Goal: Task Accomplishment & Management: Manage account settings

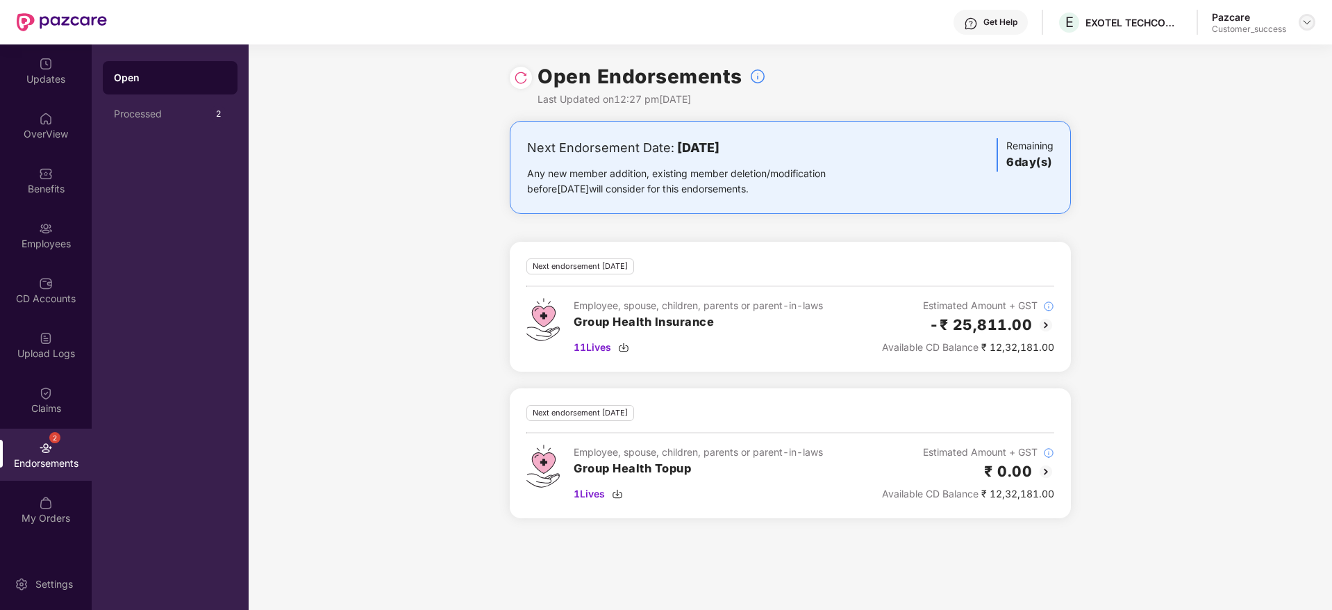
click at [1312, 19] on img at bounding box center [1307, 22] width 11 height 11
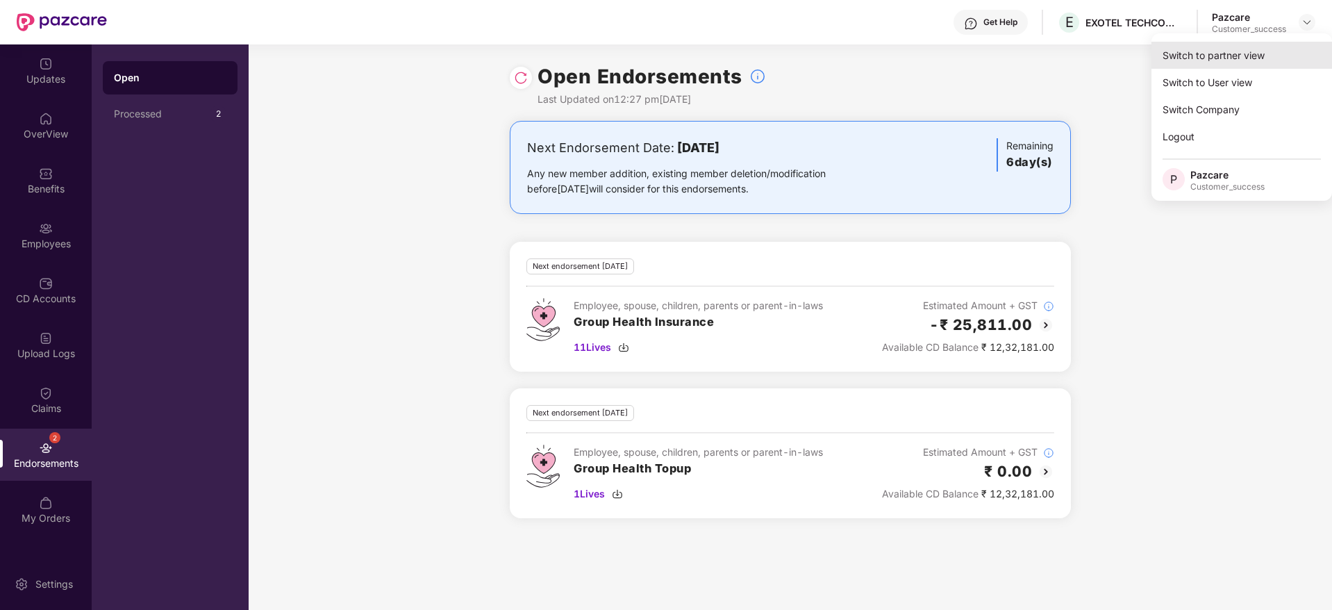
click at [1257, 49] on div "Switch to partner view" at bounding box center [1242, 55] width 181 height 27
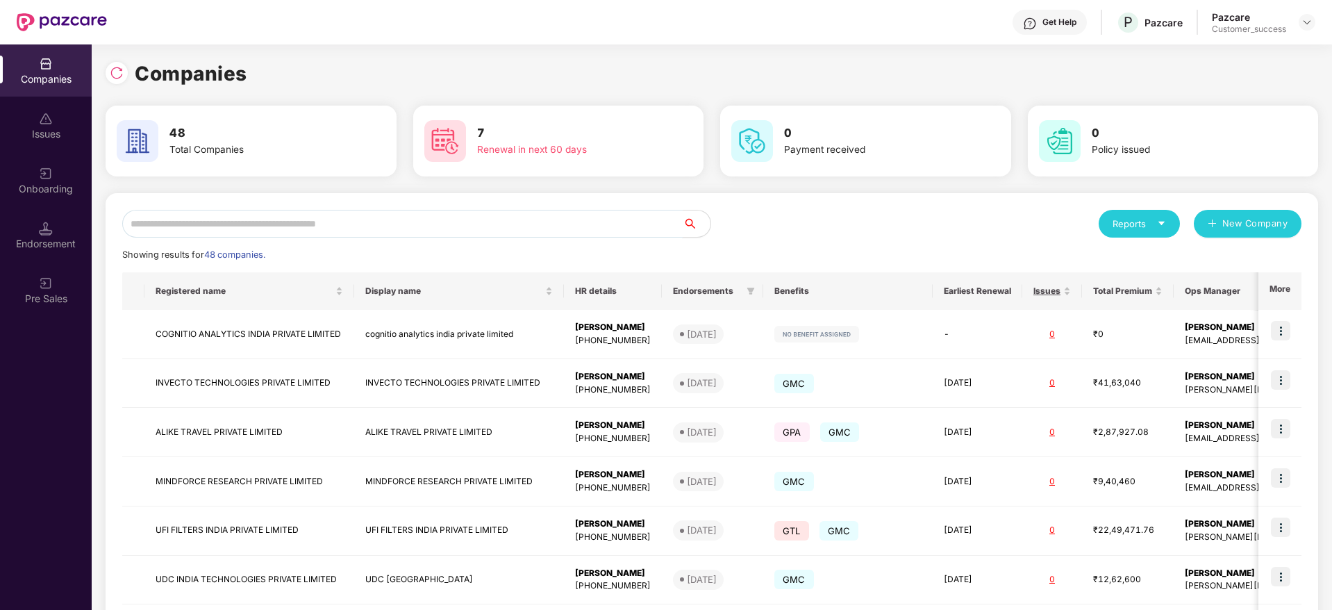
click at [322, 225] on input "text" at bounding box center [402, 224] width 561 height 28
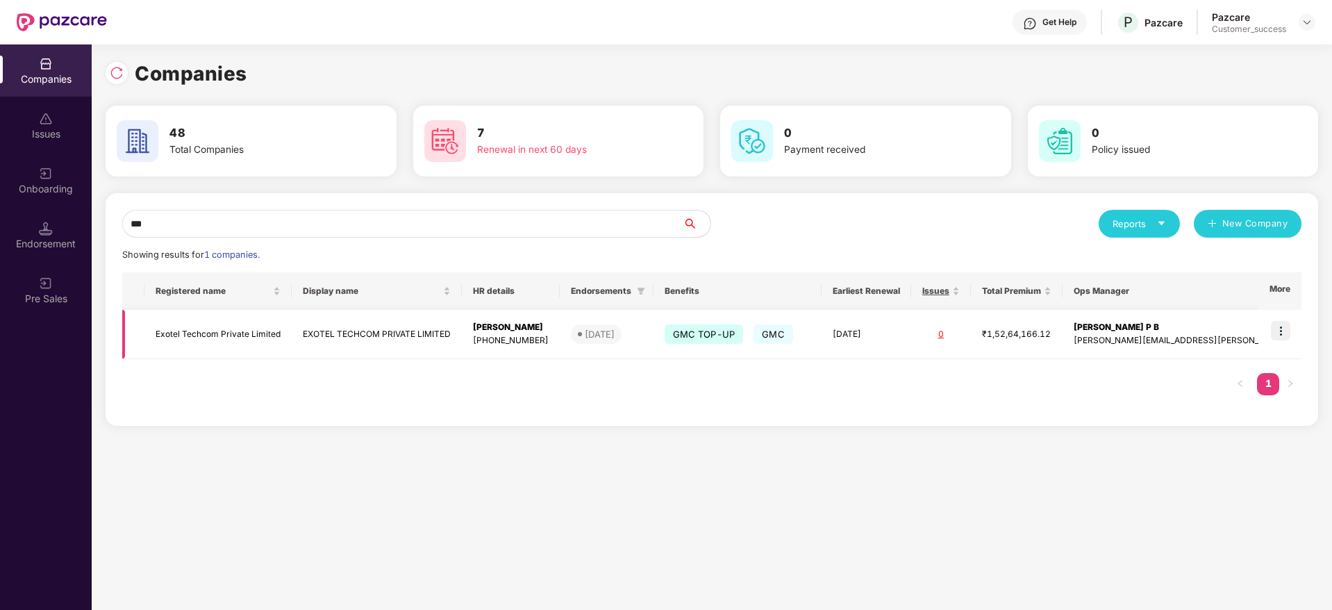
type input "***"
click at [1282, 333] on img at bounding box center [1280, 330] width 19 height 19
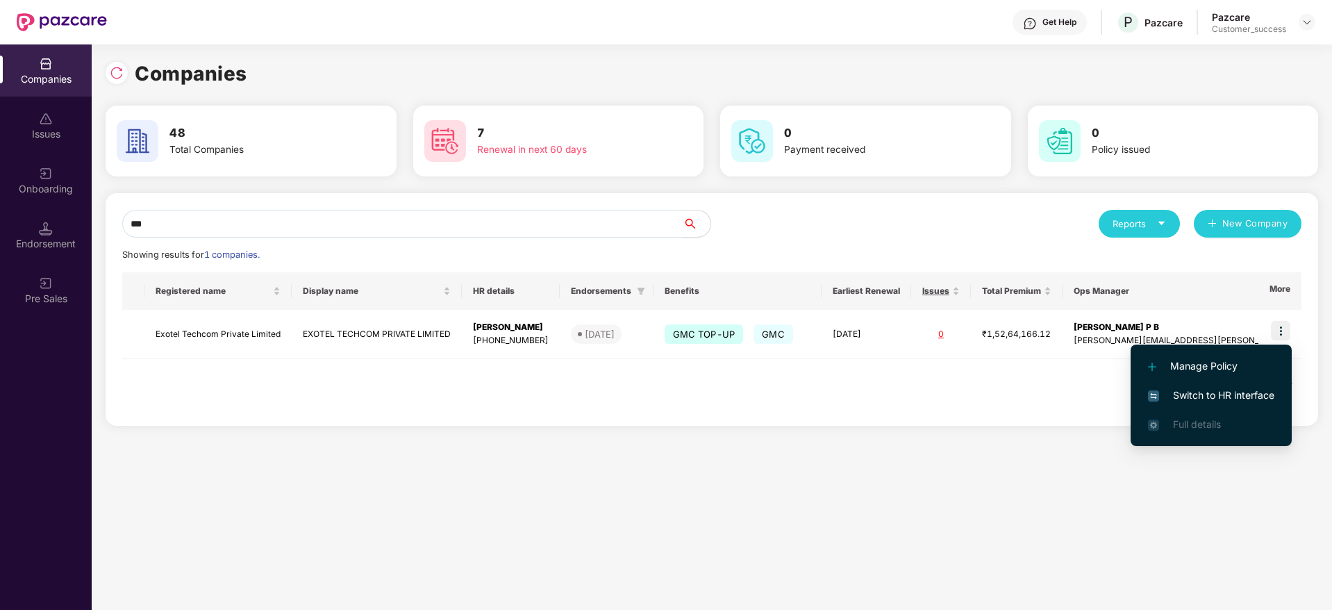
click at [1186, 395] on span "Switch to HR interface" at bounding box center [1211, 395] width 126 height 15
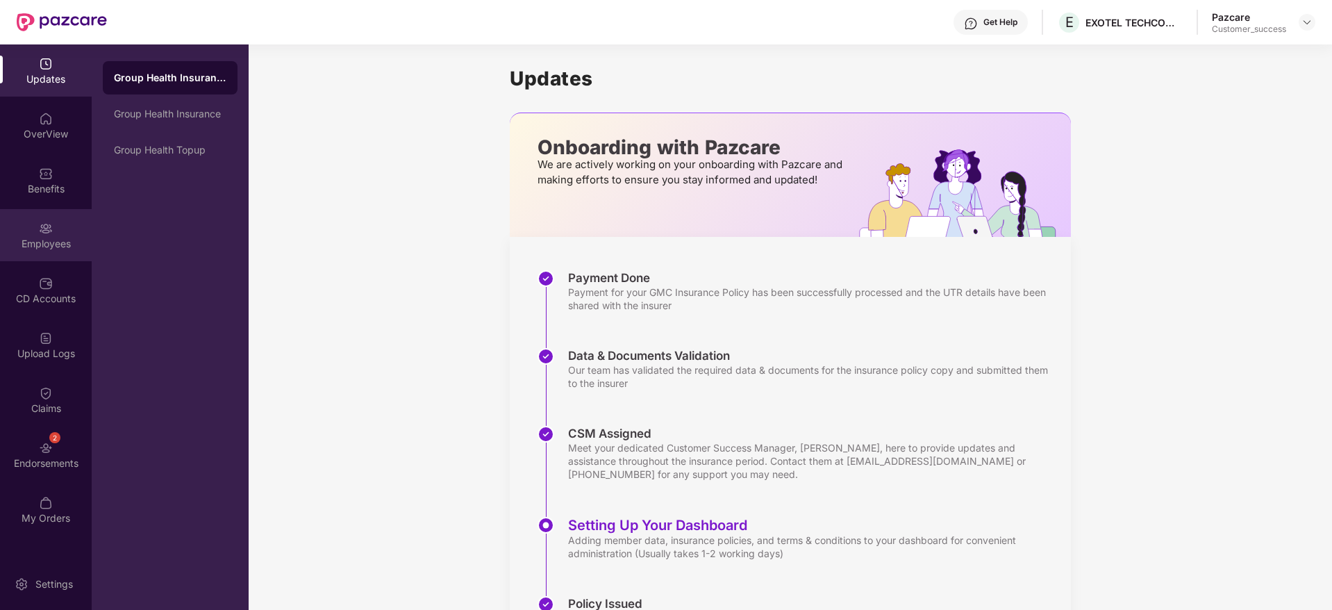
click at [42, 228] on img at bounding box center [46, 229] width 14 height 14
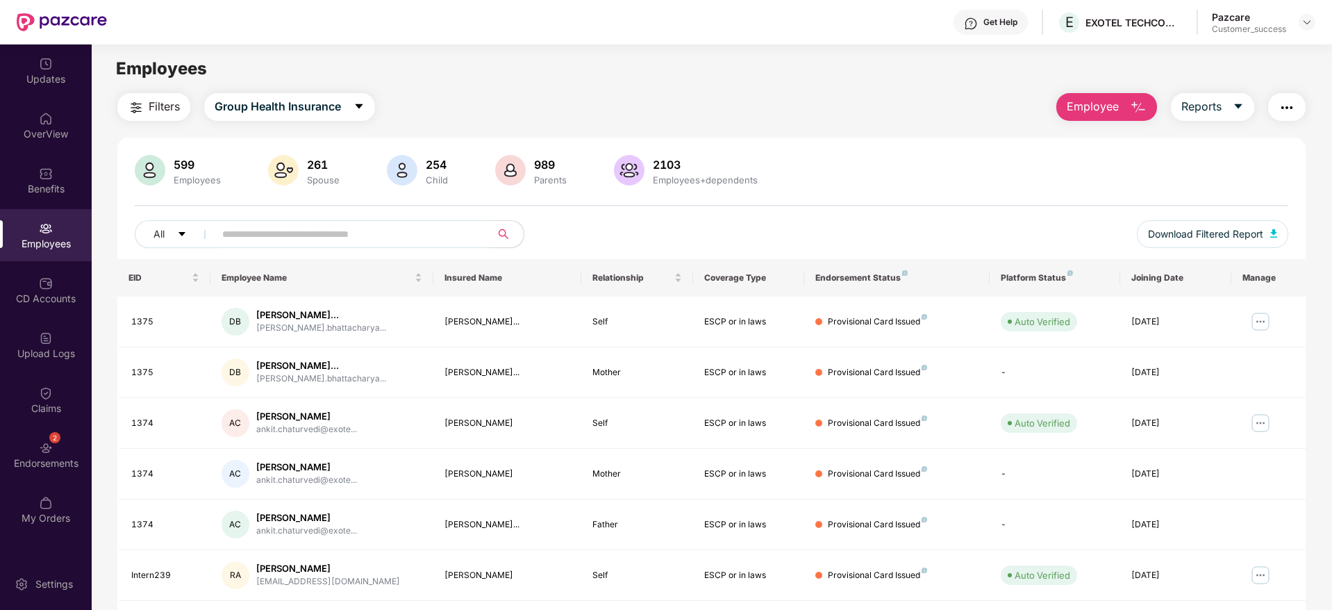
click at [294, 231] on input "text" at bounding box center [346, 234] width 249 height 21
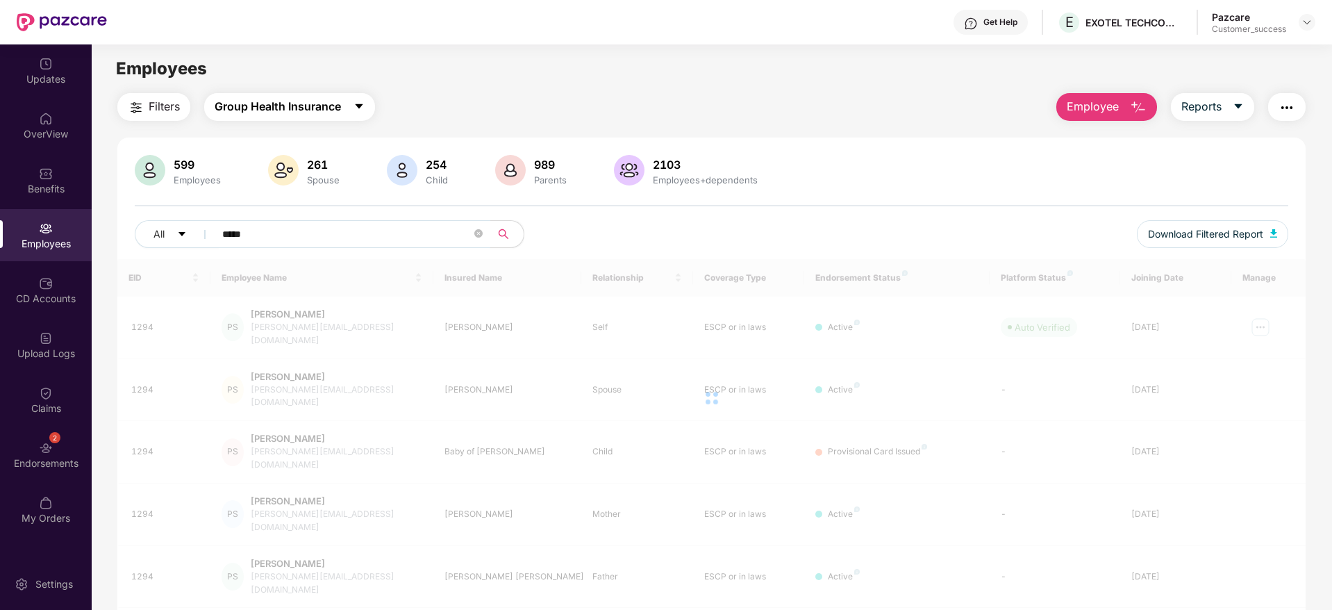
type input "****"
click at [356, 103] on icon "caret-down" at bounding box center [359, 106] width 11 height 11
click at [454, 105] on div "Filters Group Health Insurance Employee Reports" at bounding box center [711, 107] width 1188 height 28
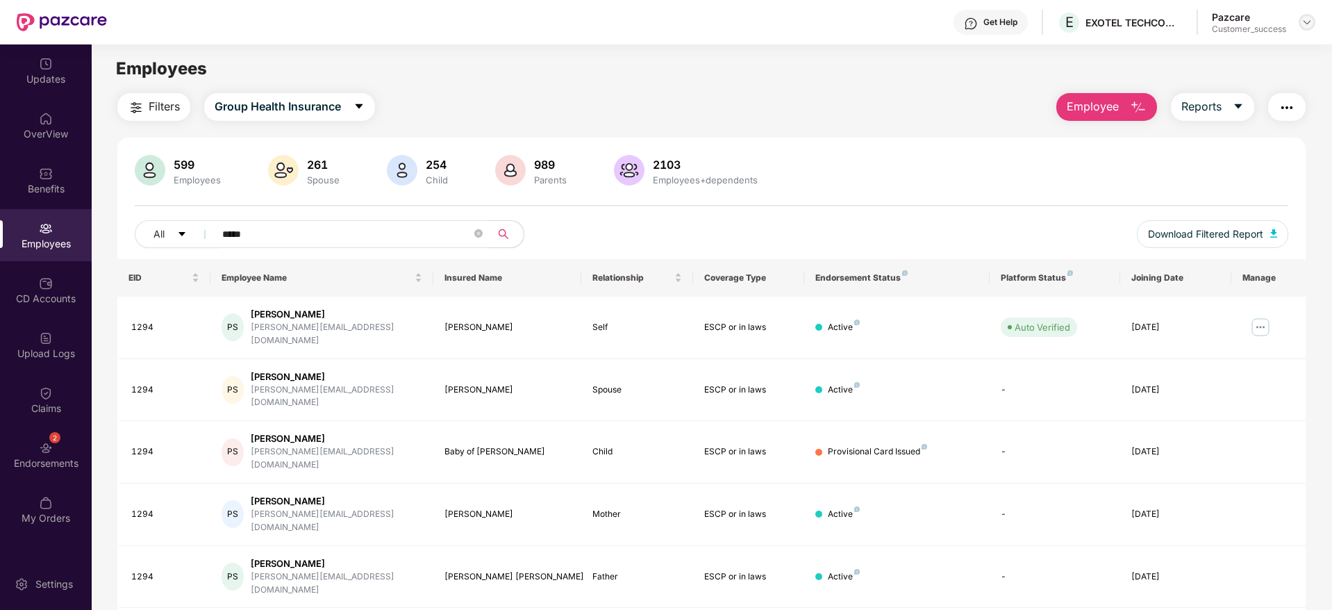
click at [1307, 17] on img at bounding box center [1307, 22] width 11 height 11
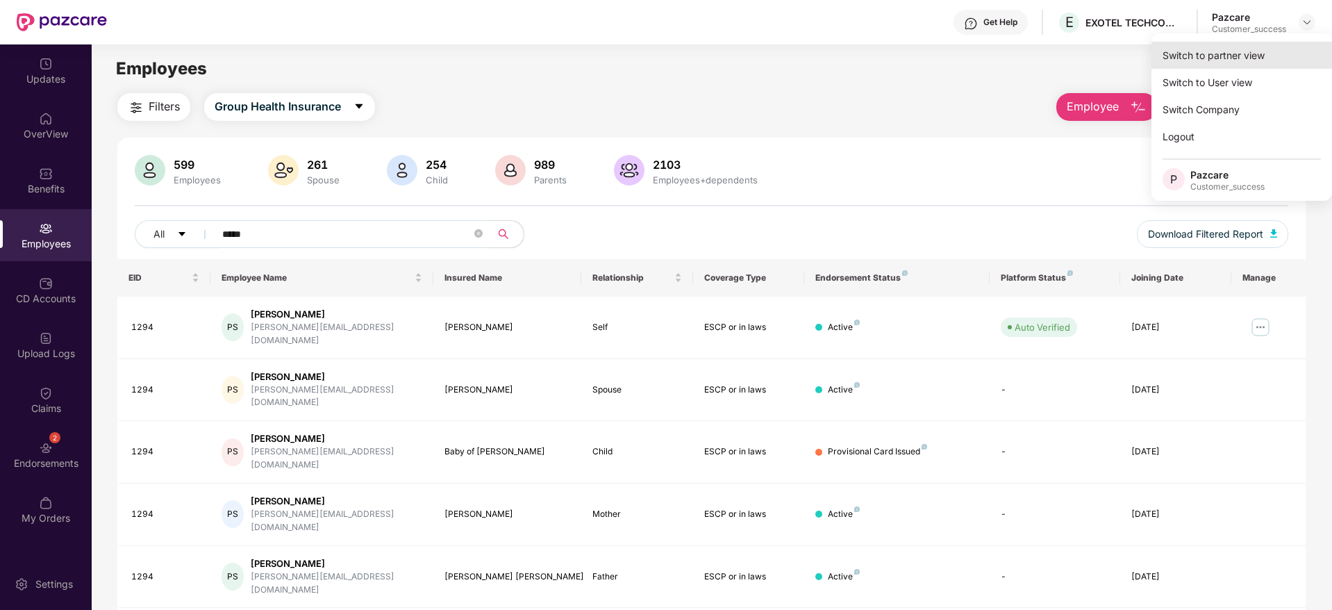
click at [1249, 53] on div "Switch to partner view" at bounding box center [1242, 55] width 181 height 27
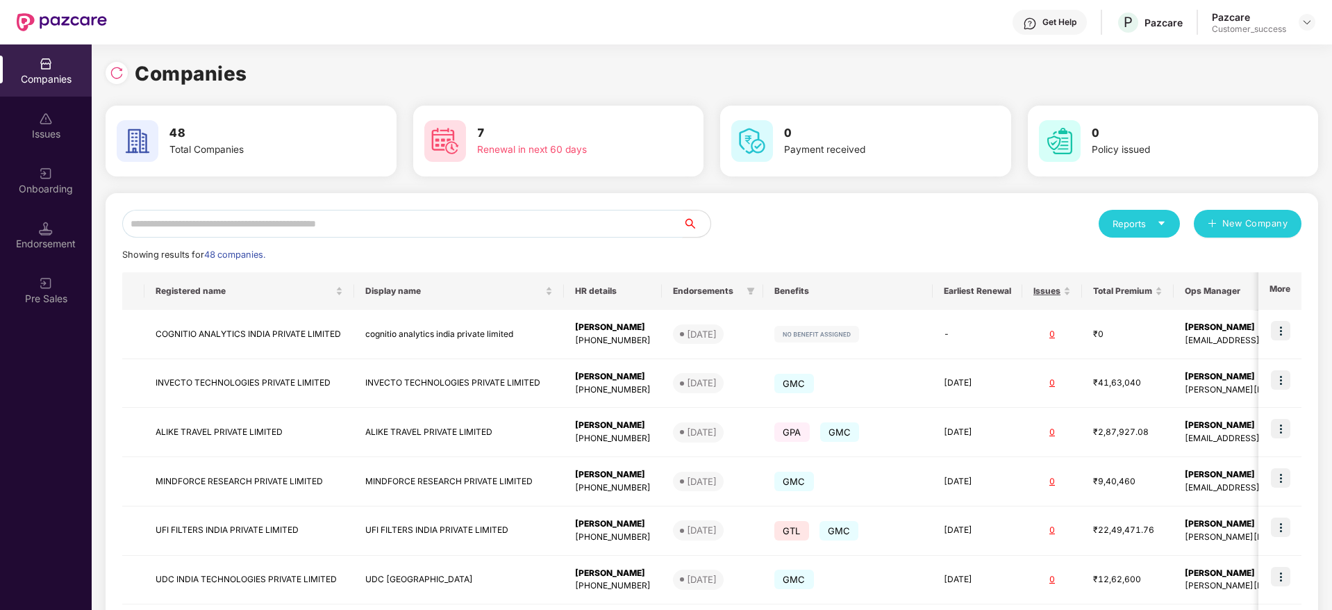
click at [476, 223] on input "text" at bounding box center [402, 224] width 561 height 28
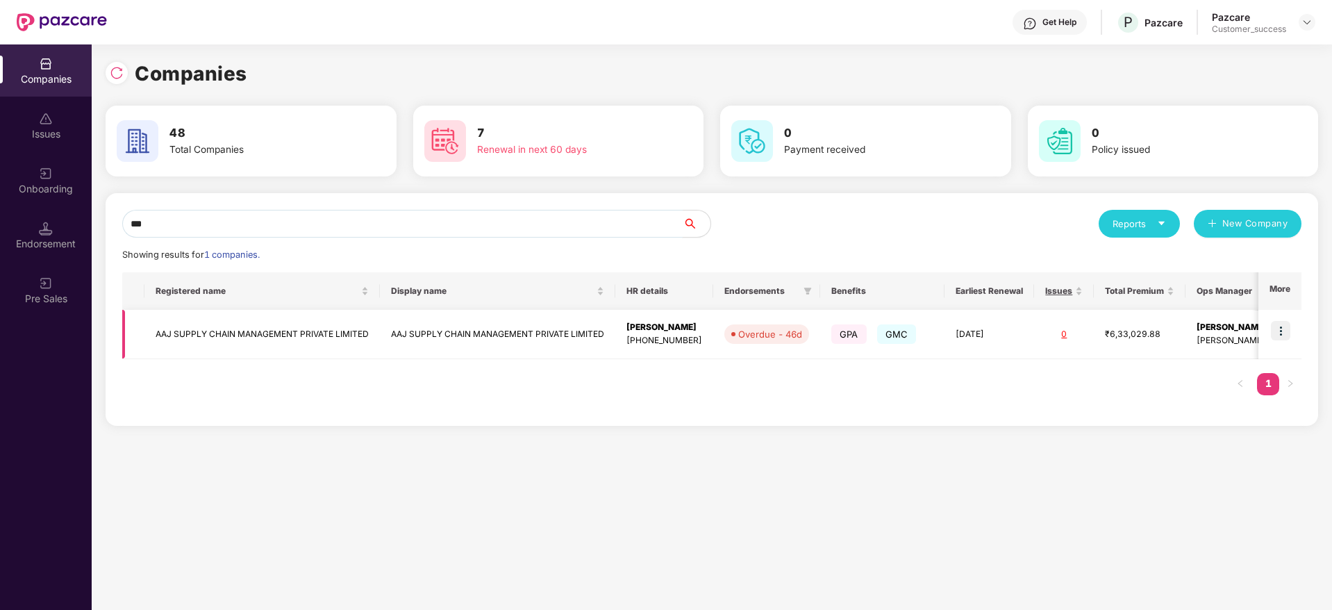
type input "***"
click at [1286, 330] on img at bounding box center [1280, 330] width 19 height 19
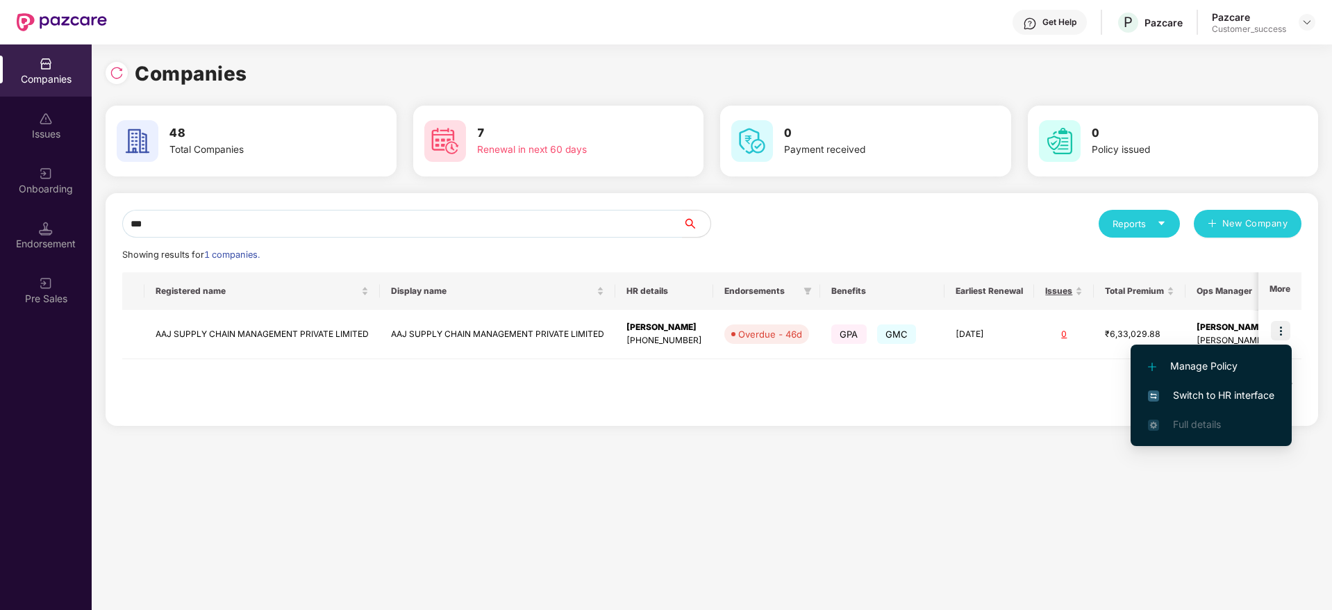
click at [1216, 392] on span "Switch to HR interface" at bounding box center [1211, 395] width 126 height 15
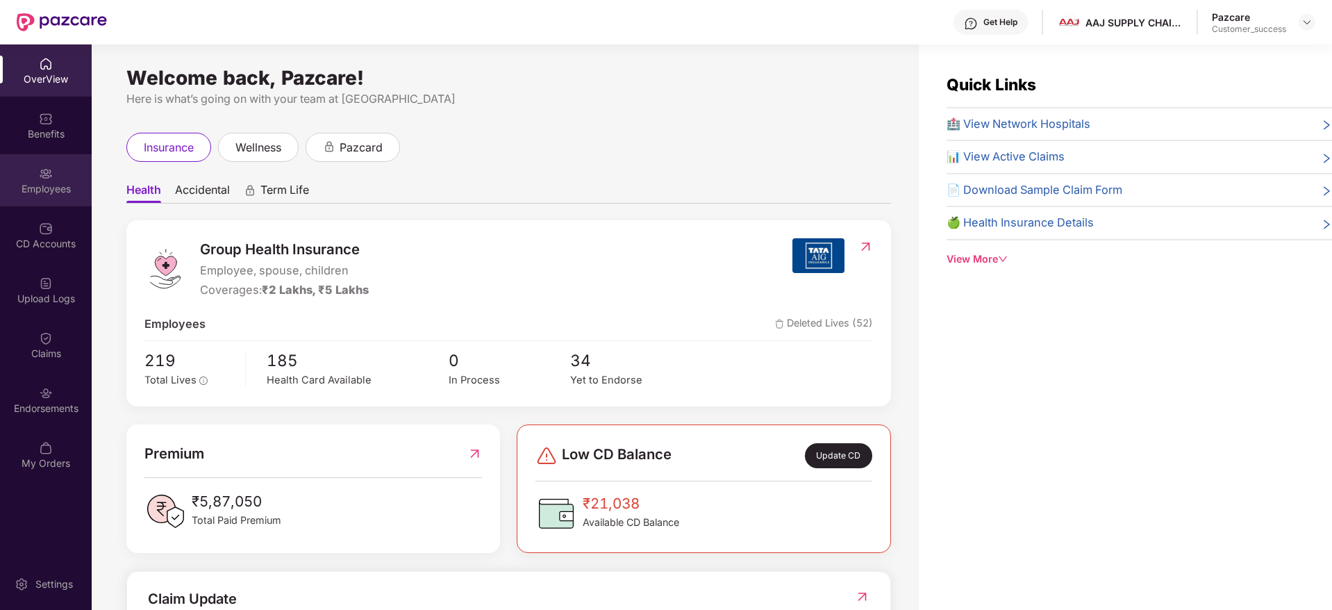
click at [37, 167] on div "Employees" at bounding box center [46, 180] width 92 height 52
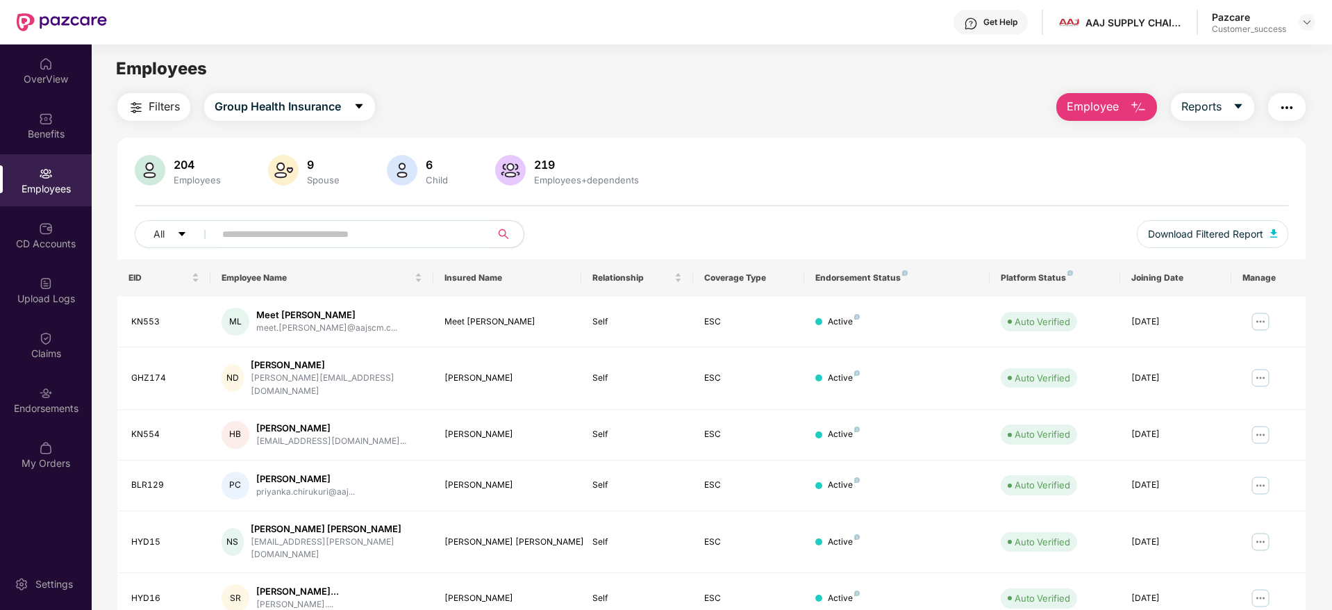
click at [174, 101] on span "Filters" at bounding box center [164, 106] width 31 height 17
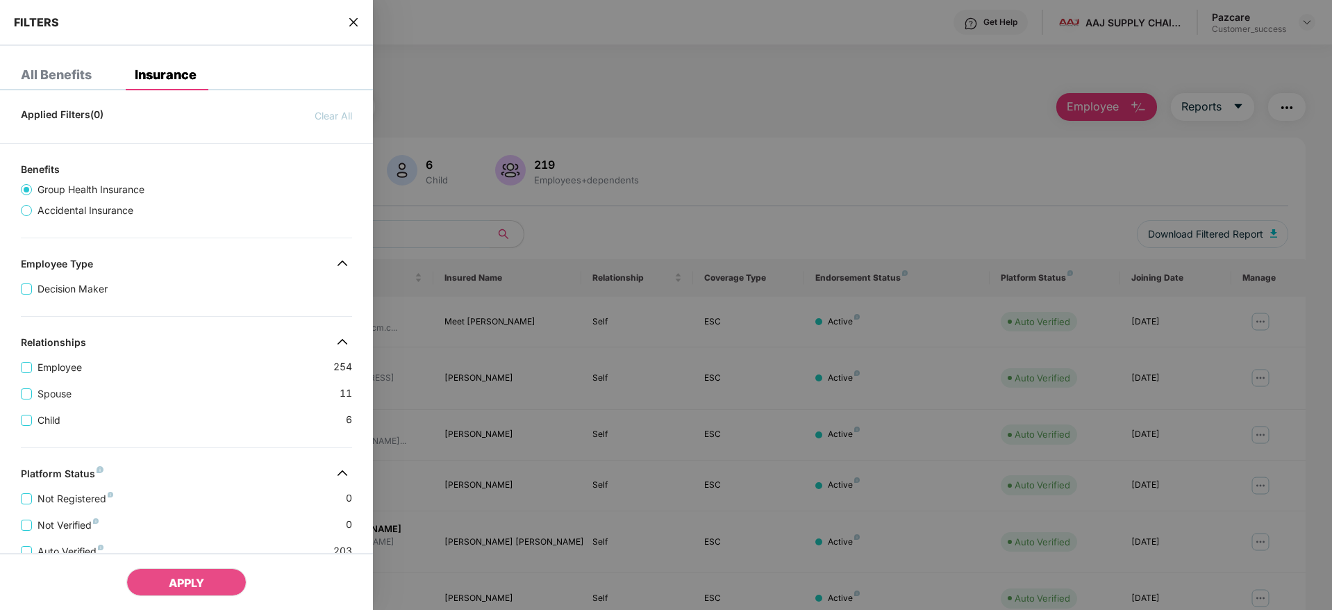
click at [250, 443] on div "Applied Filters(0) Clear All Benefits Group Health Insurance Accidental Insuran…" at bounding box center [186, 500] width 373 height 799
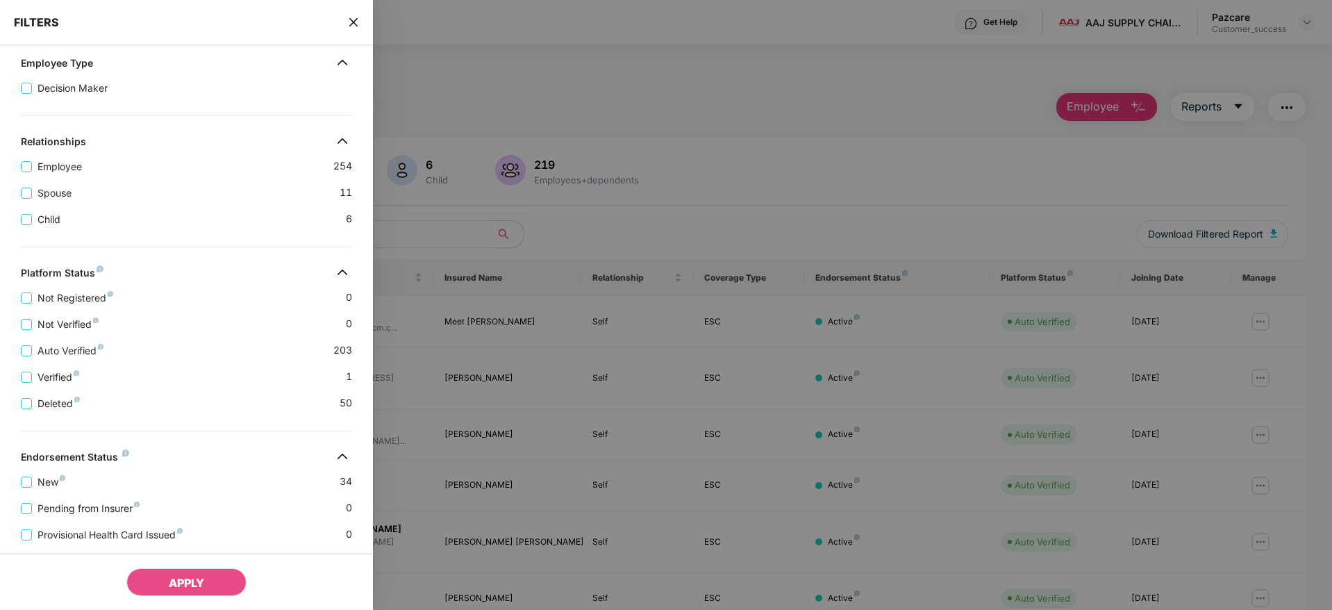
scroll to position [290, 0]
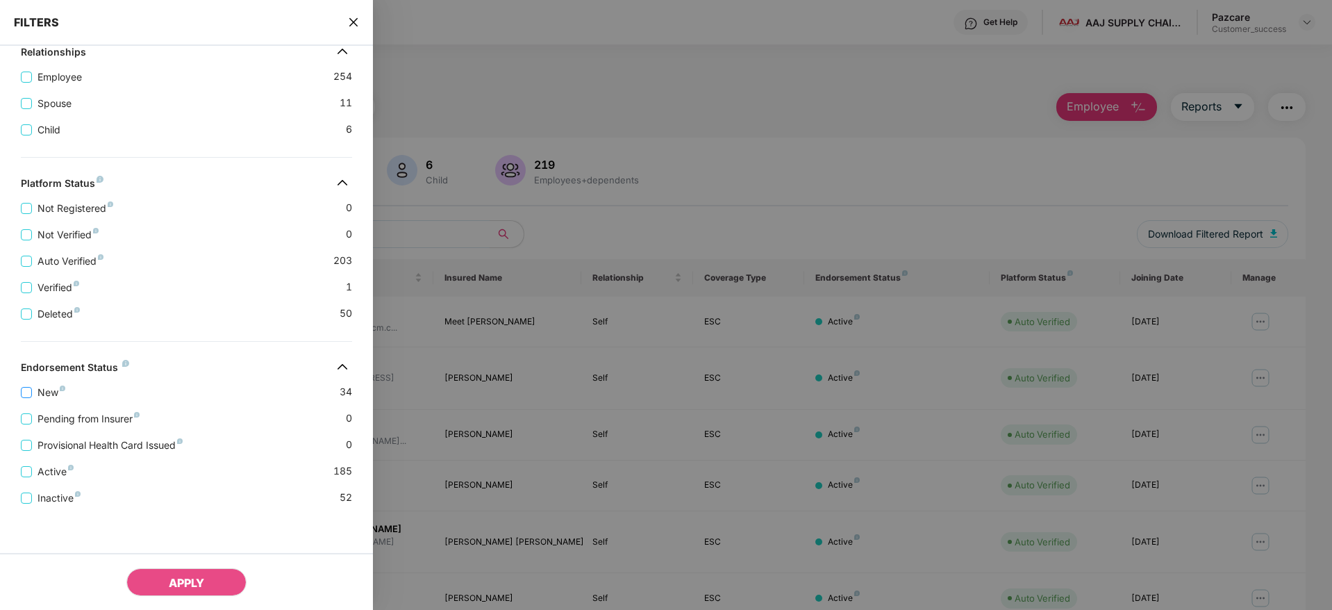
click at [51, 386] on span "New" at bounding box center [51, 392] width 39 height 15
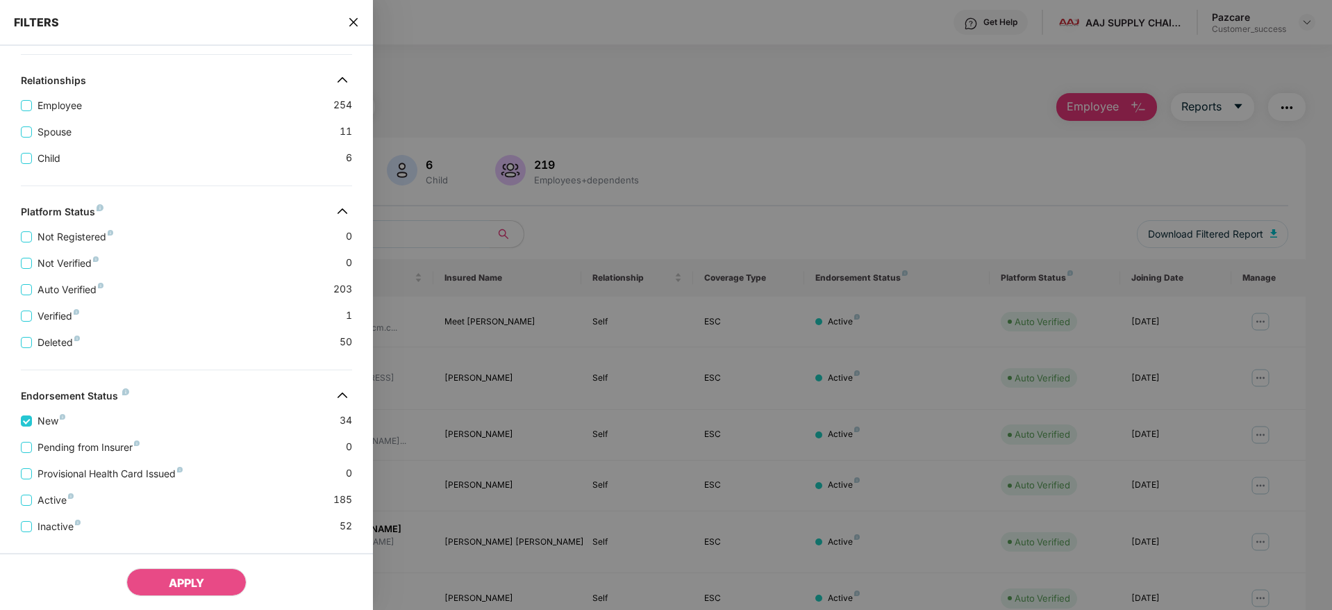
click at [354, 26] on icon "close" at bounding box center [353, 22] width 11 height 11
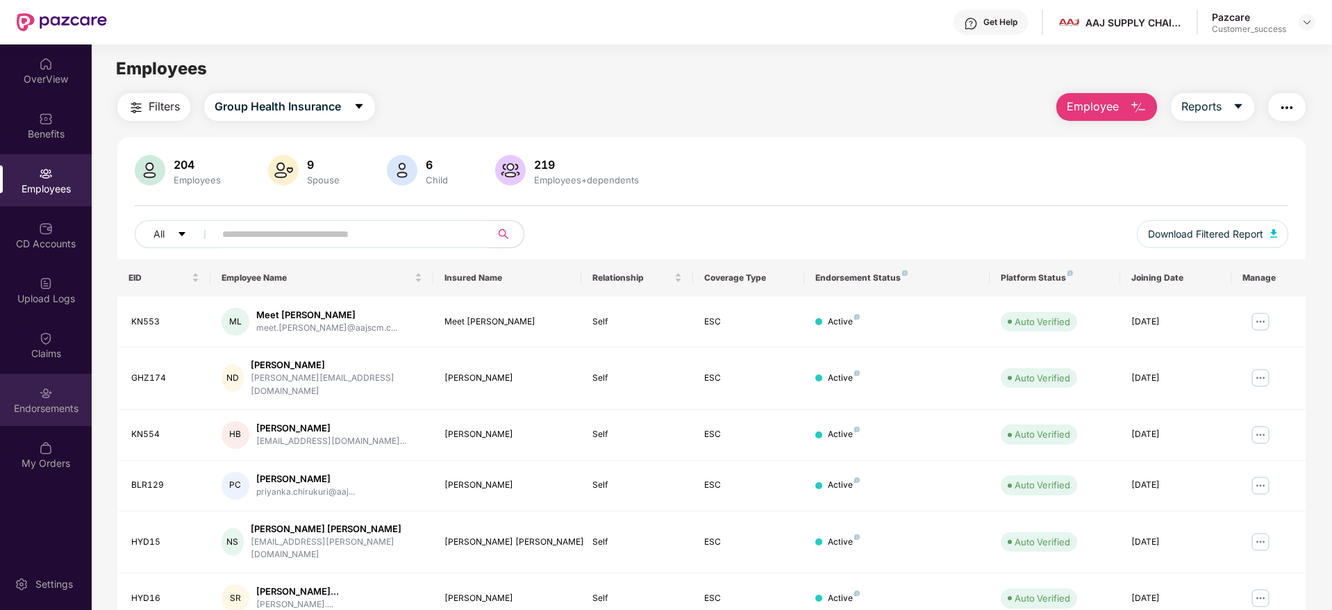
click at [38, 406] on div "Endorsements" at bounding box center [46, 408] width 92 height 14
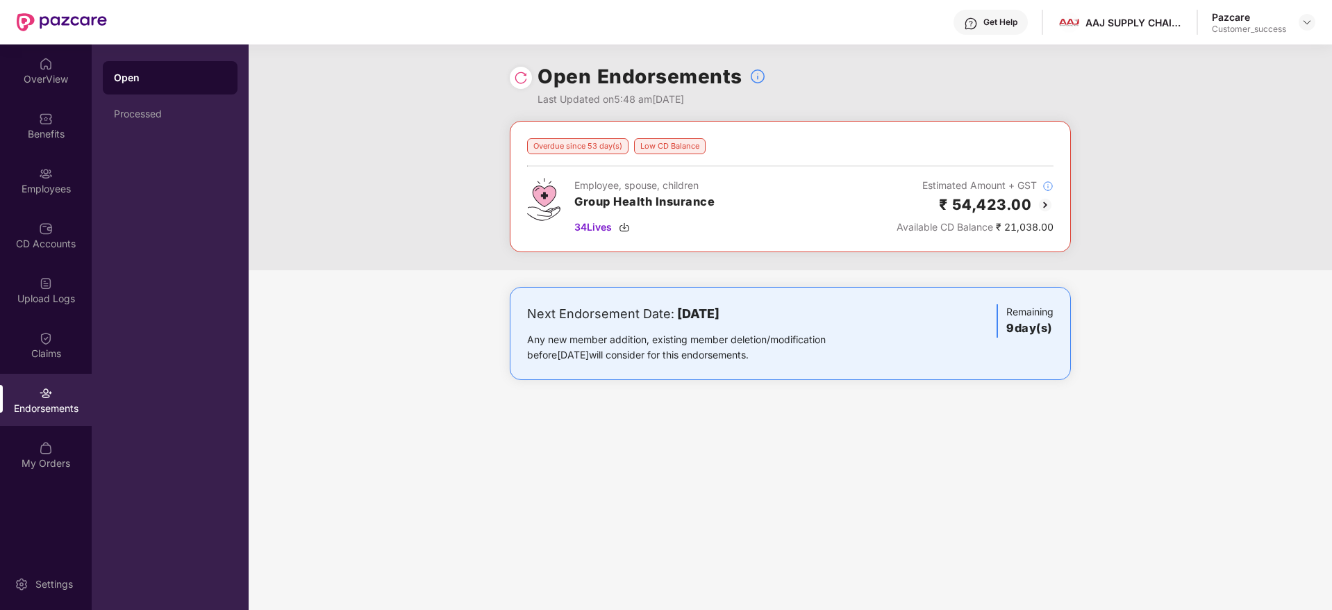
click at [1045, 204] on img at bounding box center [1045, 205] width 17 height 17
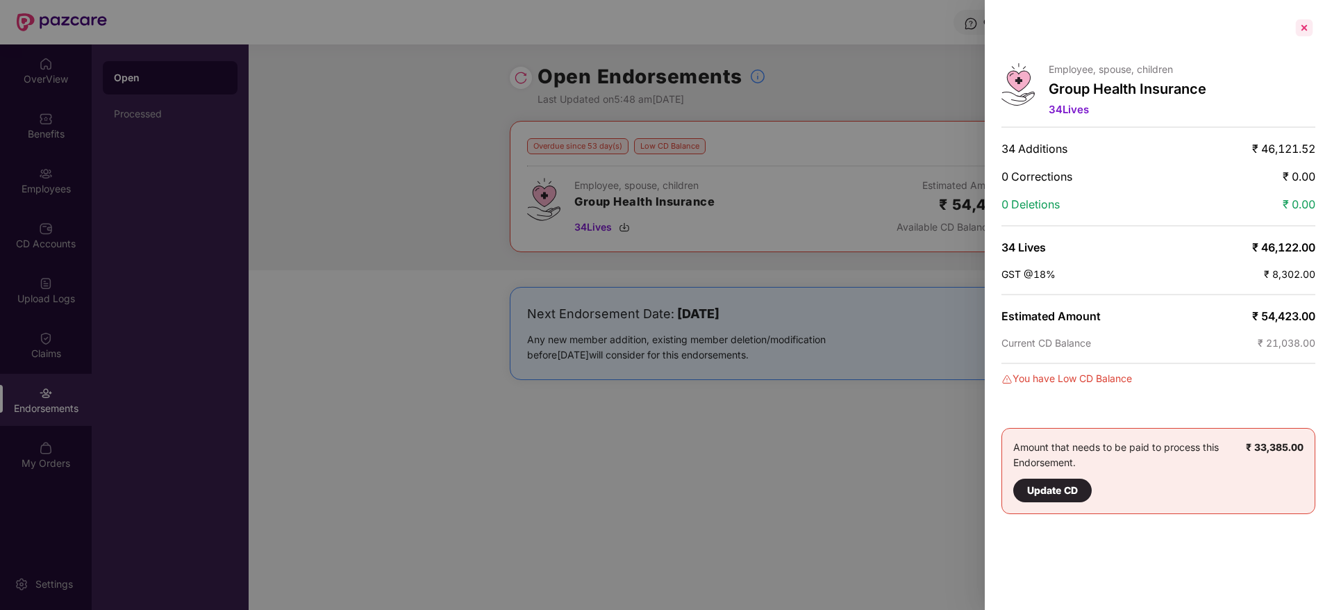
click at [1299, 34] on div at bounding box center [1304, 28] width 22 height 22
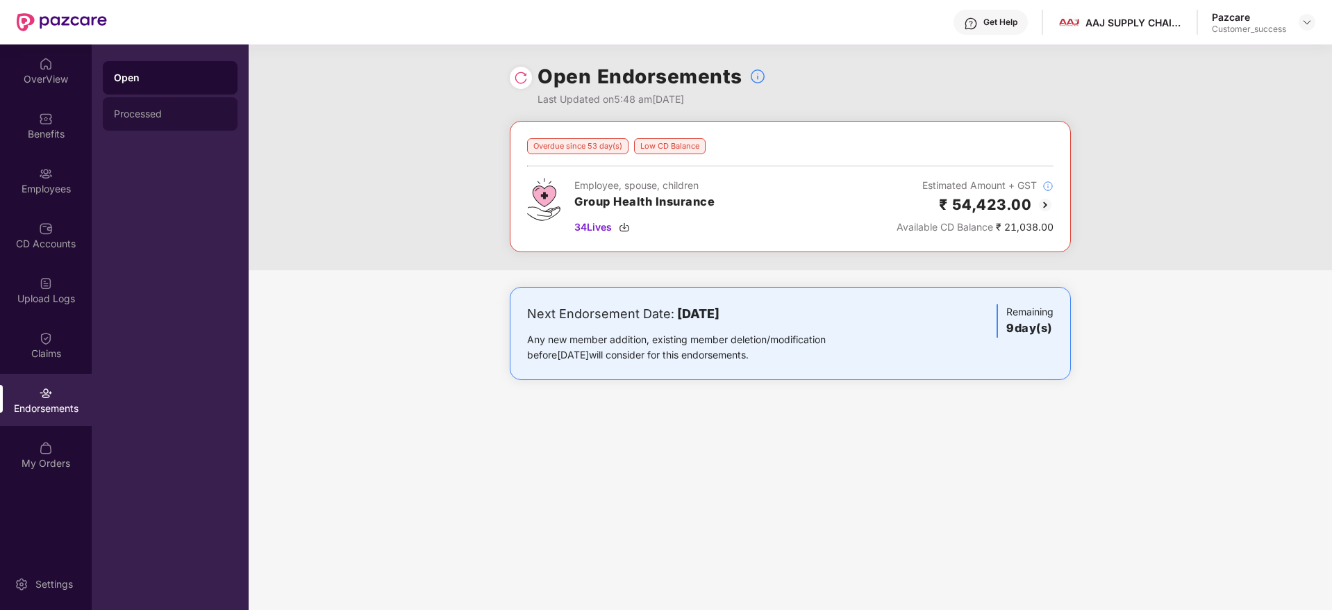
click at [141, 120] on div "Processed" at bounding box center [170, 113] width 135 height 33
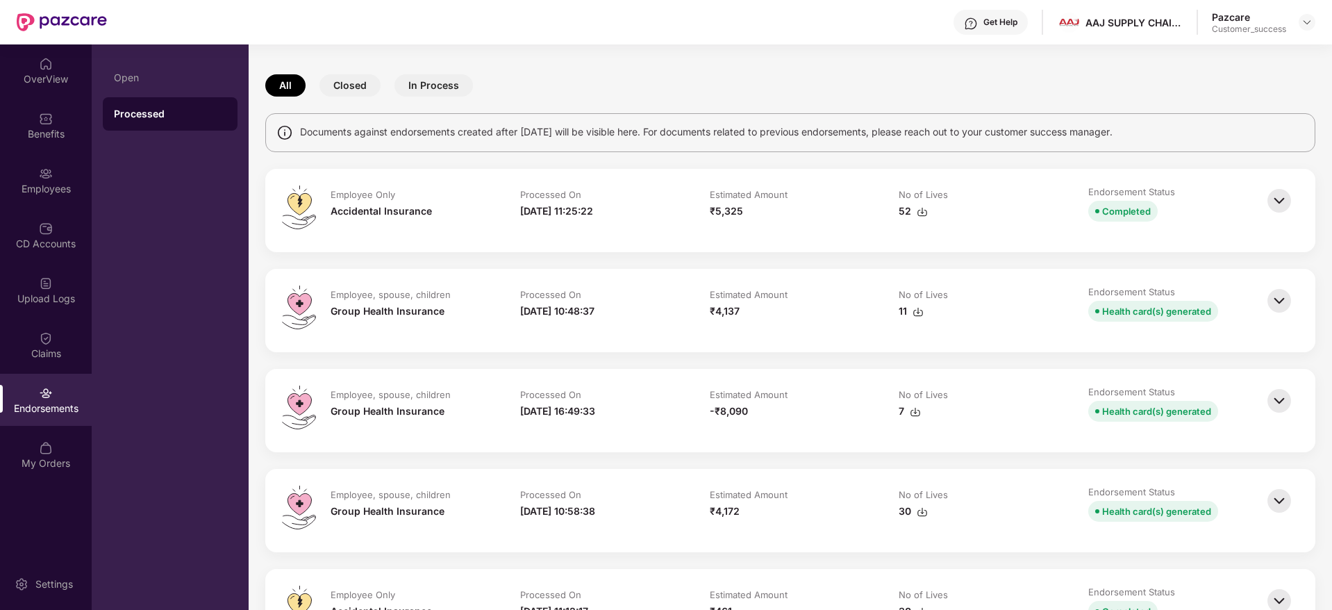
scroll to position [208, 0]
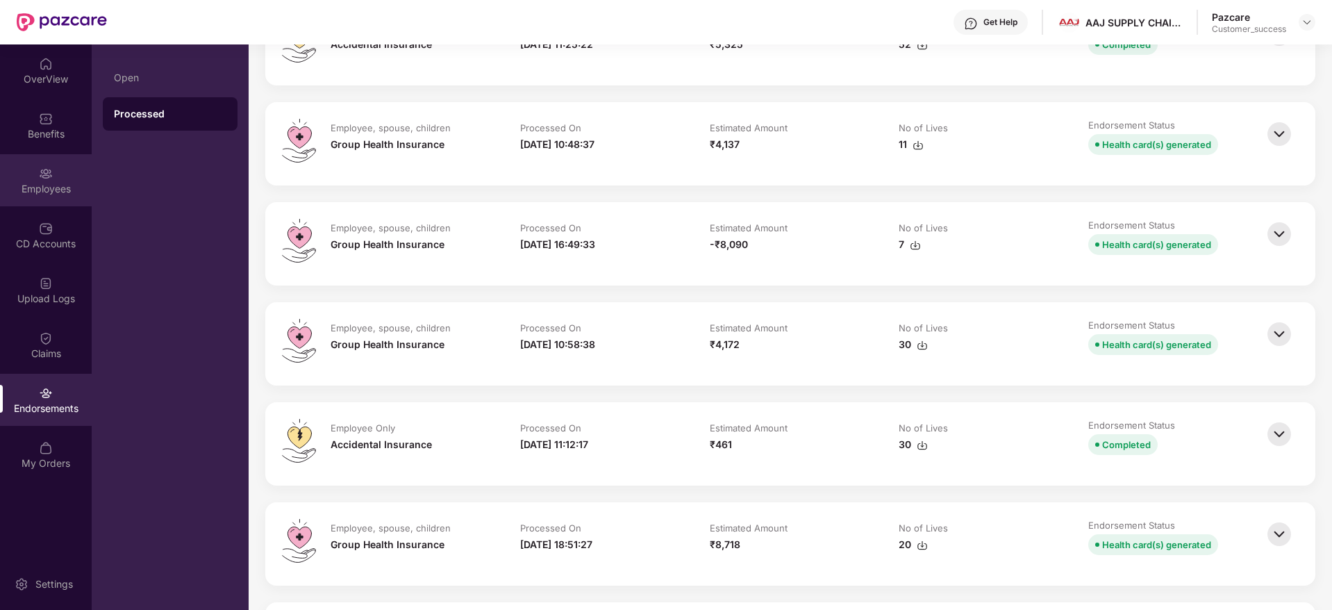
click at [51, 183] on div "Employees" at bounding box center [46, 189] width 92 height 14
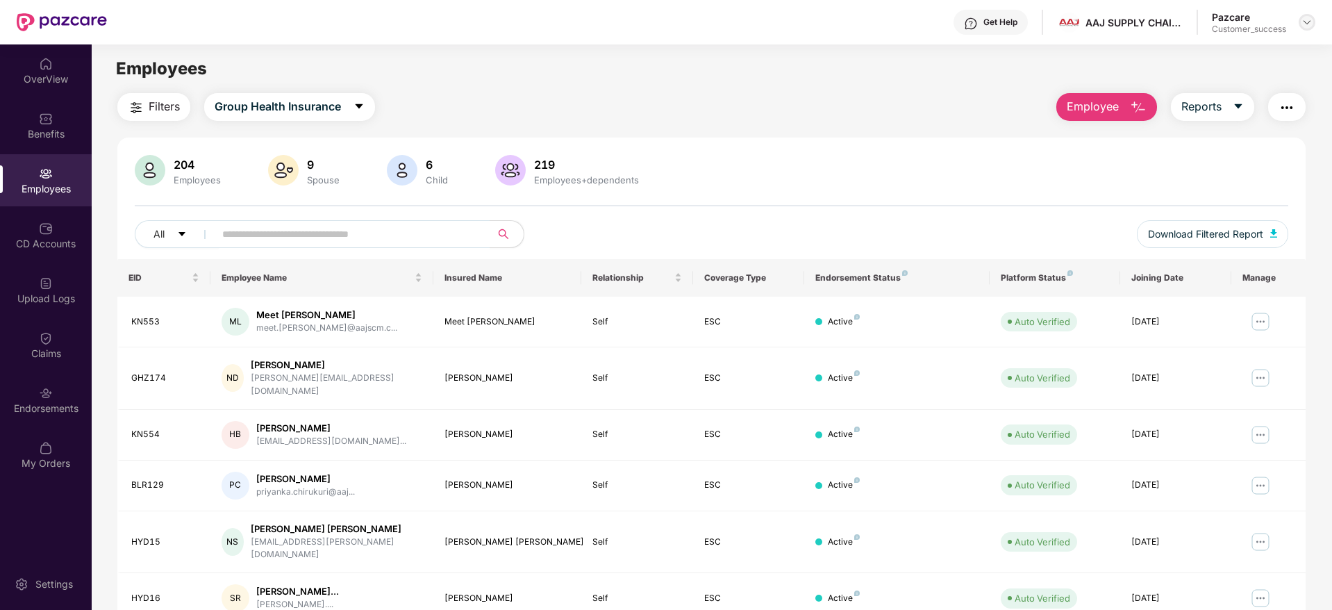
click at [1306, 24] on img at bounding box center [1307, 22] width 11 height 11
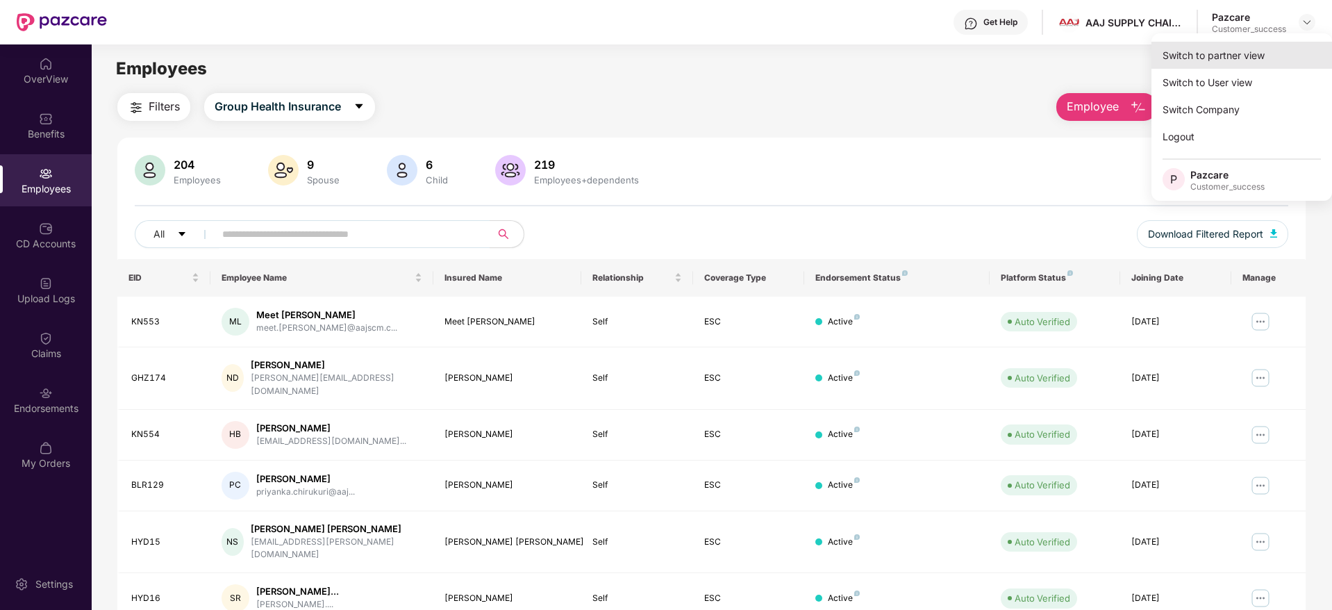
click at [1229, 54] on div "Switch to partner view" at bounding box center [1242, 55] width 181 height 27
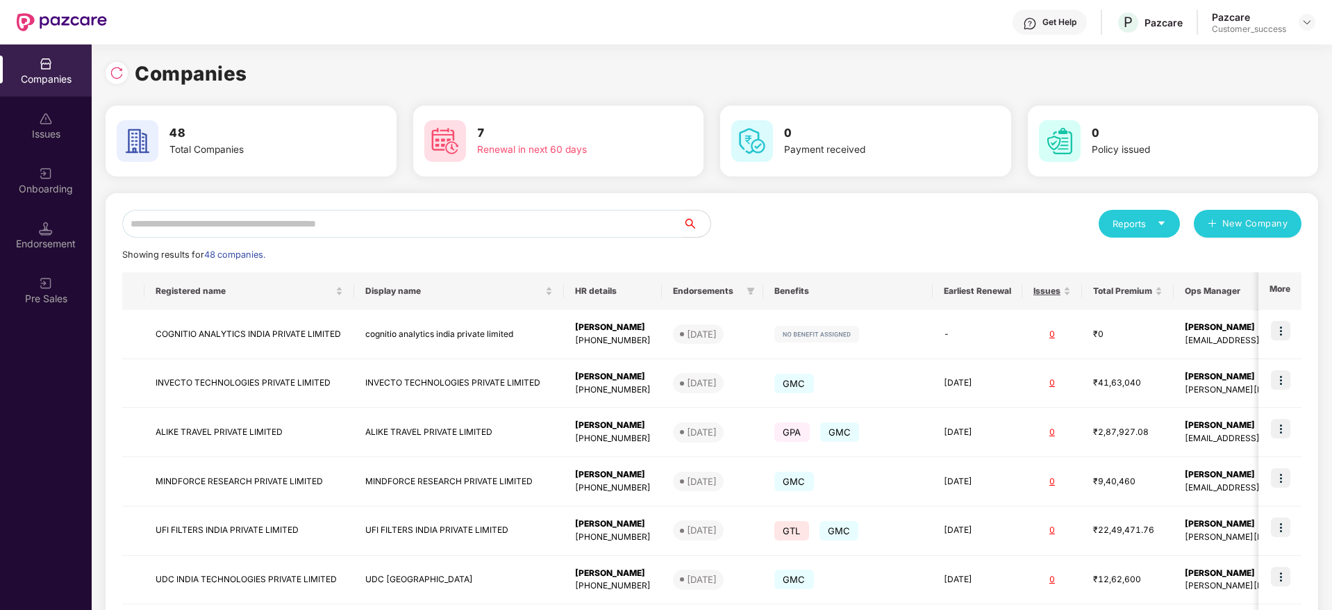
click at [597, 219] on input "text" at bounding box center [402, 224] width 561 height 28
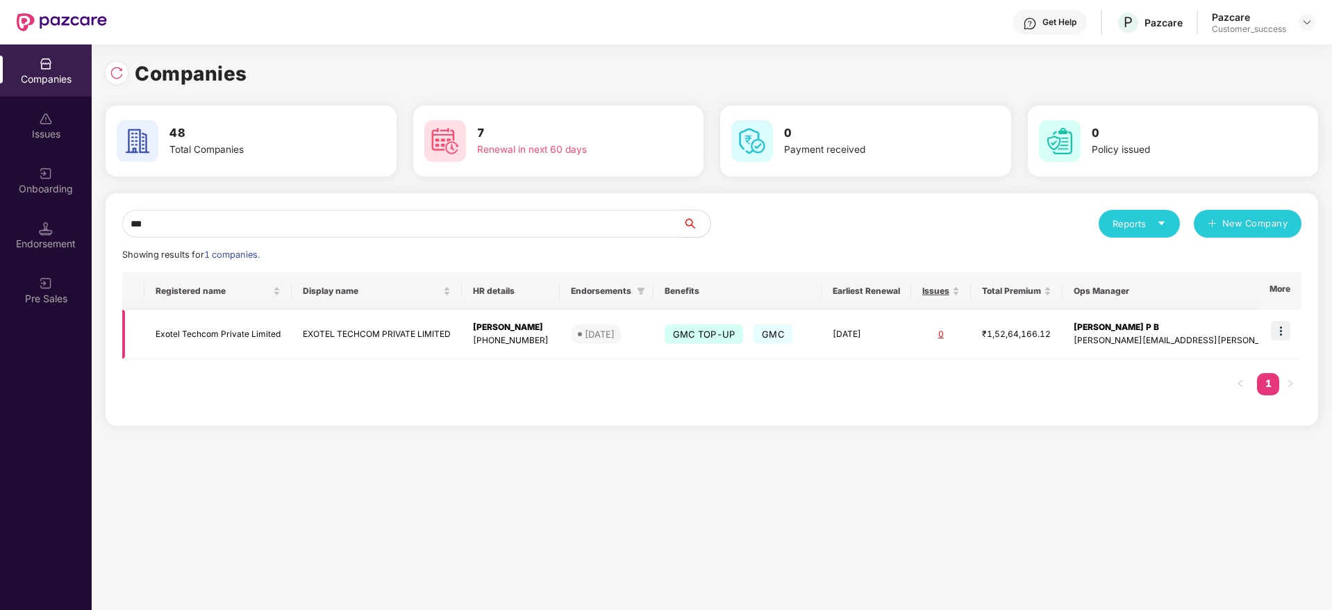
type input "***"
click at [1282, 336] on img at bounding box center [1280, 330] width 19 height 19
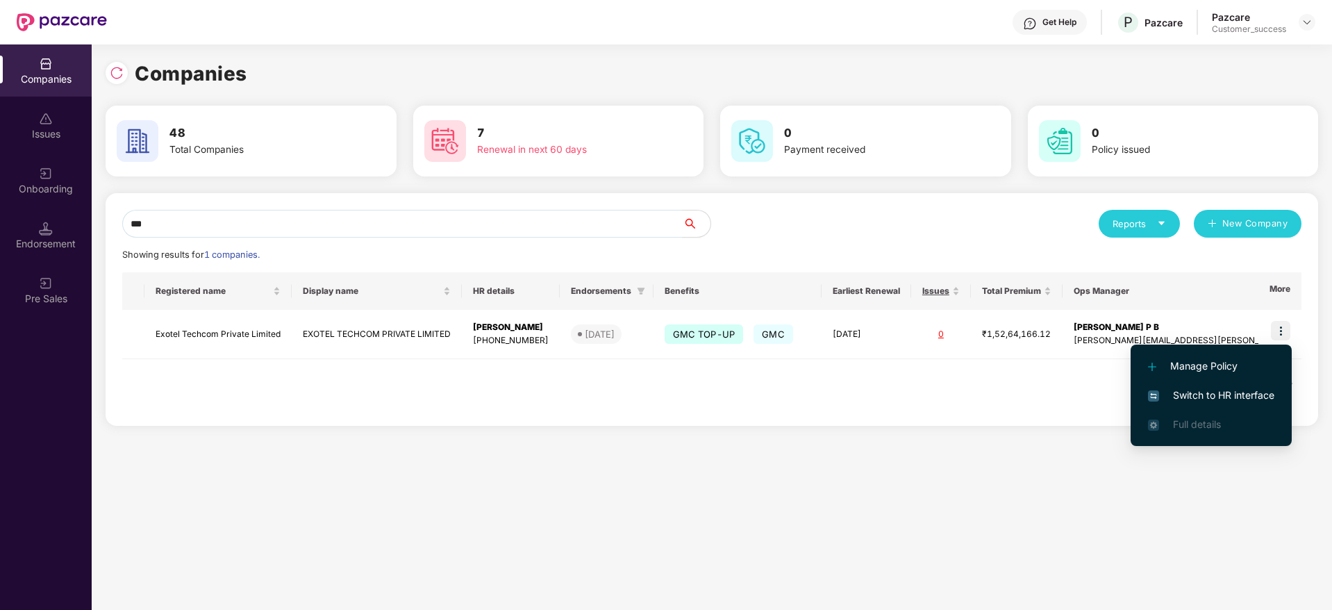
click at [1213, 386] on li "Switch to HR interface" at bounding box center [1211, 395] width 161 height 29
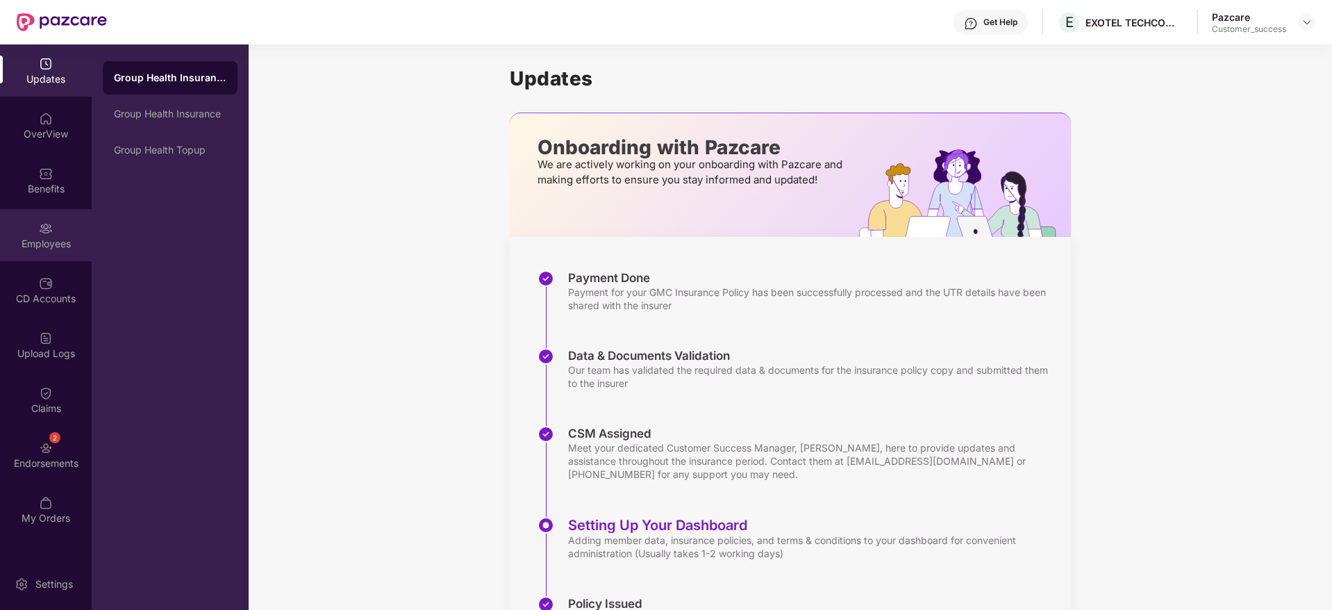
click at [42, 245] on div "Employees" at bounding box center [46, 244] width 92 height 14
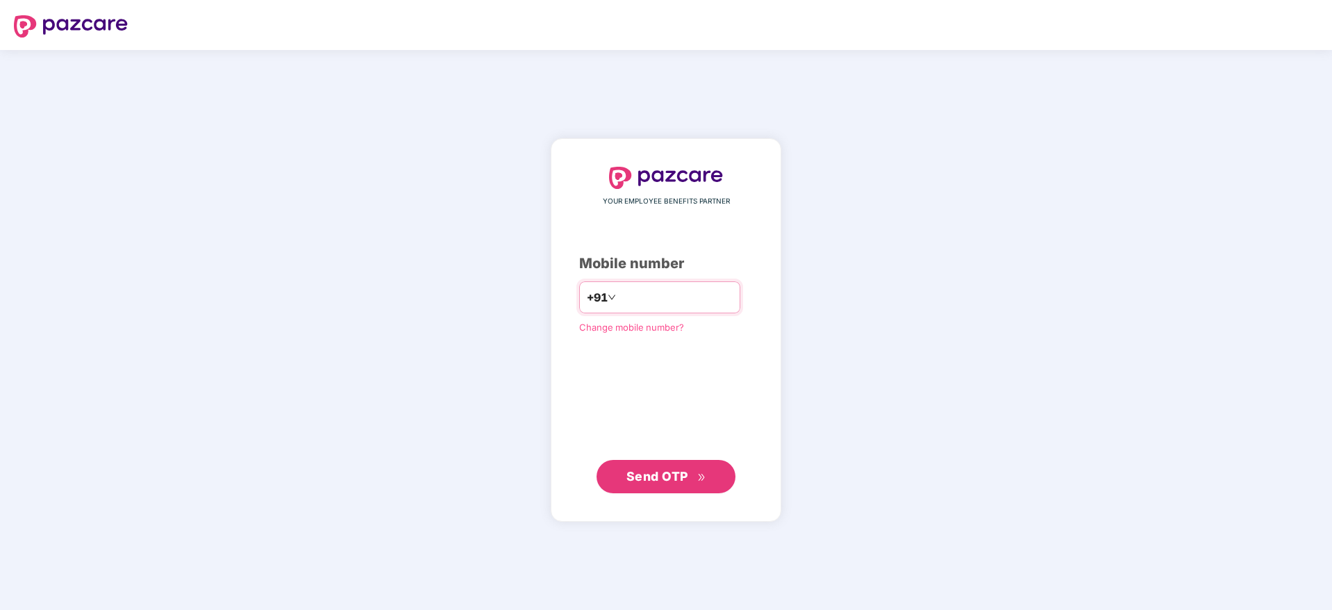
click at [627, 287] on input "number" at bounding box center [676, 297] width 114 height 22
type input "**********"
click at [670, 484] on span "Send OTP" at bounding box center [667, 475] width 80 height 19
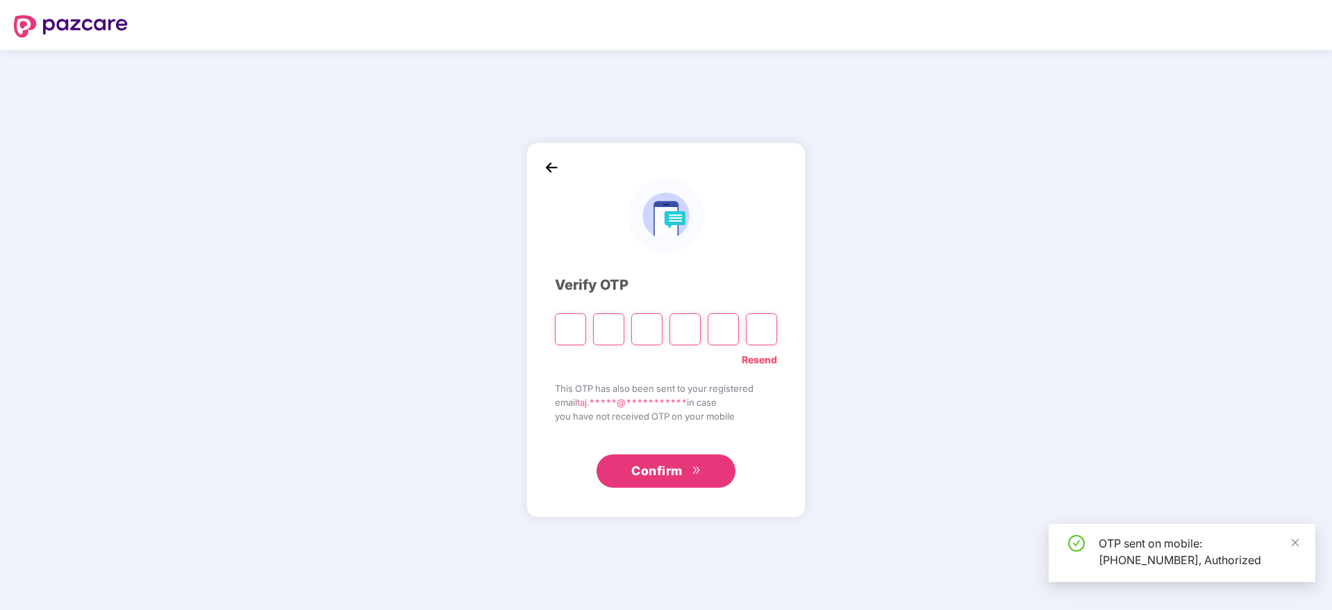
click at [572, 327] on input "Please enter verification code. Digit 1" at bounding box center [570, 329] width 31 height 32
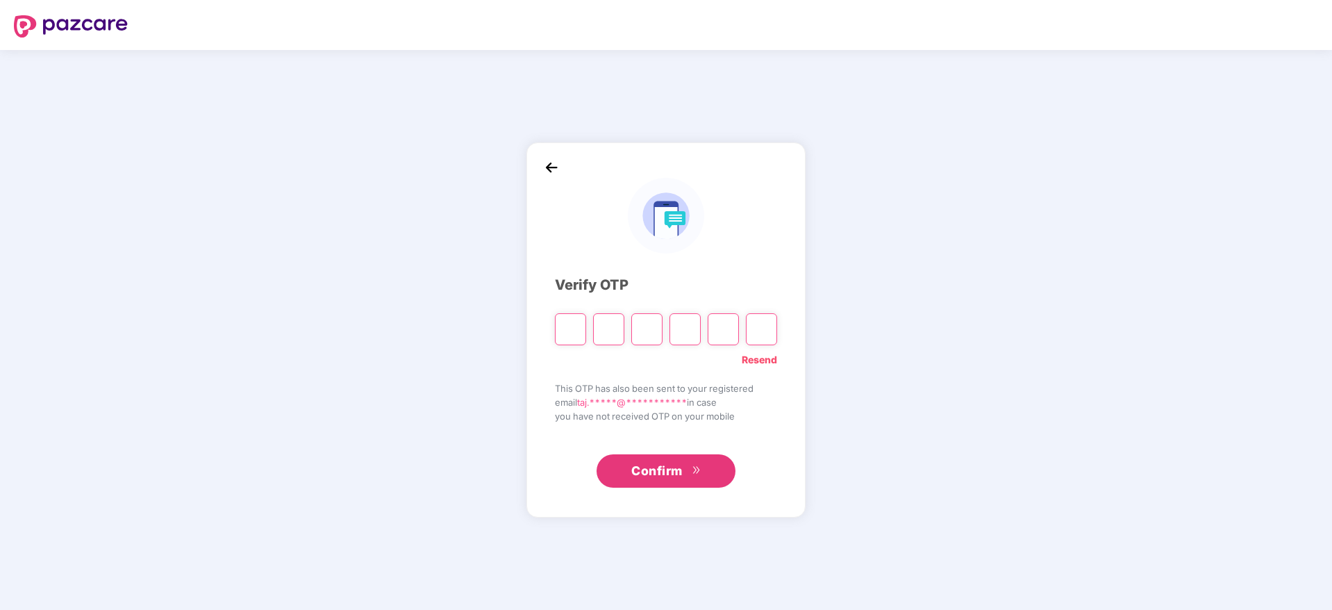
type input "*"
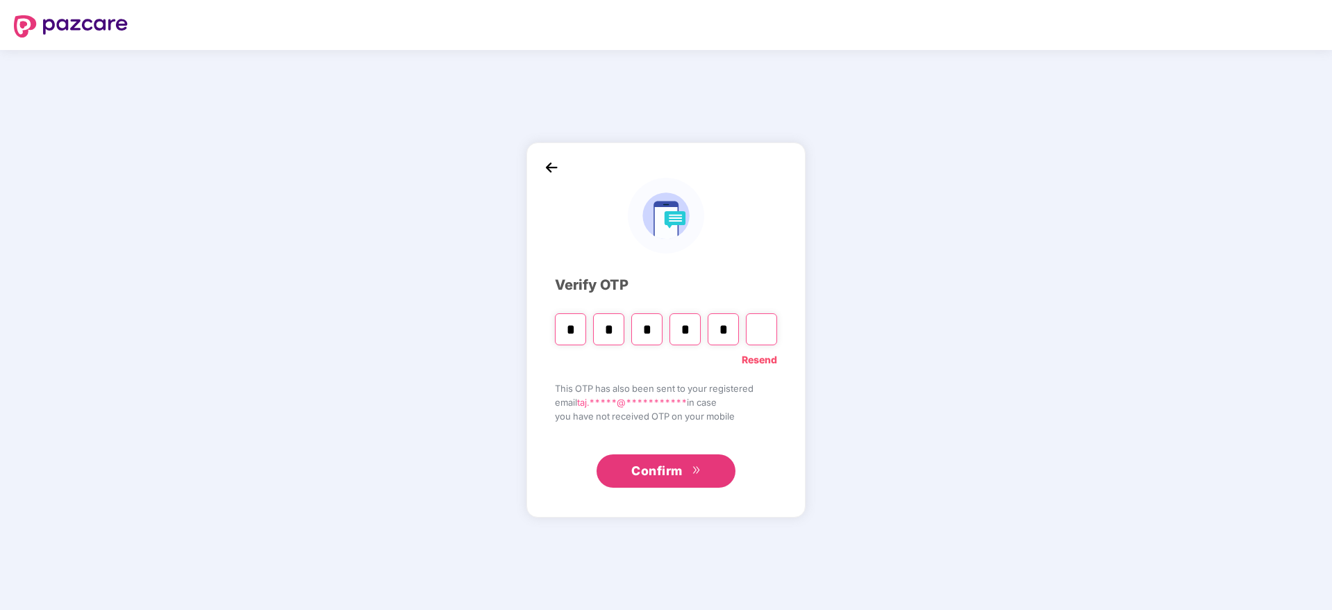
type input "*"
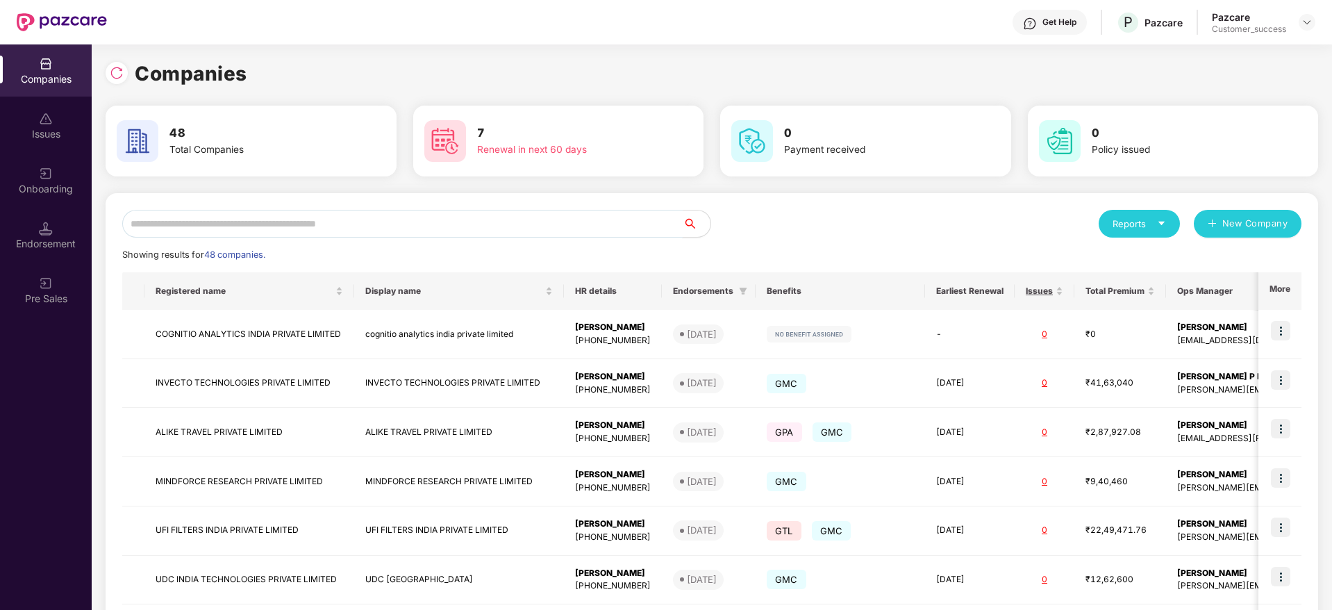
click at [460, 216] on input "text" at bounding box center [402, 224] width 561 height 28
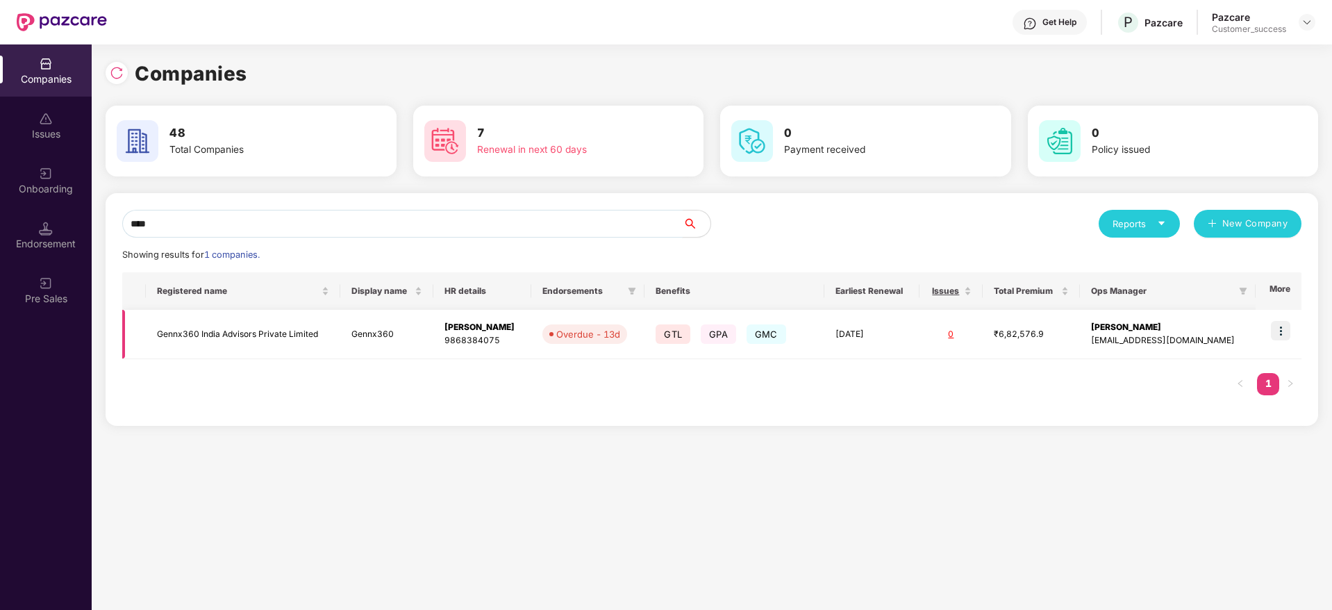
type input "****"
click at [1289, 324] on img at bounding box center [1280, 330] width 19 height 19
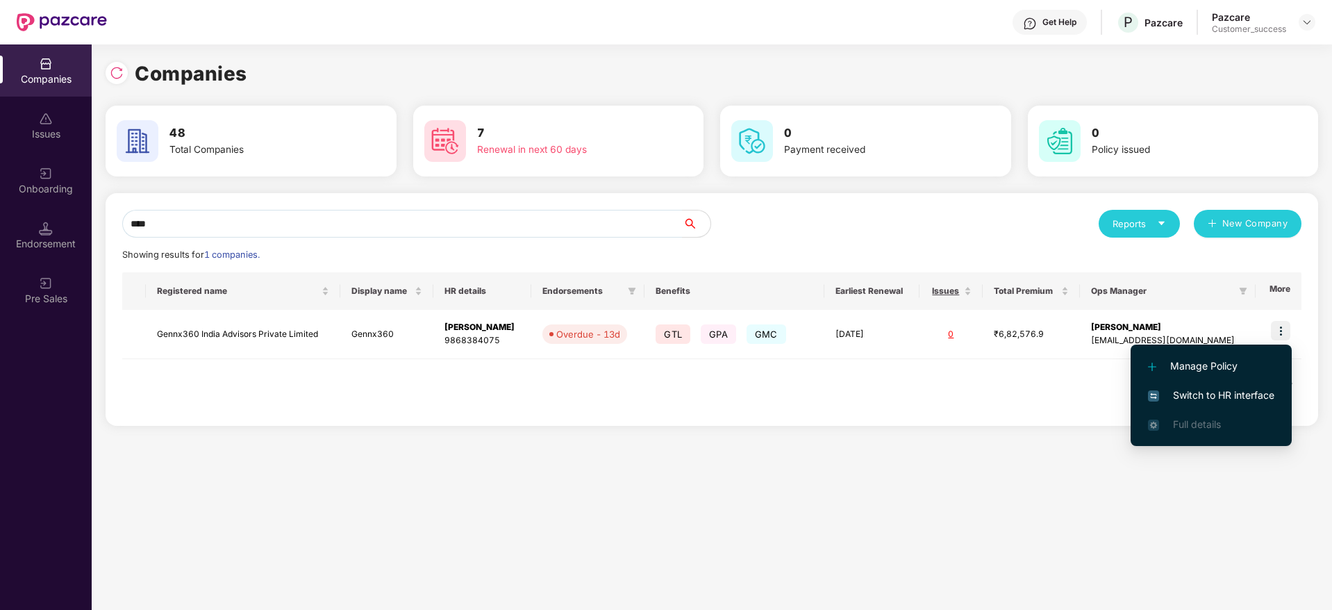
click at [1191, 401] on span "Switch to HR interface" at bounding box center [1211, 395] width 126 height 15
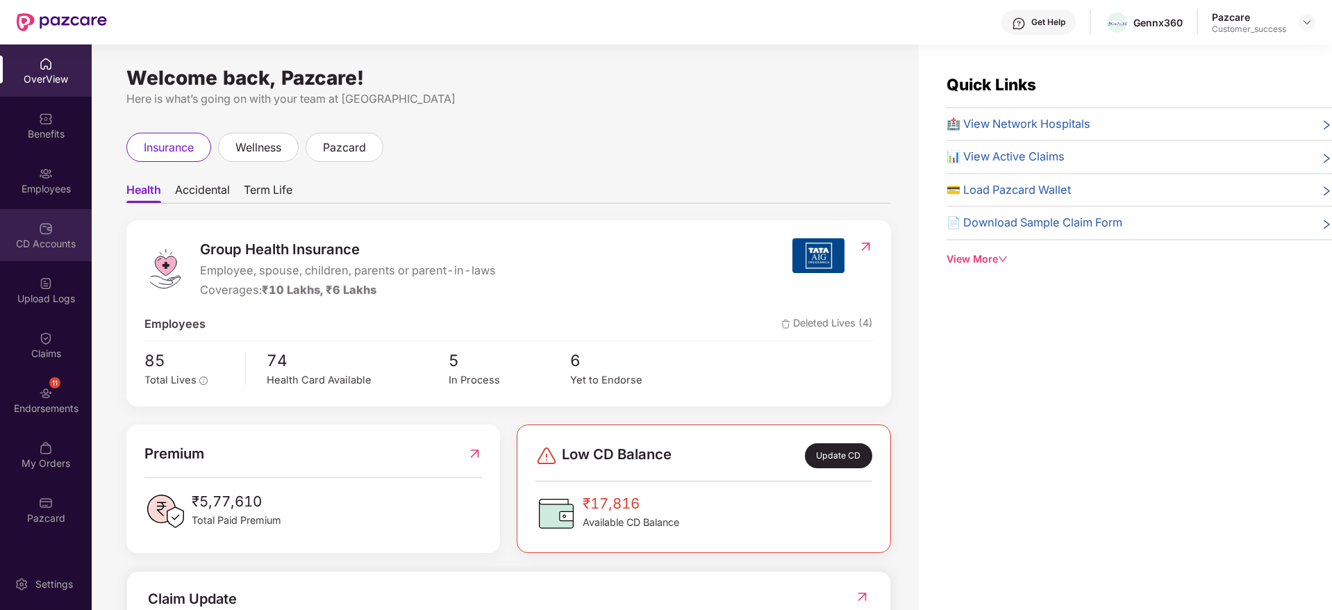
click at [40, 226] on img at bounding box center [46, 229] width 14 height 14
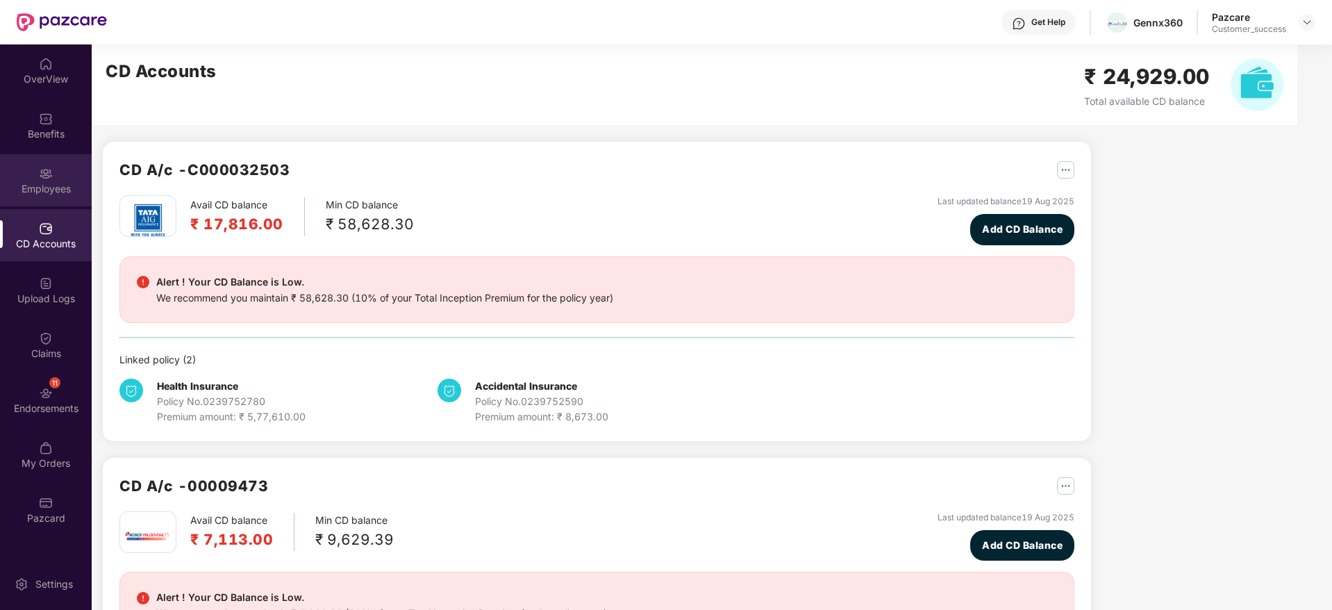
click at [40, 186] on div "Employees" at bounding box center [46, 189] width 92 height 14
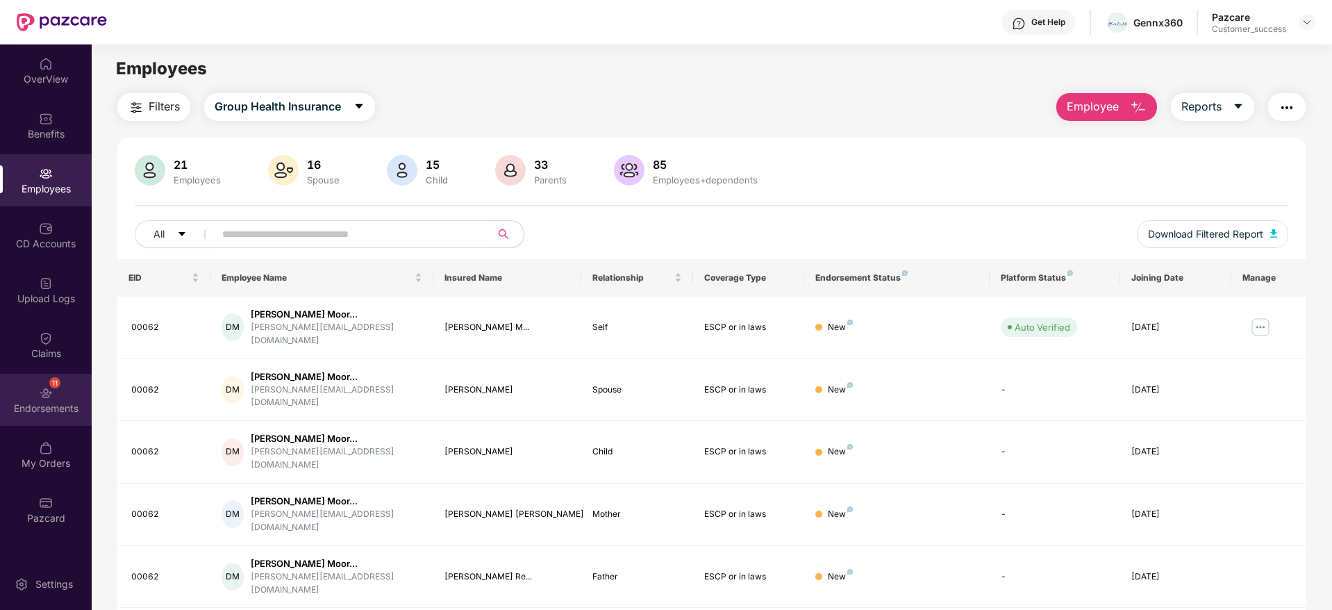
click at [54, 401] on div "Endorsements" at bounding box center [46, 408] width 92 height 14
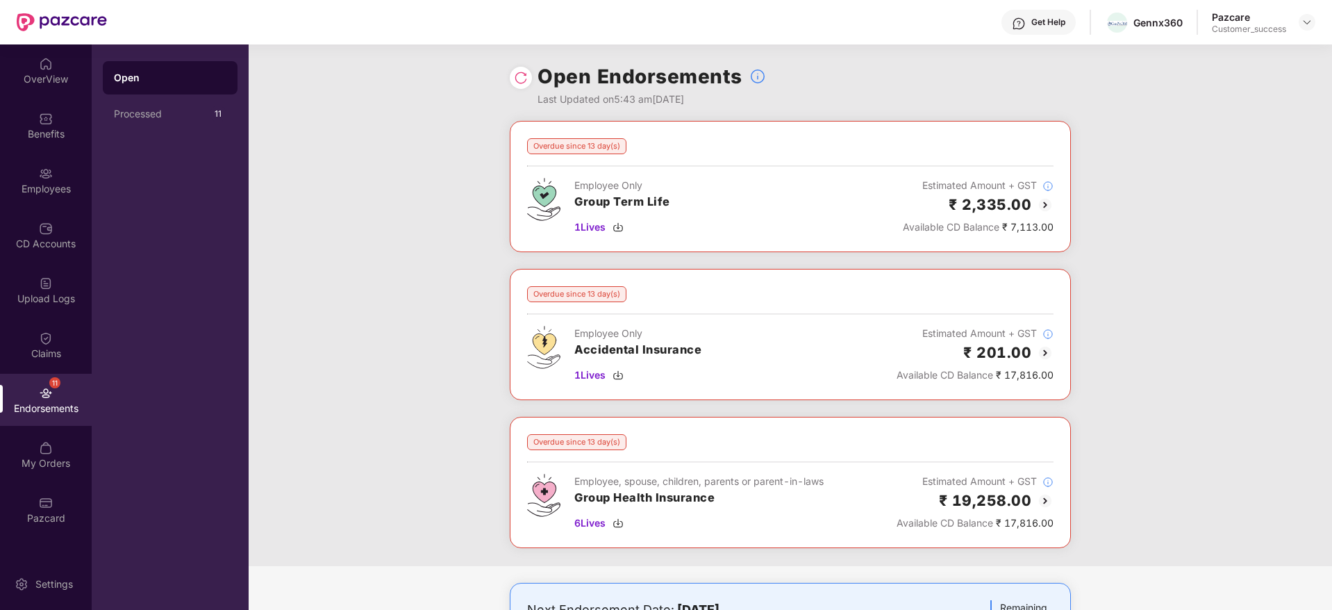
click at [1136, 245] on div "Overdue since 13 day(s) Employee Only Group Term Life 1 Lives Estimated Amount …" at bounding box center [791, 343] width 1084 height 445
click at [1045, 501] on img at bounding box center [1045, 500] width 17 height 17
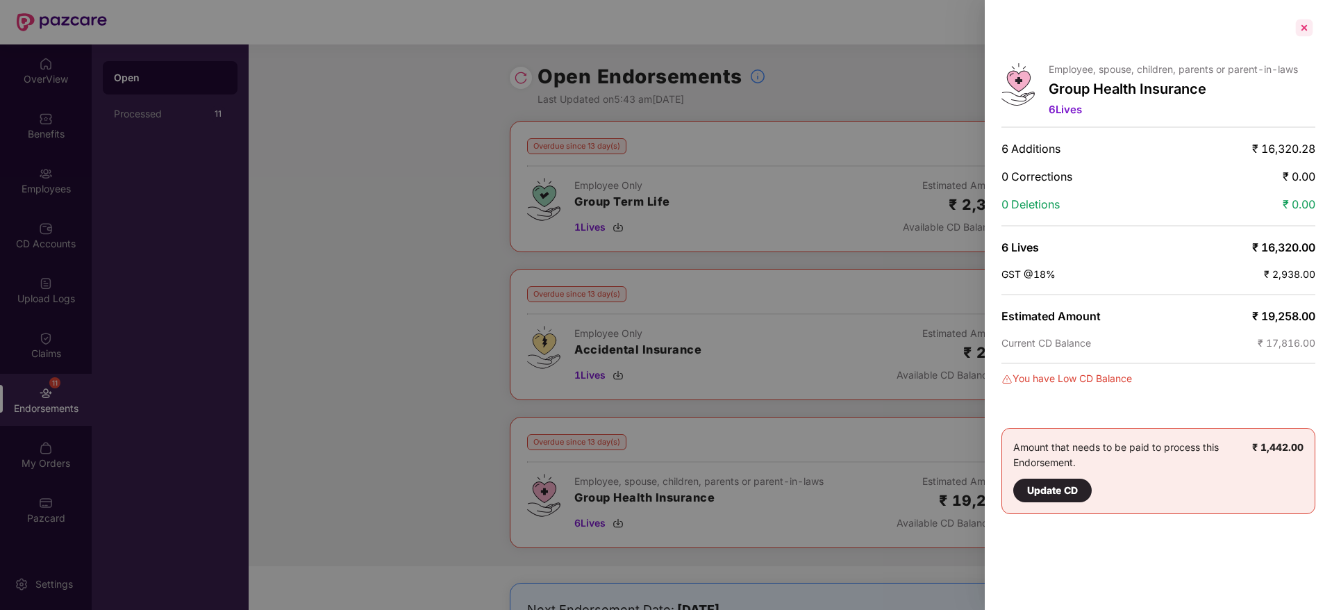
click at [1303, 27] on div at bounding box center [1304, 28] width 22 height 22
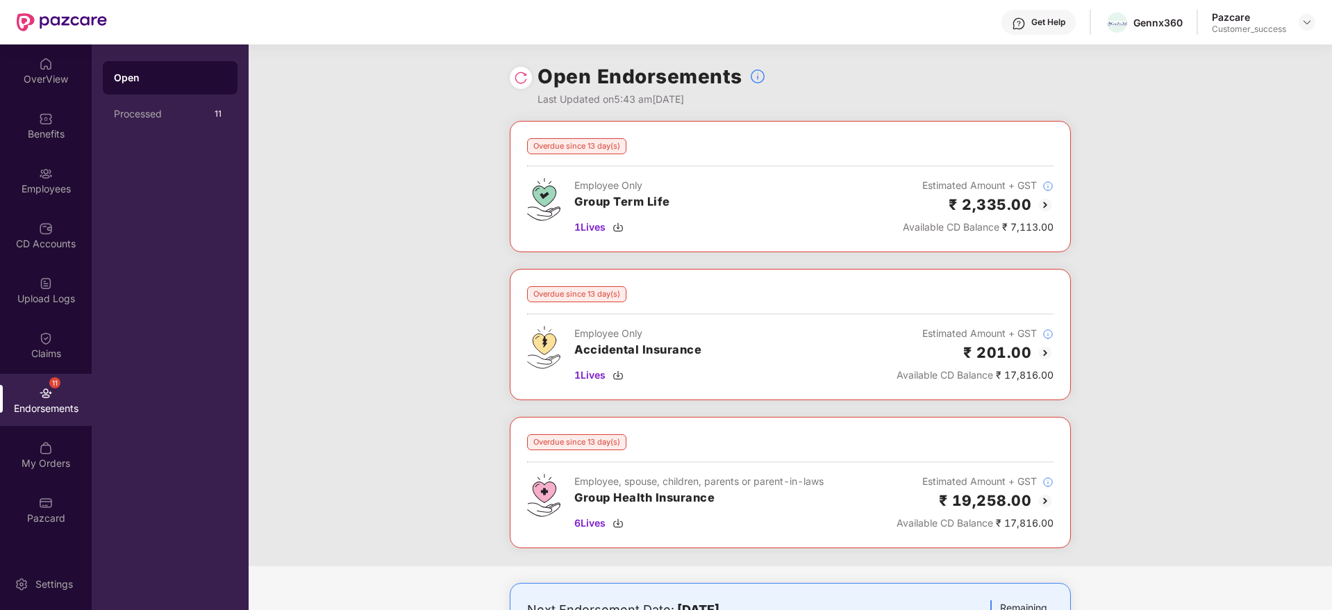
click at [1217, 417] on div "Overdue since 13 day(s) Employee Only Group Term Life 1 Lives Estimated Amount …" at bounding box center [791, 343] width 1084 height 445
click at [520, 72] on img at bounding box center [521, 78] width 14 height 14
click at [516, 77] on img at bounding box center [521, 78] width 14 height 14
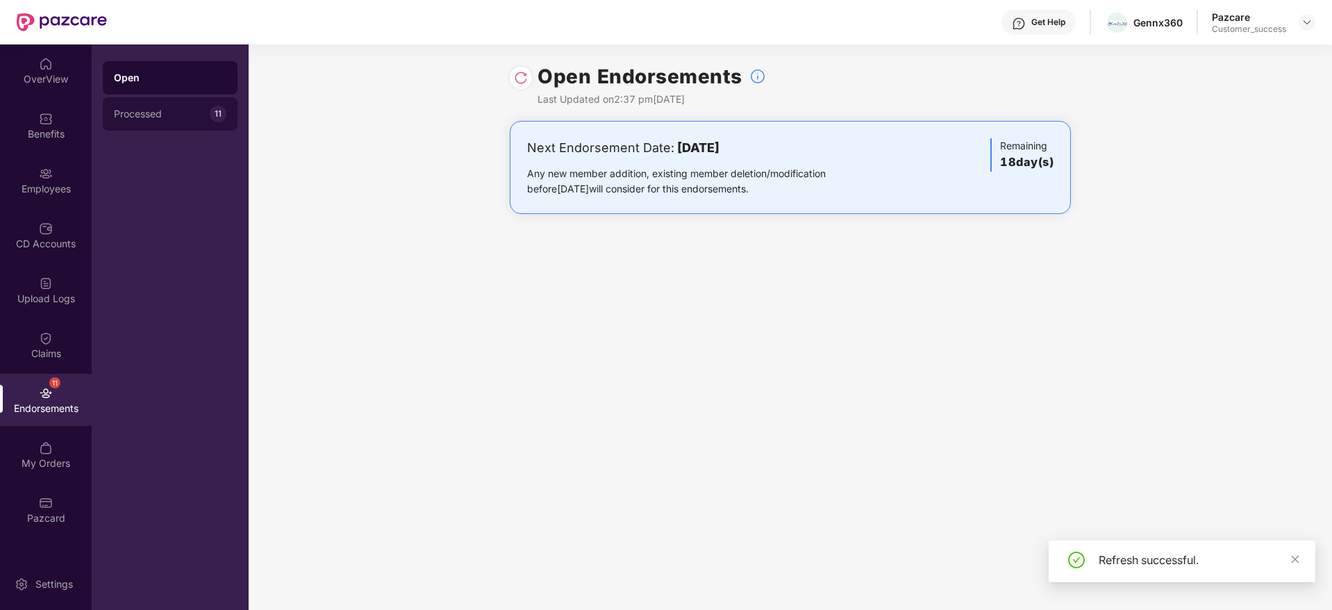
click at [151, 102] on div "Processed 11" at bounding box center [170, 113] width 135 height 33
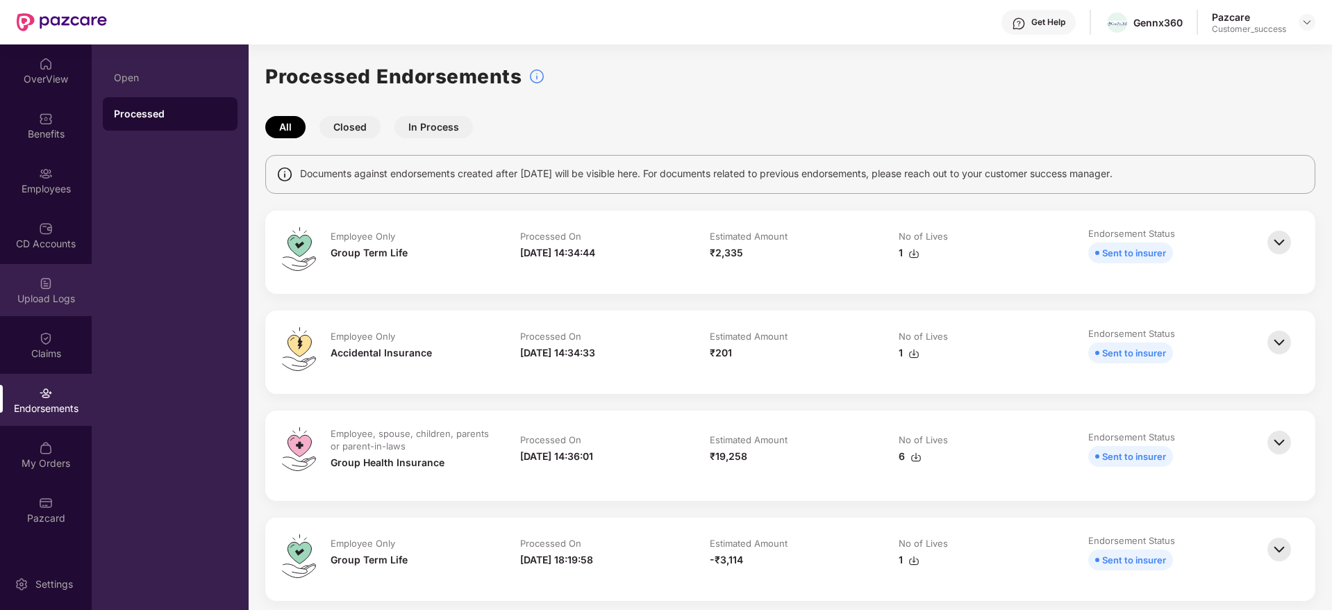
click at [55, 292] on div "Upload Logs" at bounding box center [46, 299] width 92 height 14
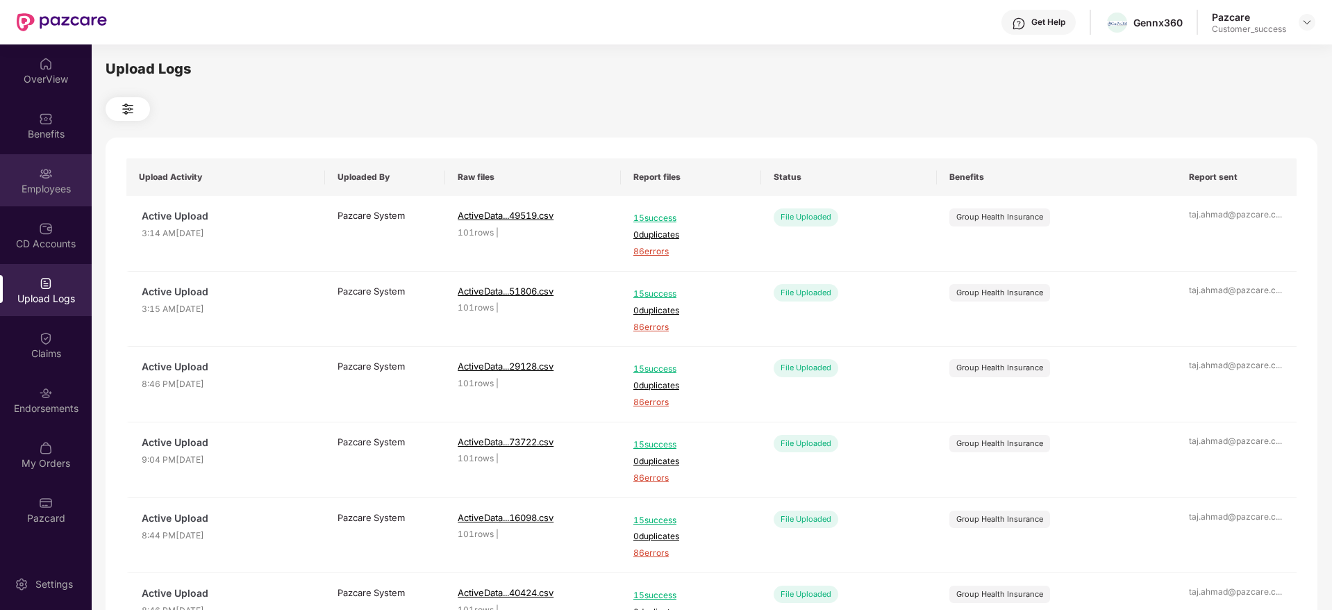
click at [42, 198] on div "Employees" at bounding box center [46, 180] width 92 height 52
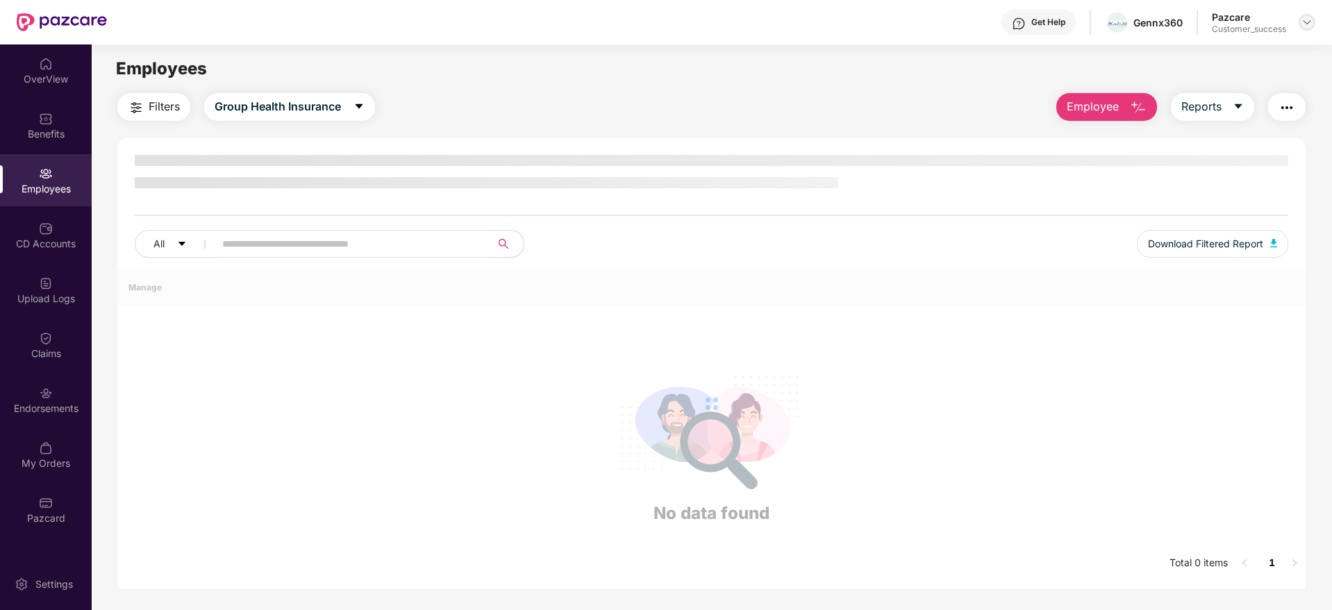
click at [1306, 26] on img at bounding box center [1307, 22] width 11 height 11
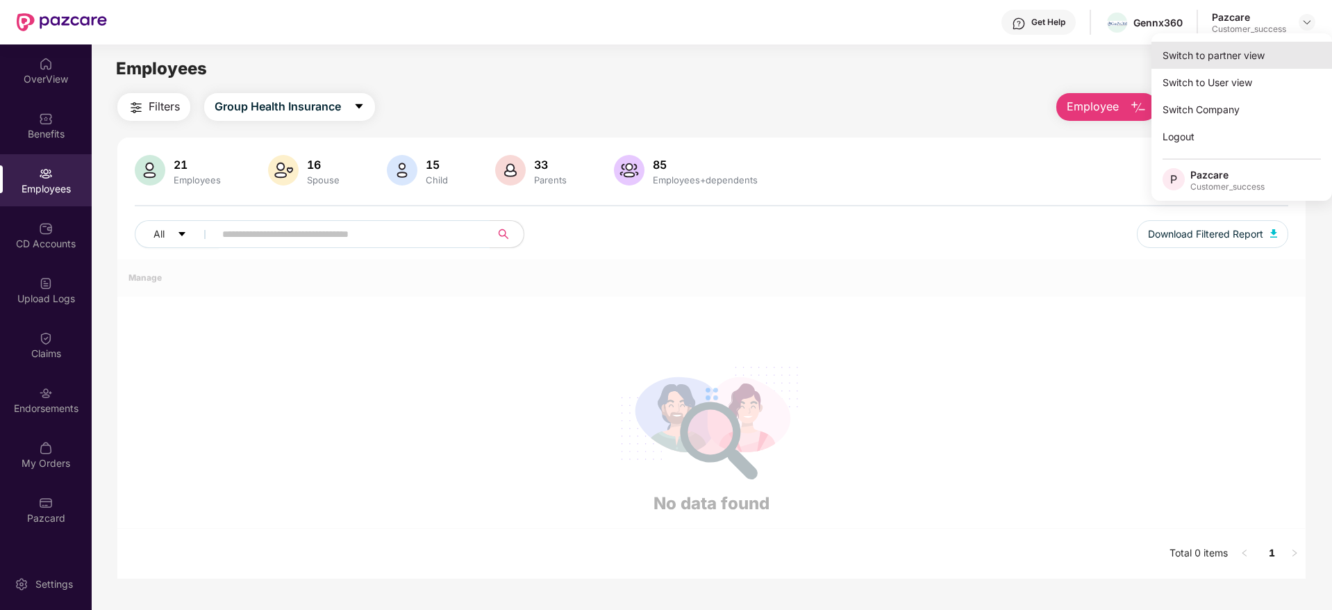
click at [1220, 58] on div "Switch to partner view" at bounding box center [1242, 55] width 181 height 27
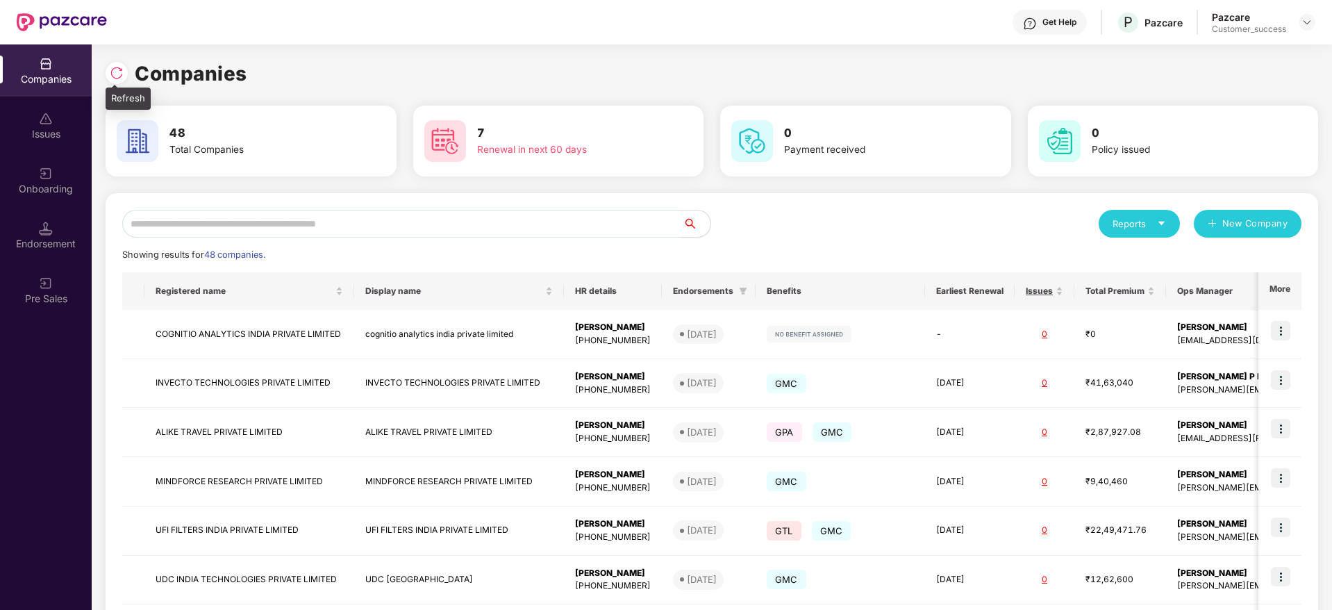
click at [120, 75] on img at bounding box center [117, 73] width 14 height 14
click at [119, 70] on img at bounding box center [117, 73] width 14 height 14
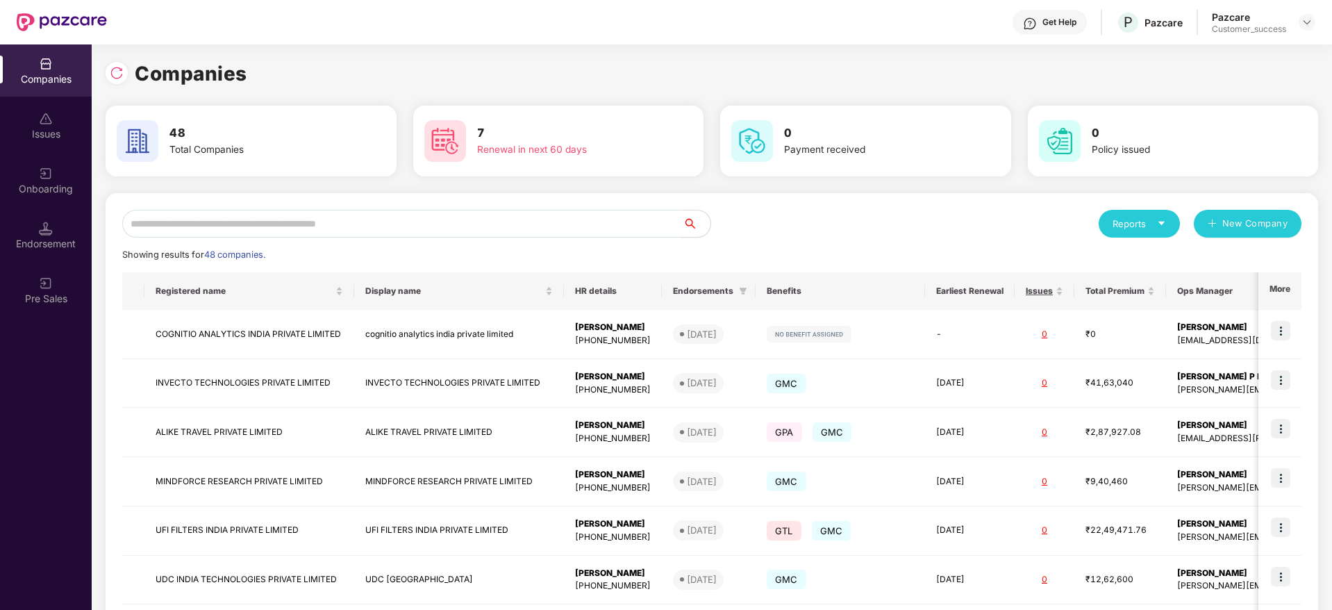
click at [119, 70] on img at bounding box center [117, 73] width 14 height 14
click at [966, 86] on div "Companies" at bounding box center [712, 73] width 1213 height 31
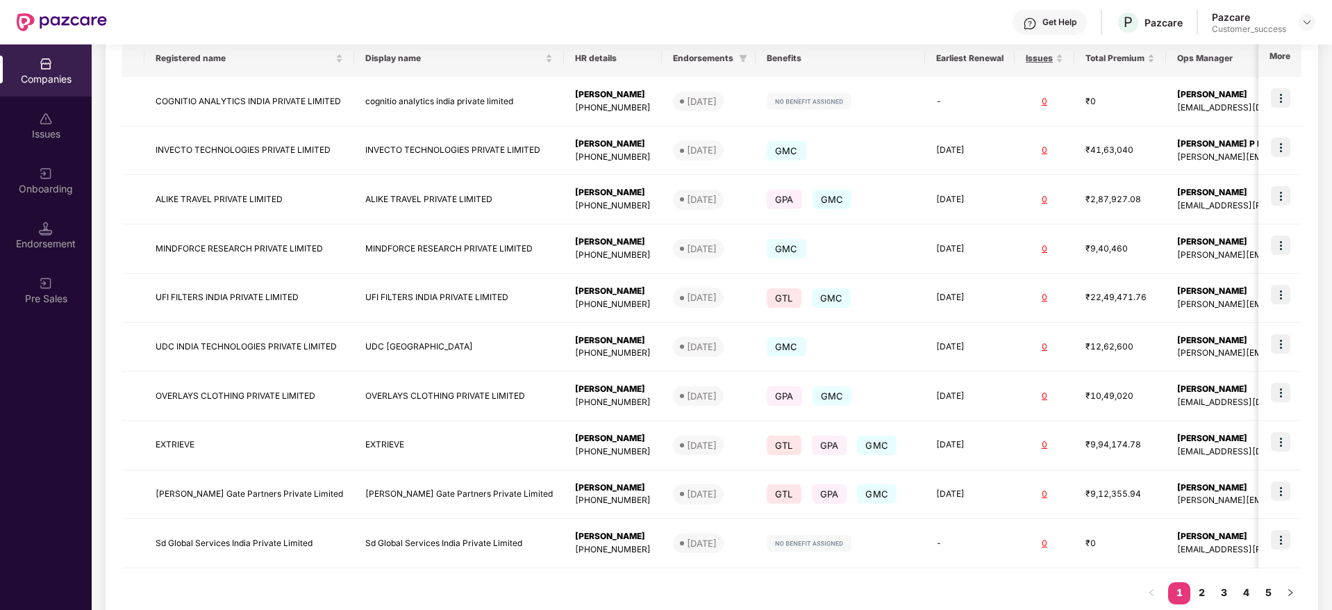
scroll to position [250, 0]
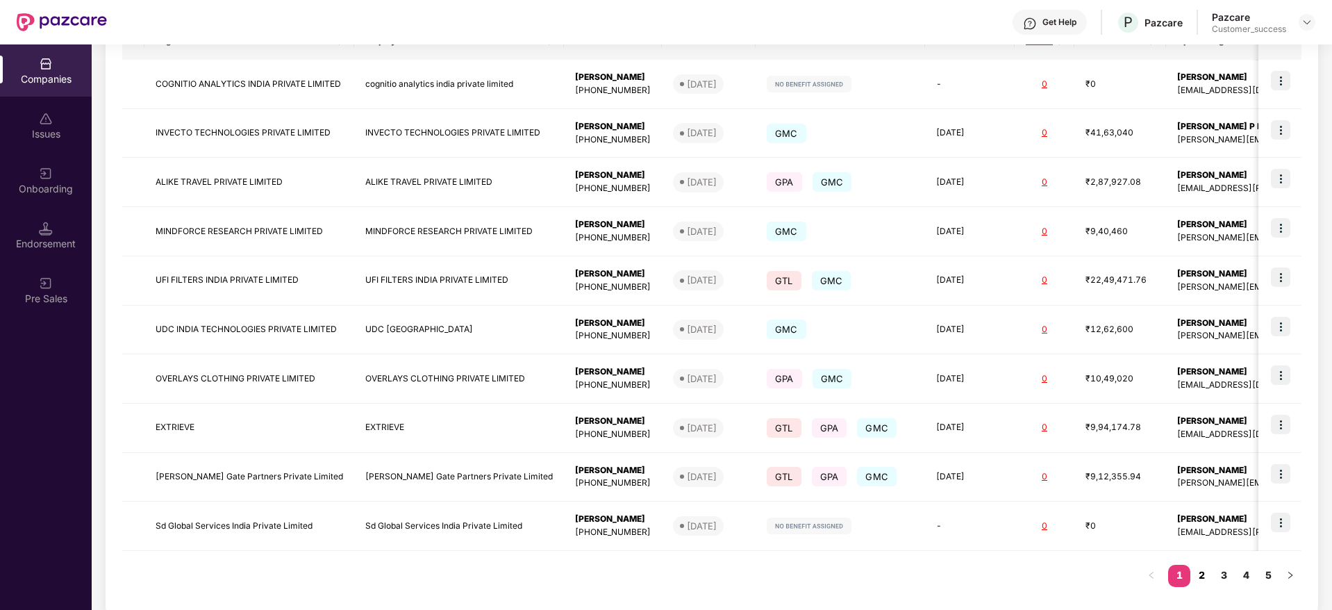
click at [1204, 575] on link "2" at bounding box center [1202, 575] width 22 height 21
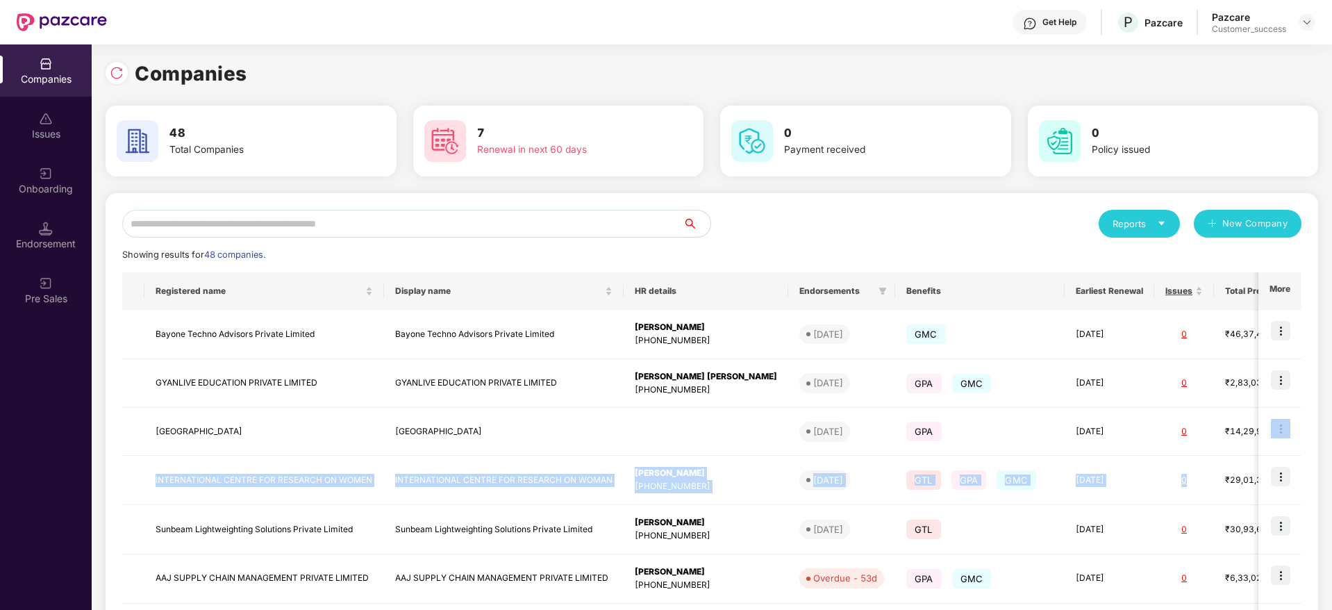
scroll to position [0, 140]
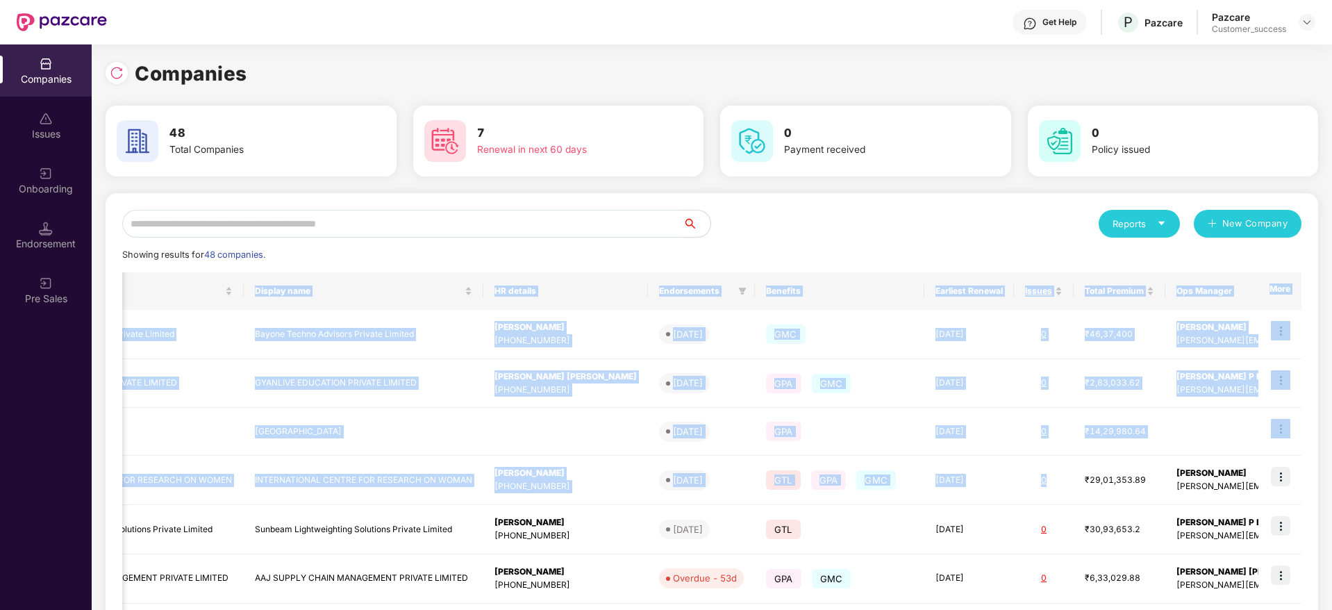
drag, startPoint x: 1134, startPoint y: 468, endPoint x: 1333, endPoint y: 420, distance: 204.4
click at [1332, 420] on html "Get Help P Pazcare Pazcare Customer_success Companies Issues Onboarding Endorse…" at bounding box center [666, 305] width 1332 height 610
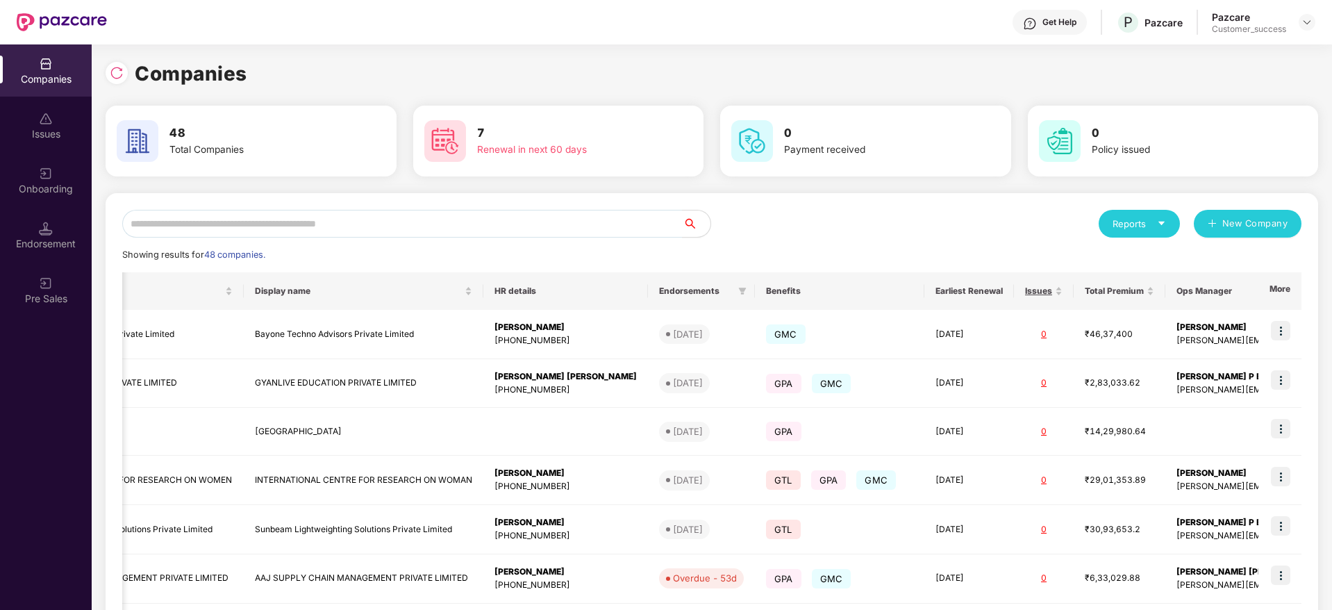
click at [906, 225] on div "Reports New Company" at bounding box center [1007, 224] width 590 height 28
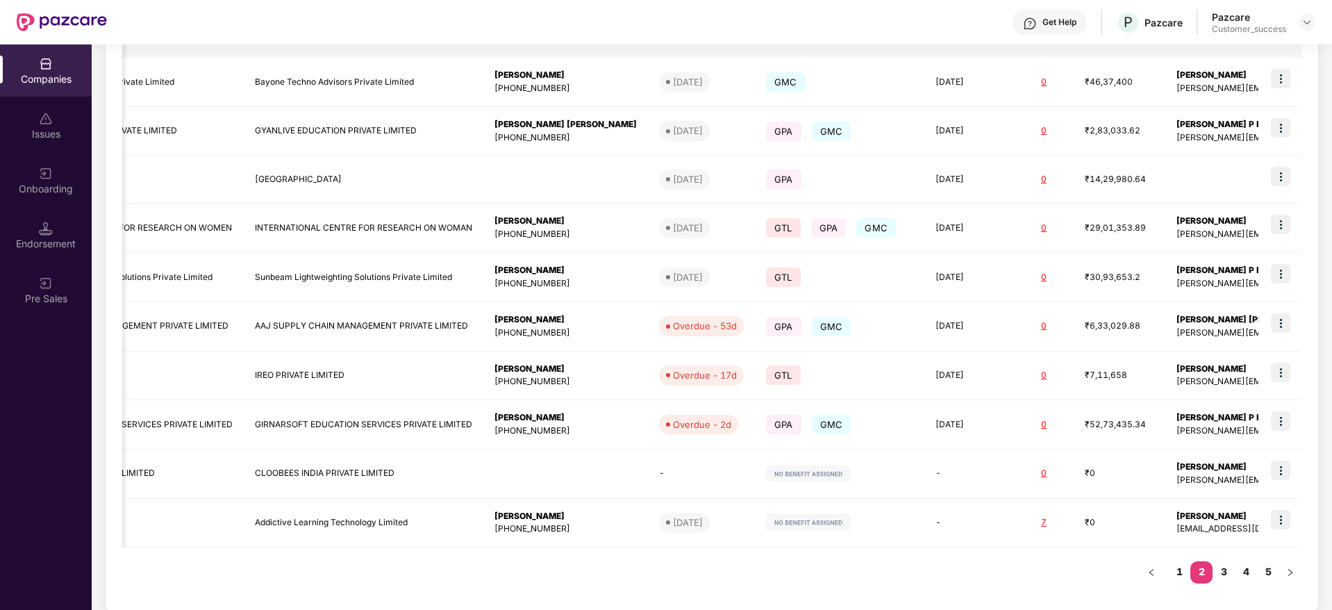
scroll to position [267, 0]
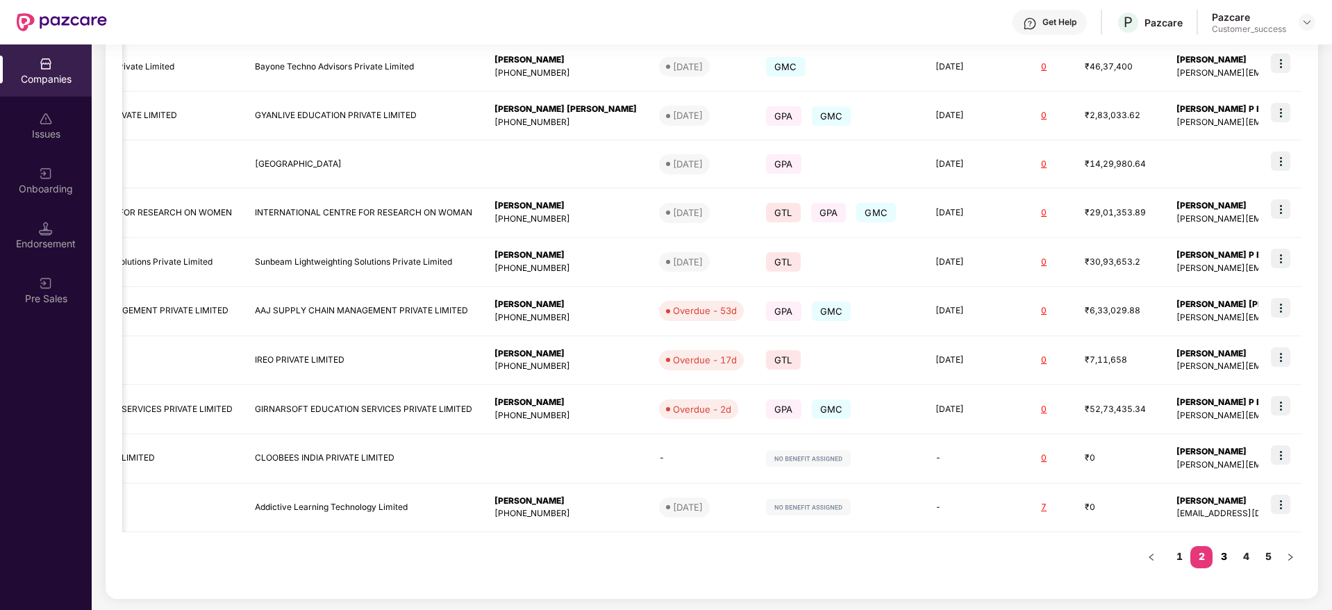
click at [1223, 554] on link "3" at bounding box center [1224, 556] width 22 height 21
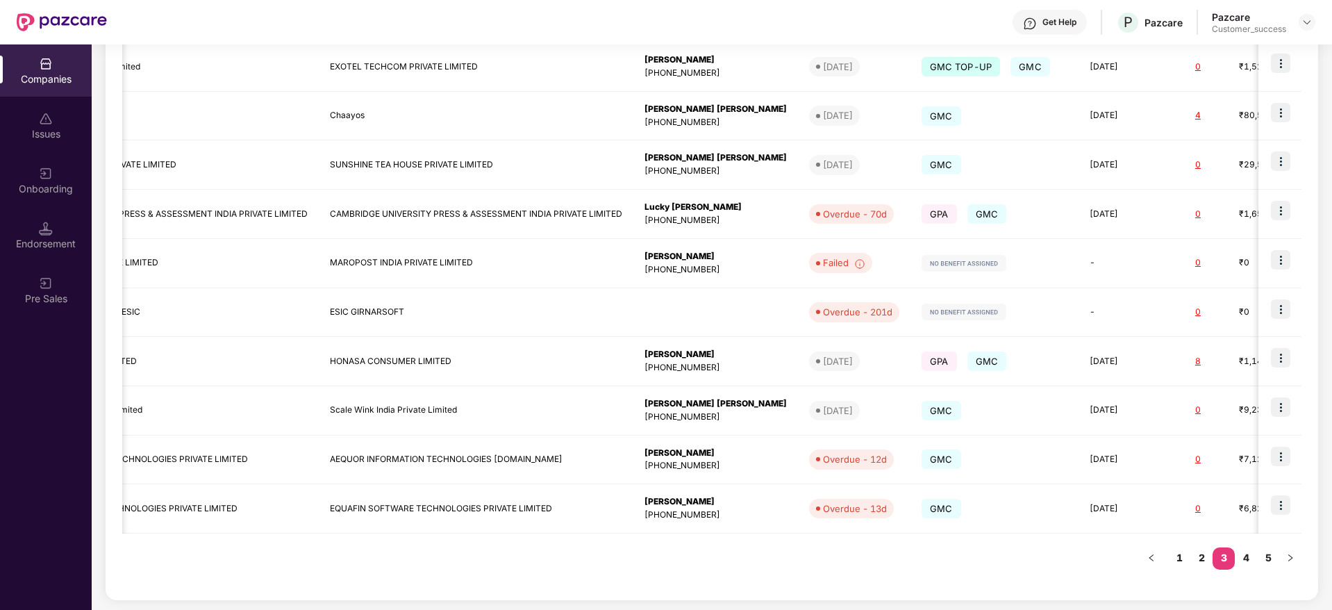
click at [1062, 552] on div "Registered name Display name HR details Endorsements Benefits Earliest Renewal …" at bounding box center [711, 294] width 1179 height 579
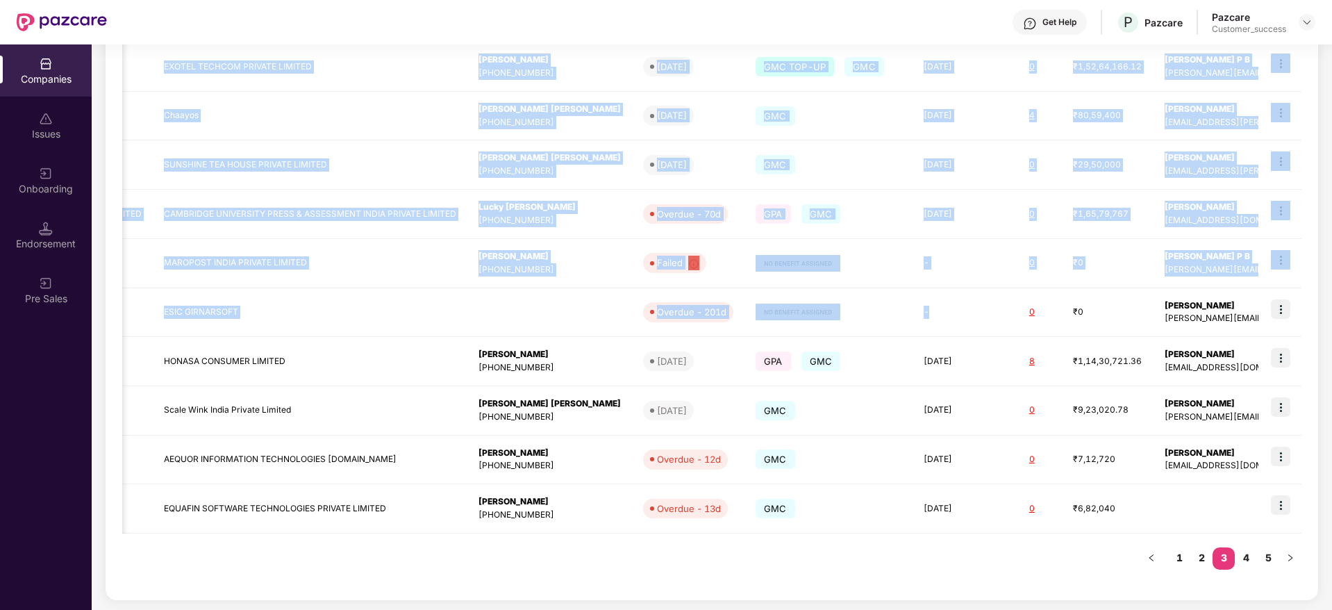
drag, startPoint x: 1062, startPoint y: 317, endPoint x: 1333, endPoint y: 243, distance: 280.7
click at [1332, 243] on html "Get Help P Pazcare Pazcare Customer_success Companies Issues Onboarding Endorse…" at bounding box center [666, 305] width 1332 height 610
click at [1304, 137] on div "Reports New Company Showing results for 48 companies. Registered name Display n…" at bounding box center [712, 263] width 1213 height 674
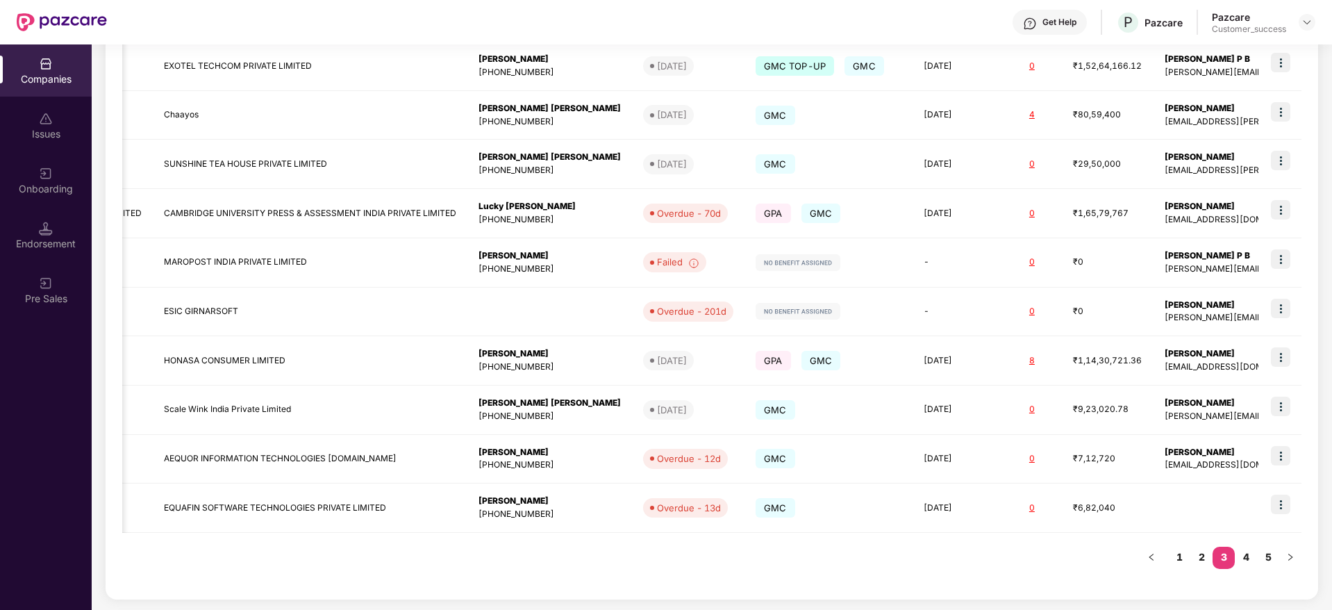
scroll to position [269, 0]
click at [1249, 554] on link "4" at bounding box center [1246, 556] width 22 height 21
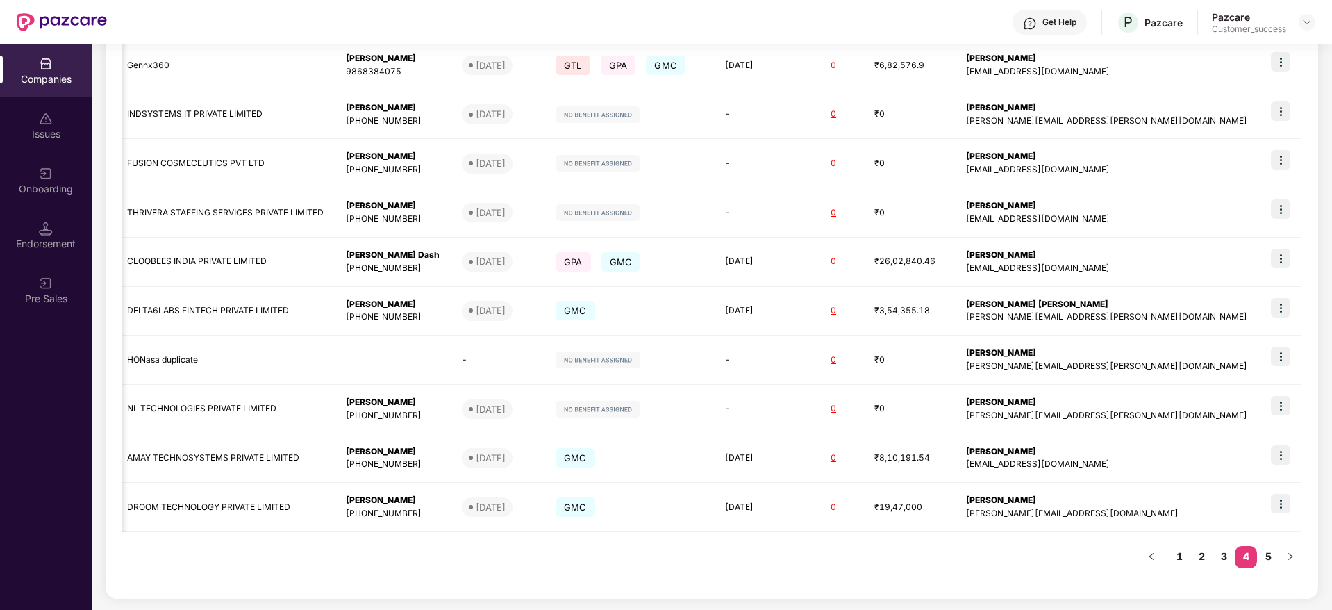
scroll to position [0, 97]
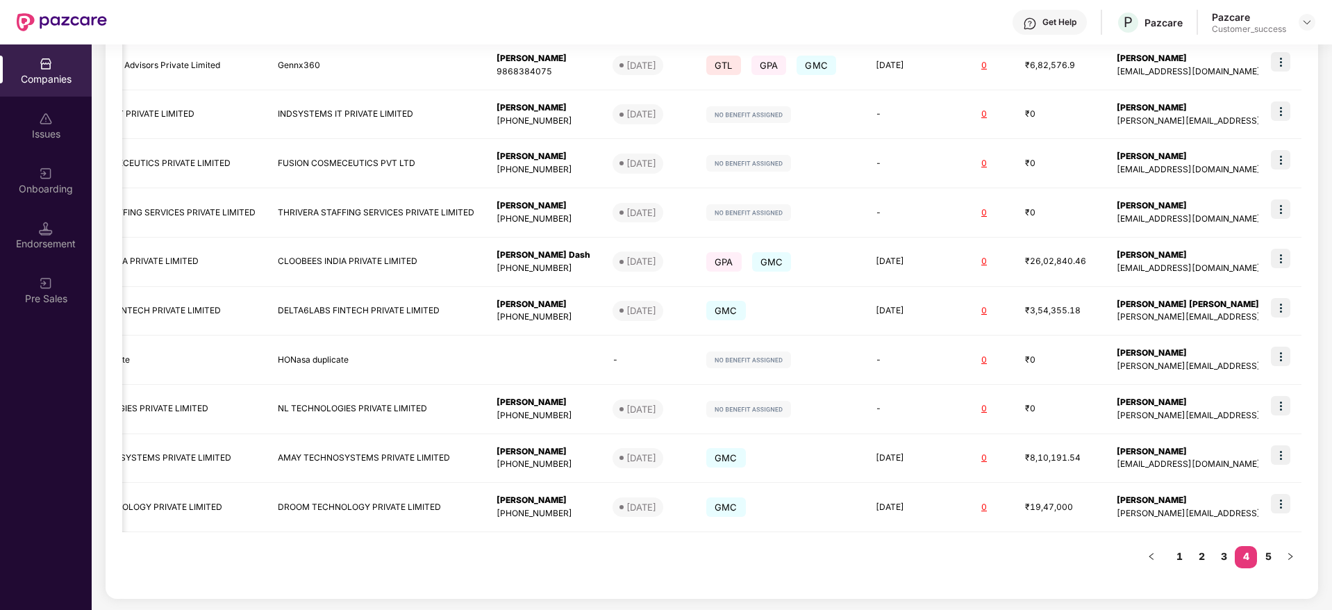
click at [1323, 437] on div "Companies 48 Total Companies 7 Renewal in next 60 days 0 Payment received 0 Pol…" at bounding box center [712, 326] width 1241 height 565
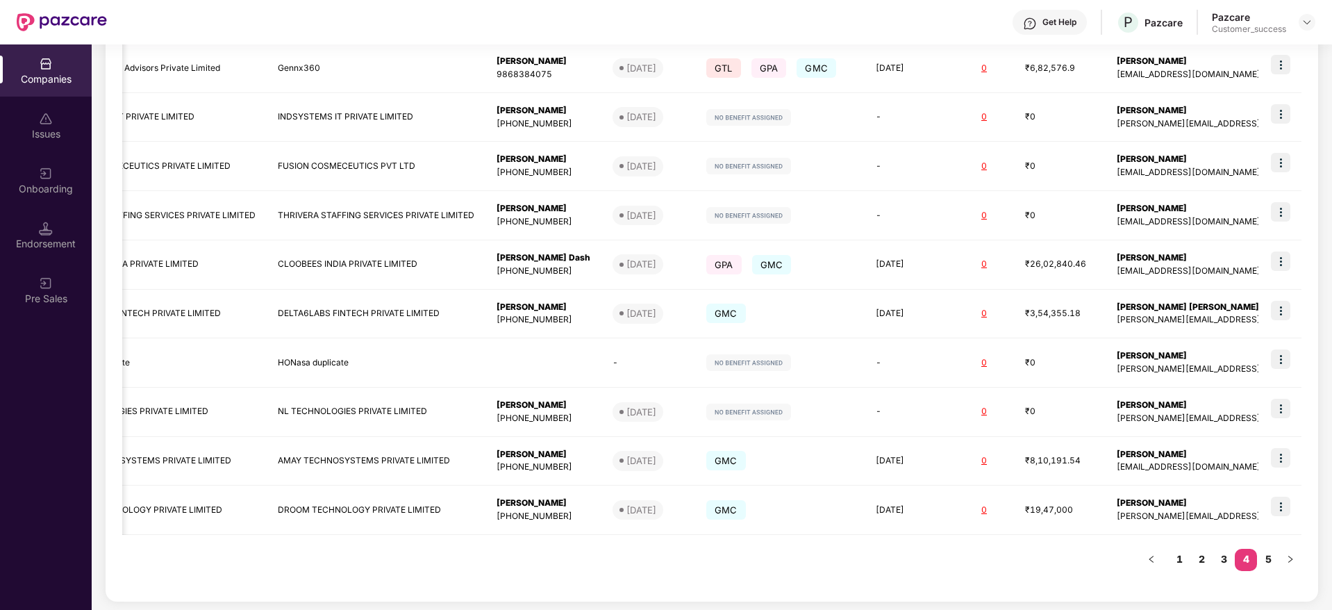
scroll to position [269, 0]
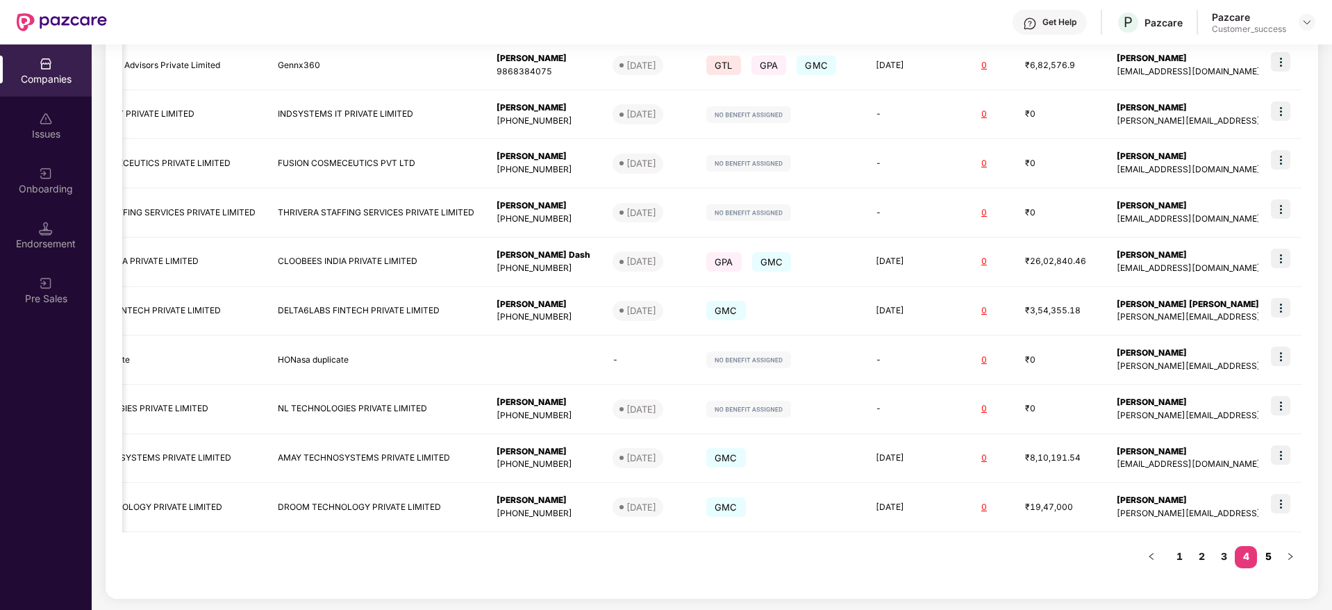
click at [1265, 550] on link "5" at bounding box center [1268, 556] width 22 height 21
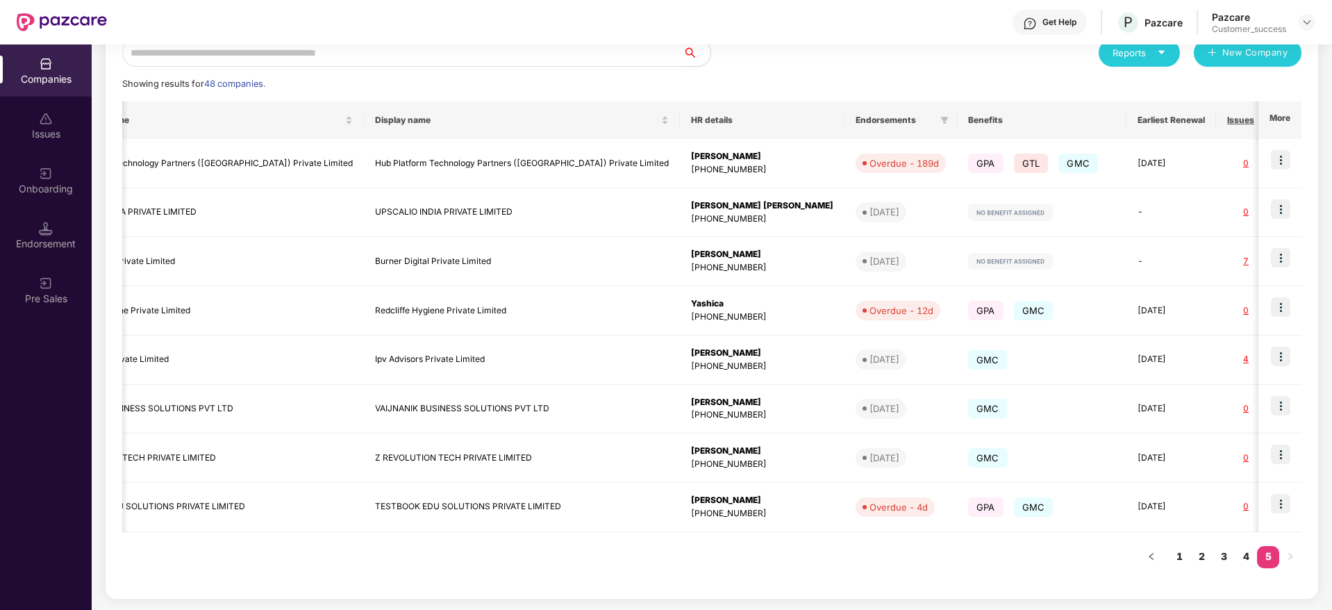
scroll to position [171, 0]
click at [1130, 548] on div "Registered name Display name HR details Endorsements Benefits Earliest Renewal …" at bounding box center [711, 341] width 1179 height 481
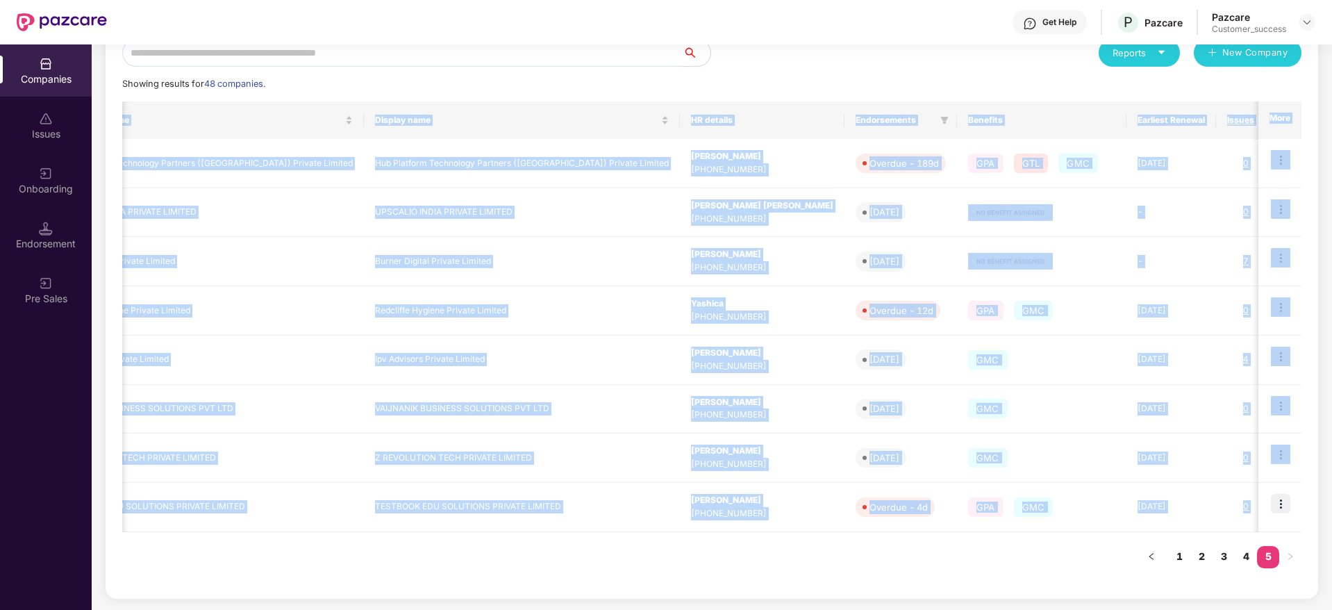
scroll to position [0, 173]
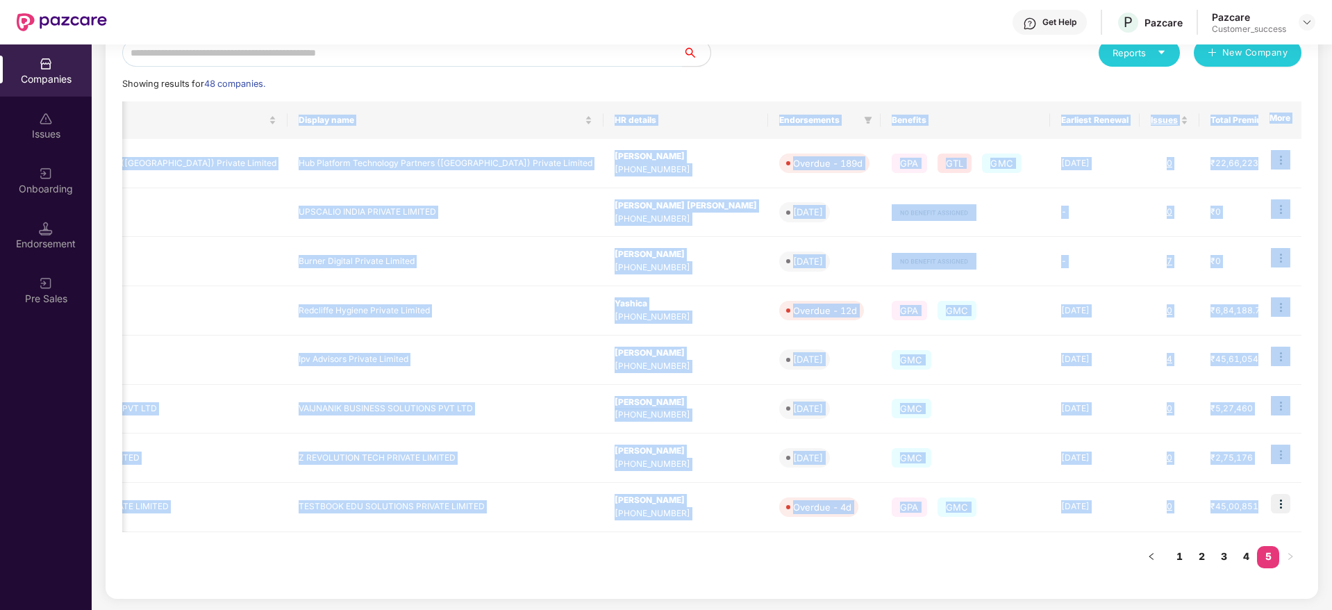
drag, startPoint x: 1166, startPoint y: 486, endPoint x: 1333, endPoint y: 451, distance: 170.8
click at [1332, 451] on html "Get Help P Pazcare Pazcare Customer_success Companies Issues Onboarding Endorse…" at bounding box center [666, 305] width 1332 height 610
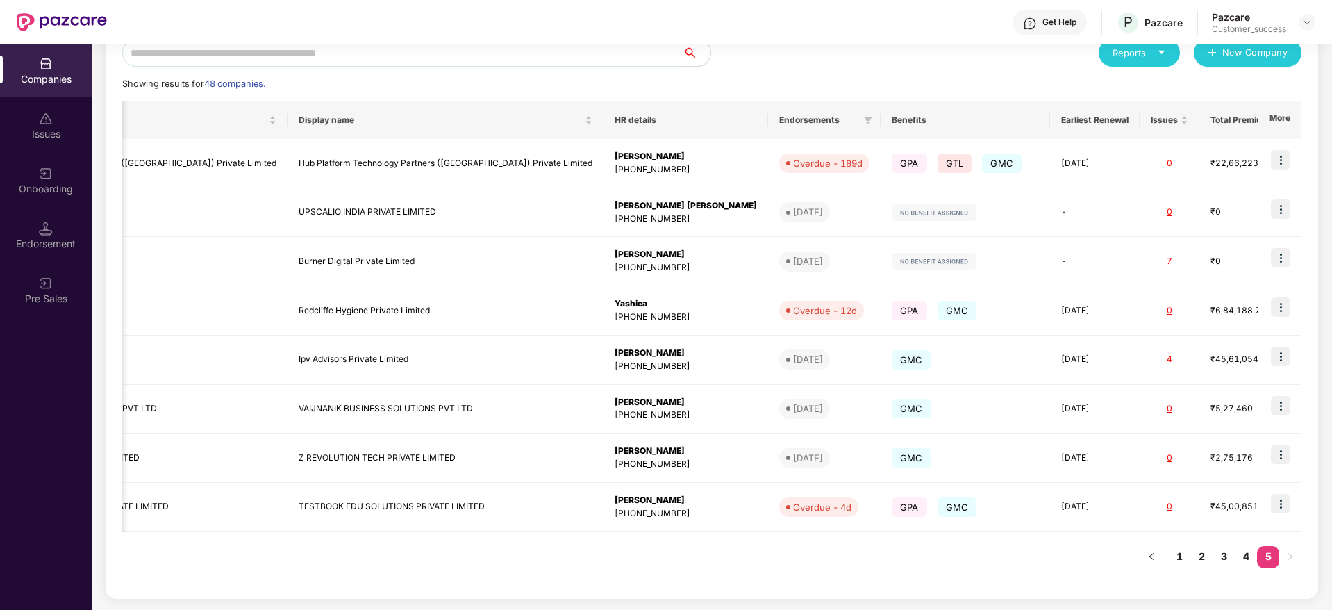
click at [752, 81] on div "Showing results for 48 companies." at bounding box center [711, 84] width 1179 height 14
click at [352, 55] on input "text" at bounding box center [402, 53] width 561 height 28
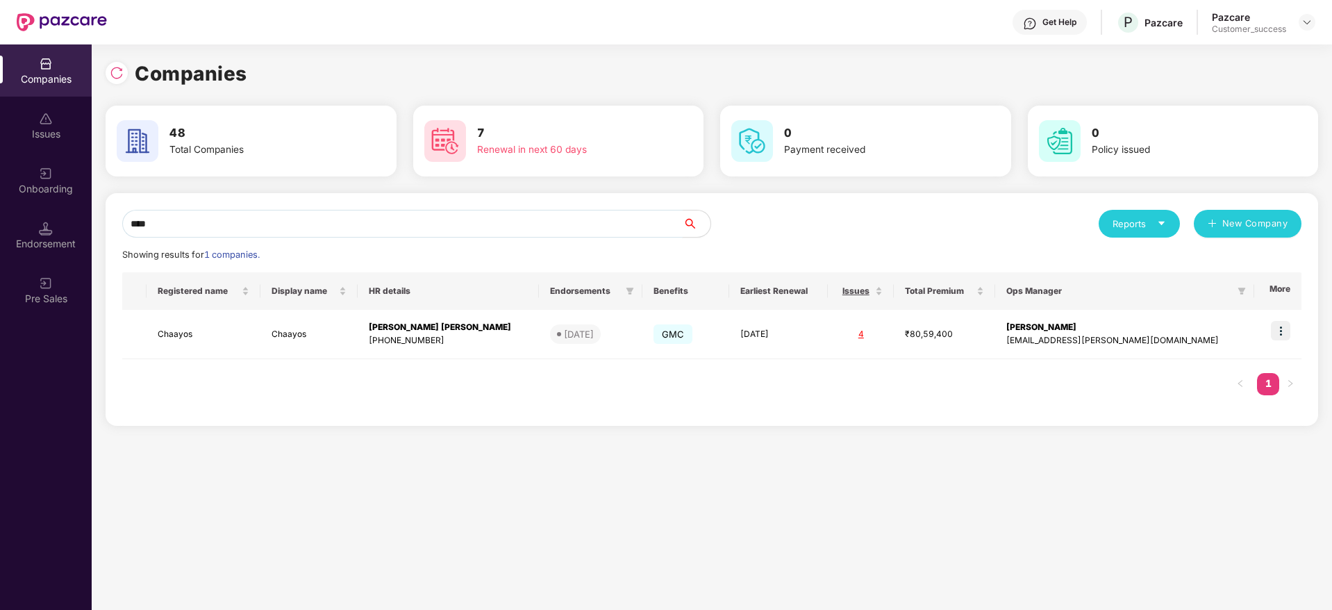
scroll to position [0, 0]
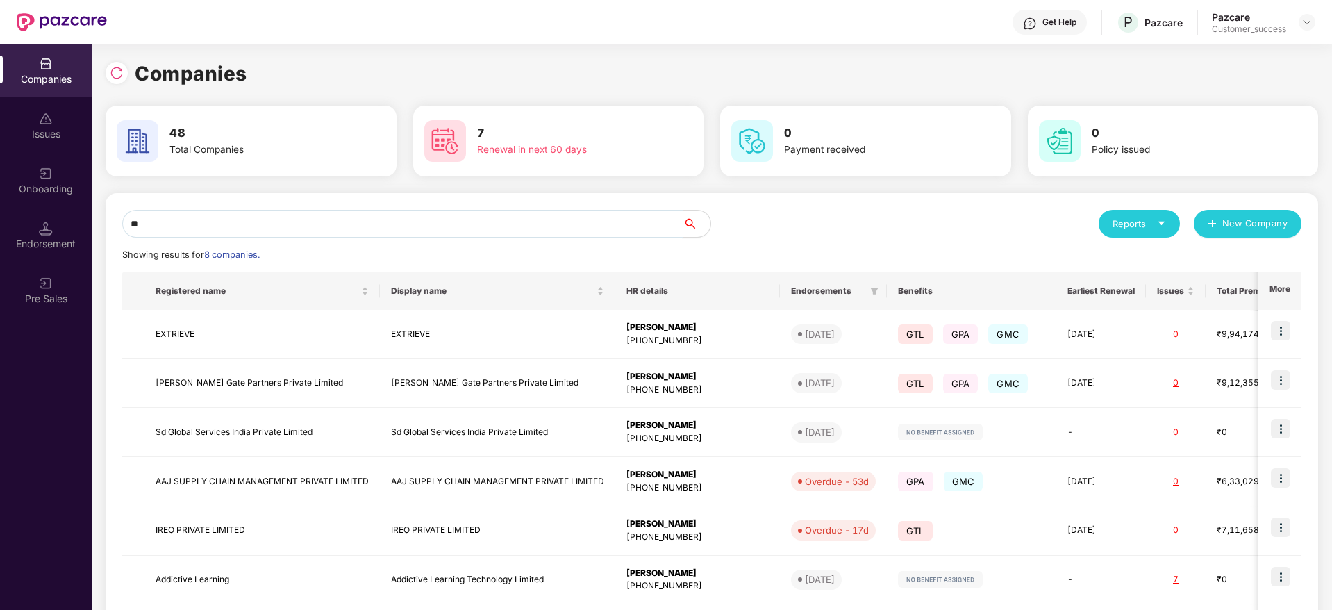
type input "*"
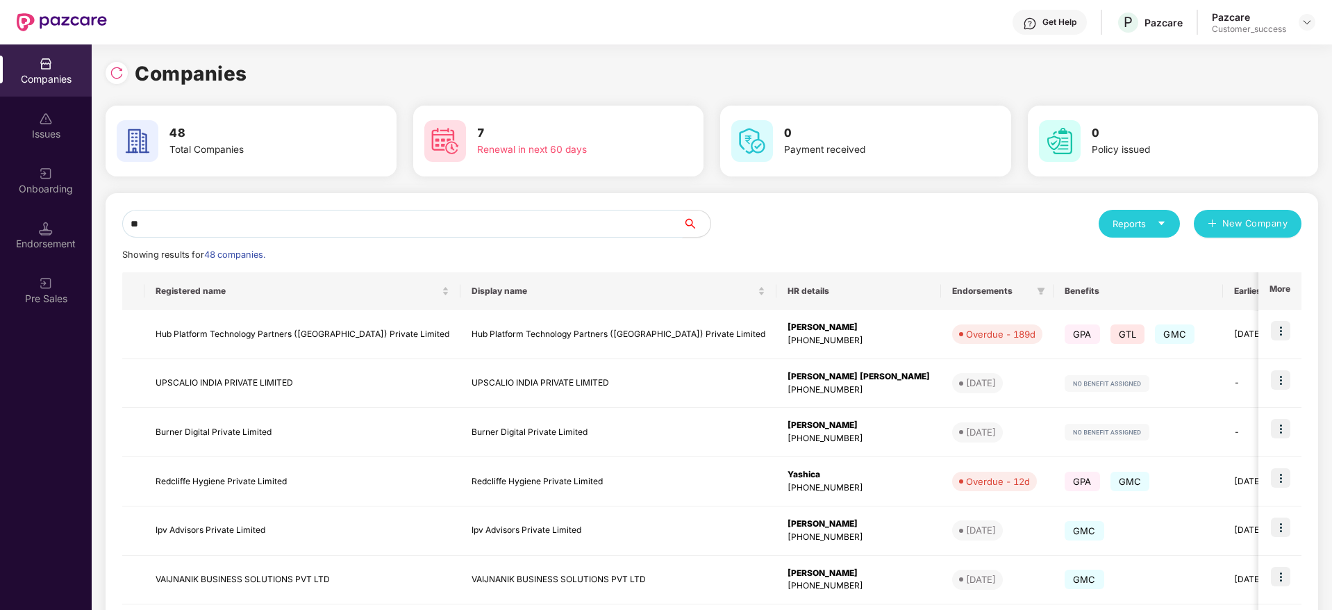
type input "*"
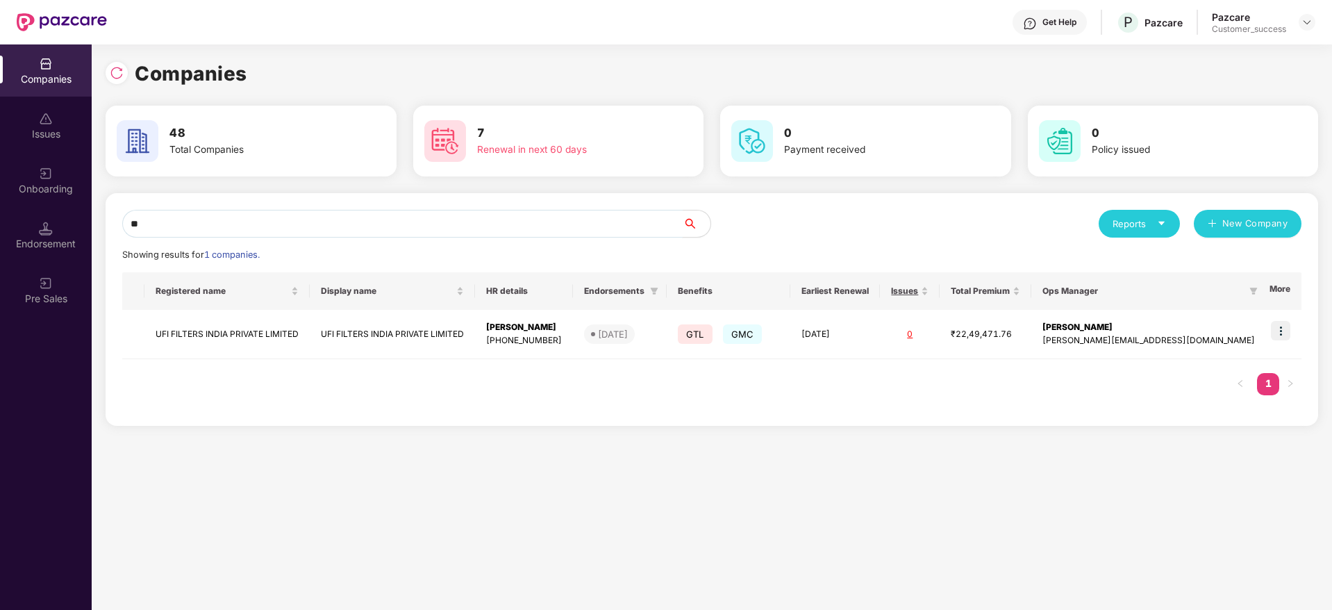
type input "*"
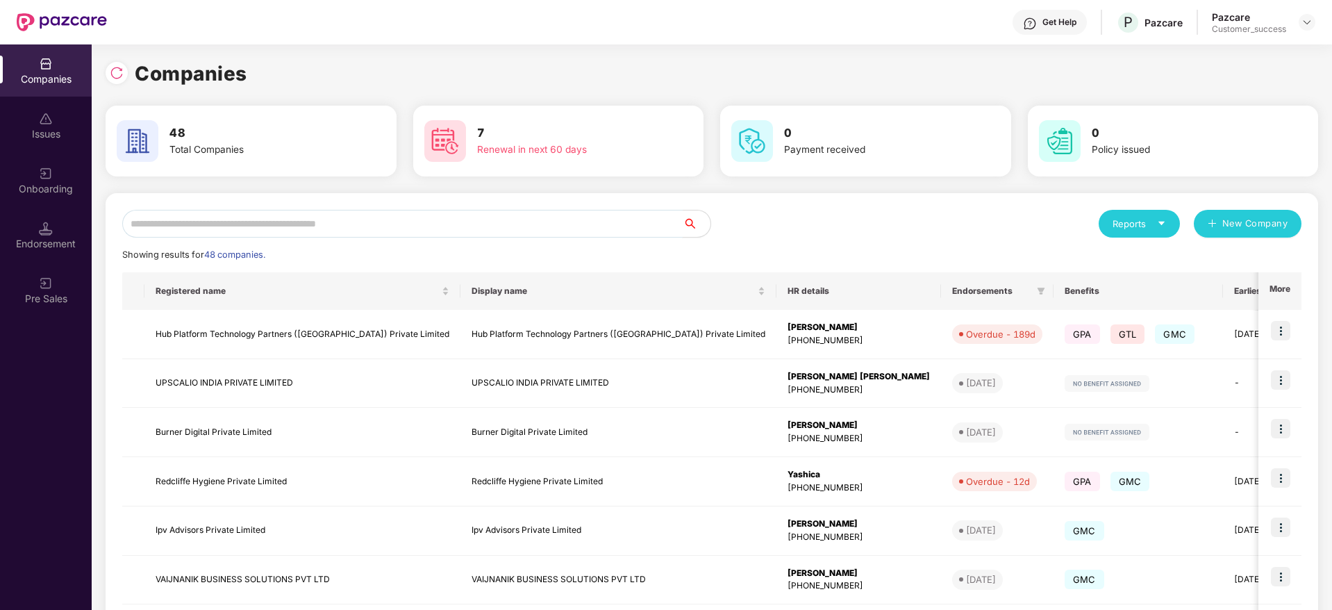
click at [517, 224] on input "text" at bounding box center [402, 224] width 561 height 28
click at [115, 75] on img at bounding box center [117, 73] width 14 height 14
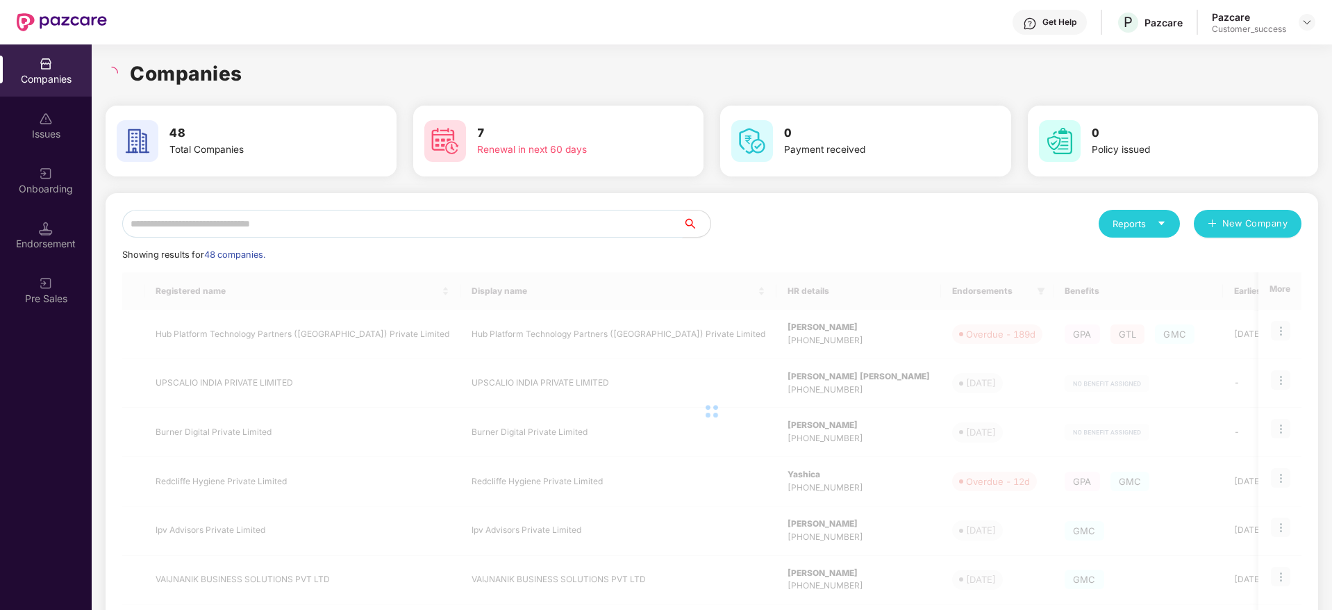
click at [297, 228] on input "text" at bounding box center [402, 224] width 561 height 28
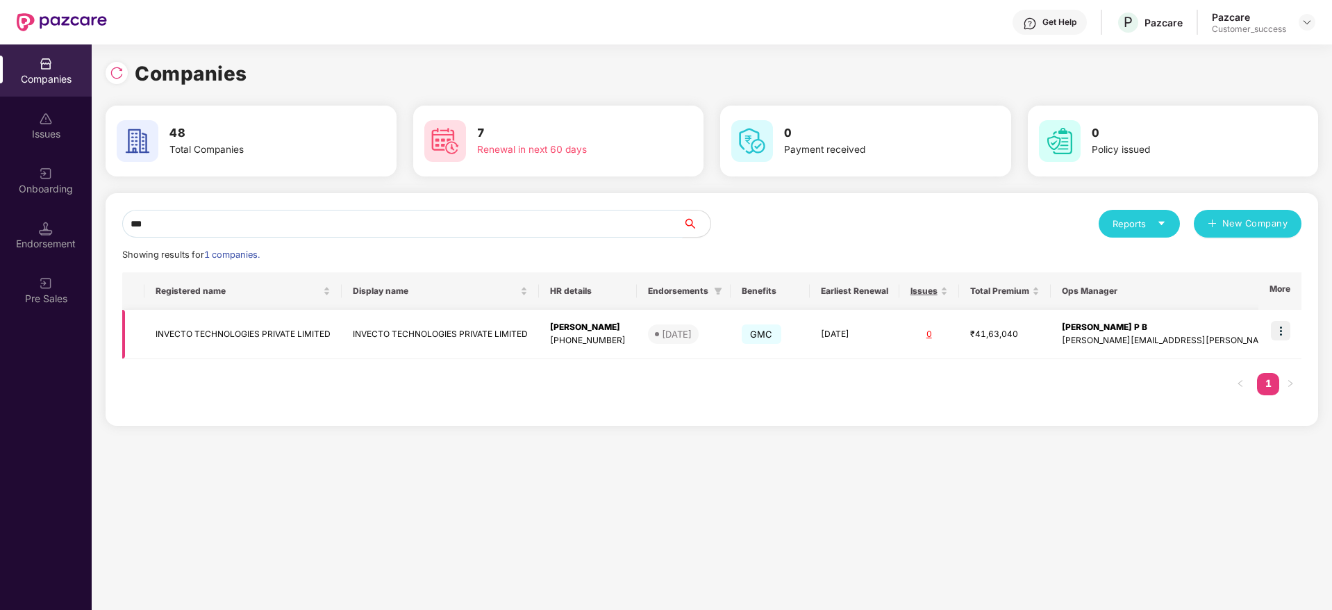
type input "***"
click at [1282, 326] on img at bounding box center [1280, 330] width 19 height 19
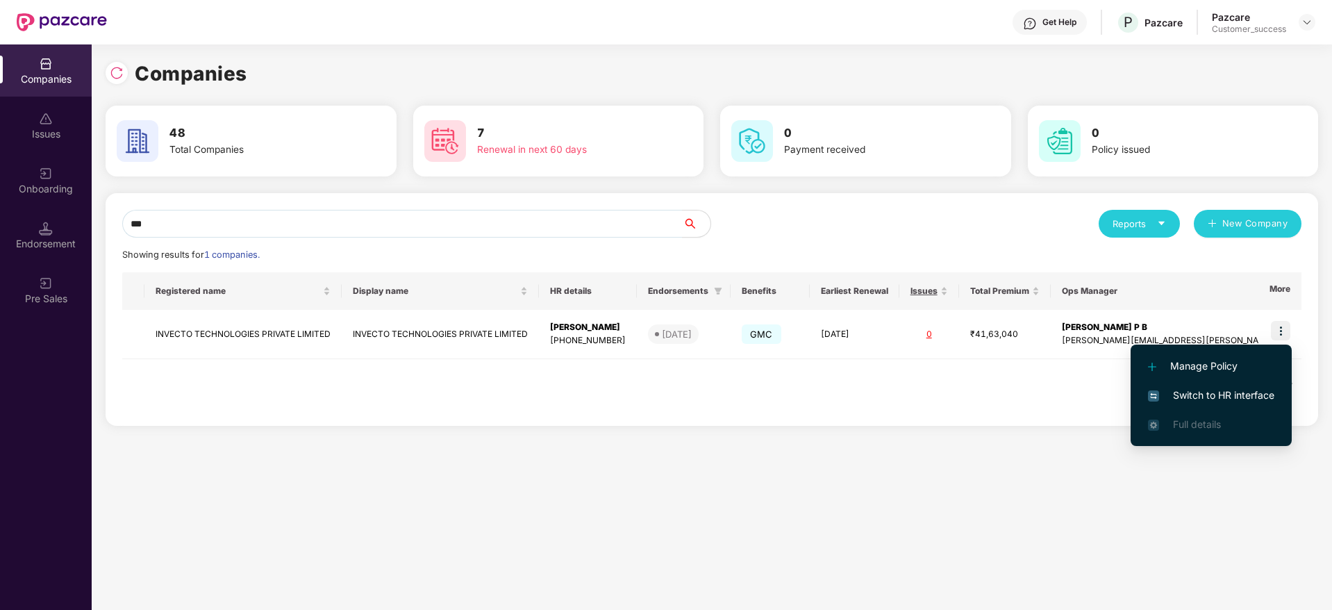
click at [1230, 388] on span "Switch to HR interface" at bounding box center [1211, 395] width 126 height 15
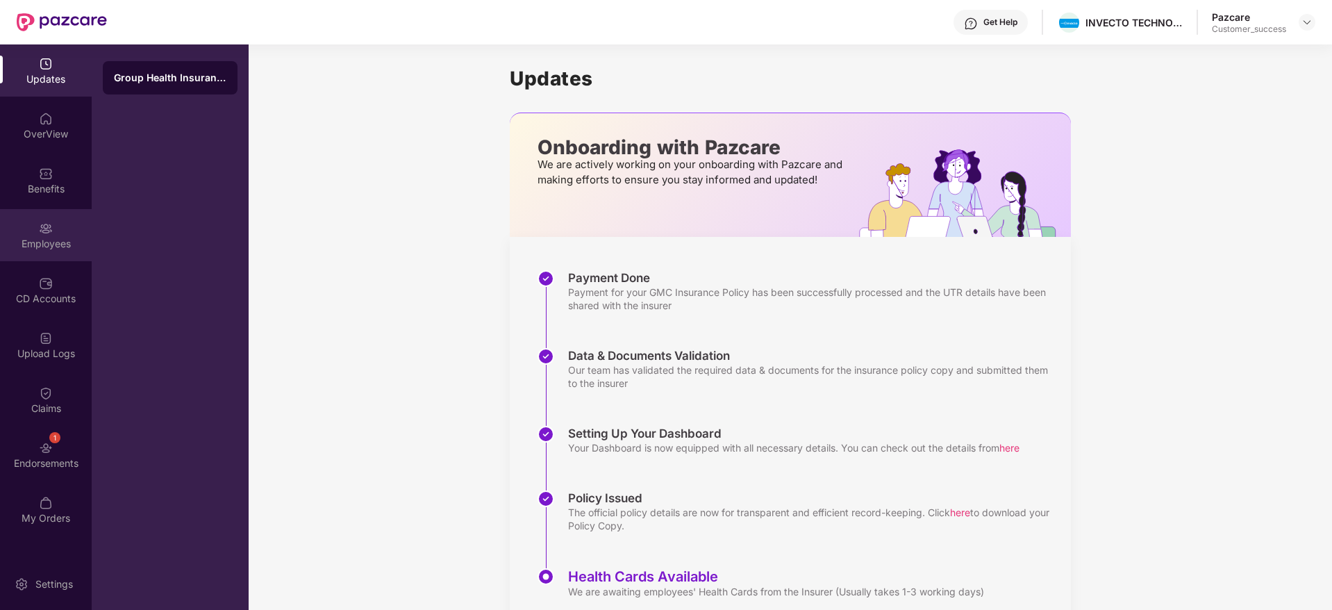
click at [56, 242] on div "Employees" at bounding box center [46, 244] width 92 height 14
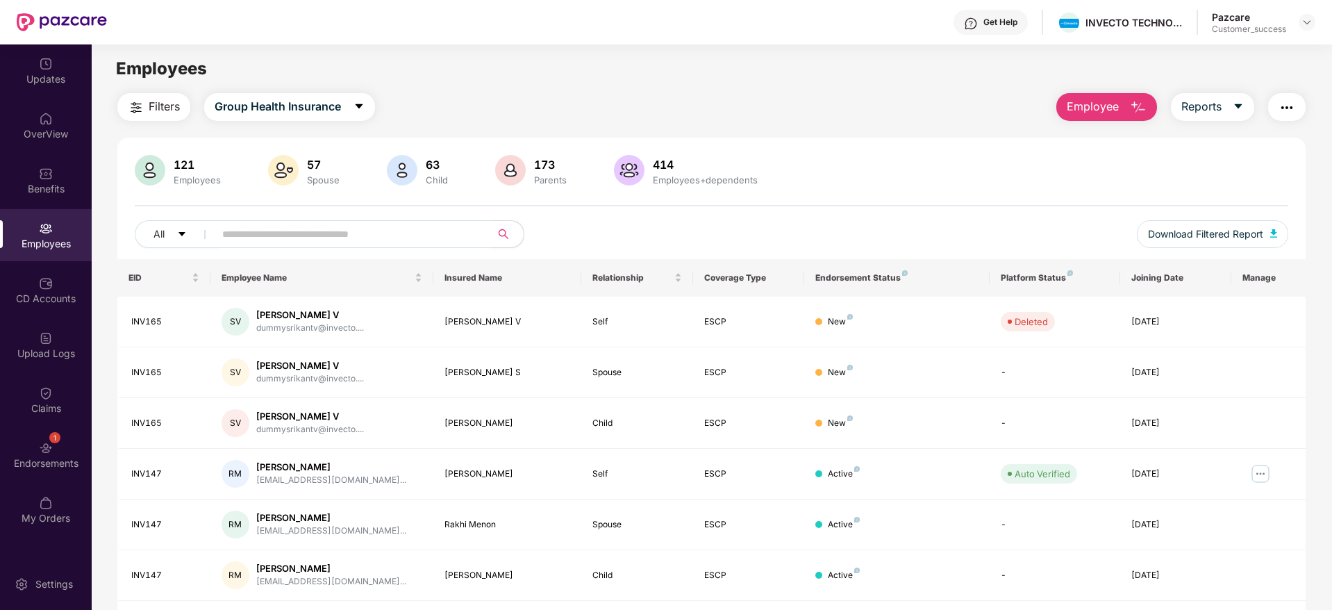
click at [321, 239] on input "text" at bounding box center [346, 234] width 249 height 21
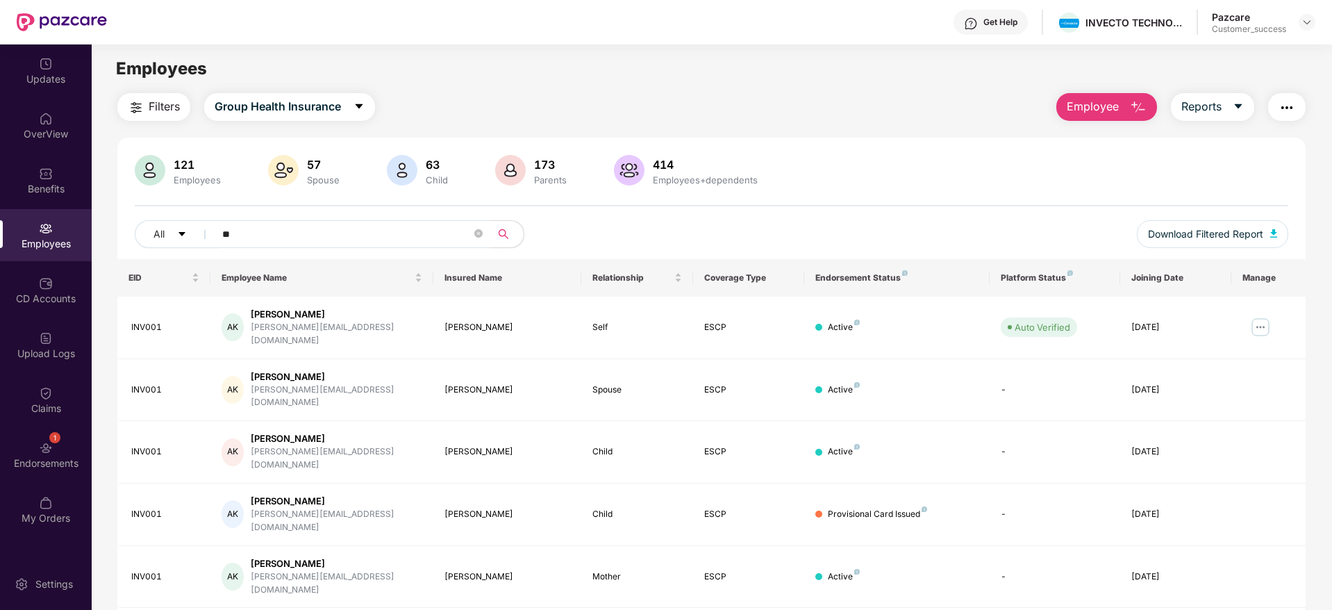
type input "*"
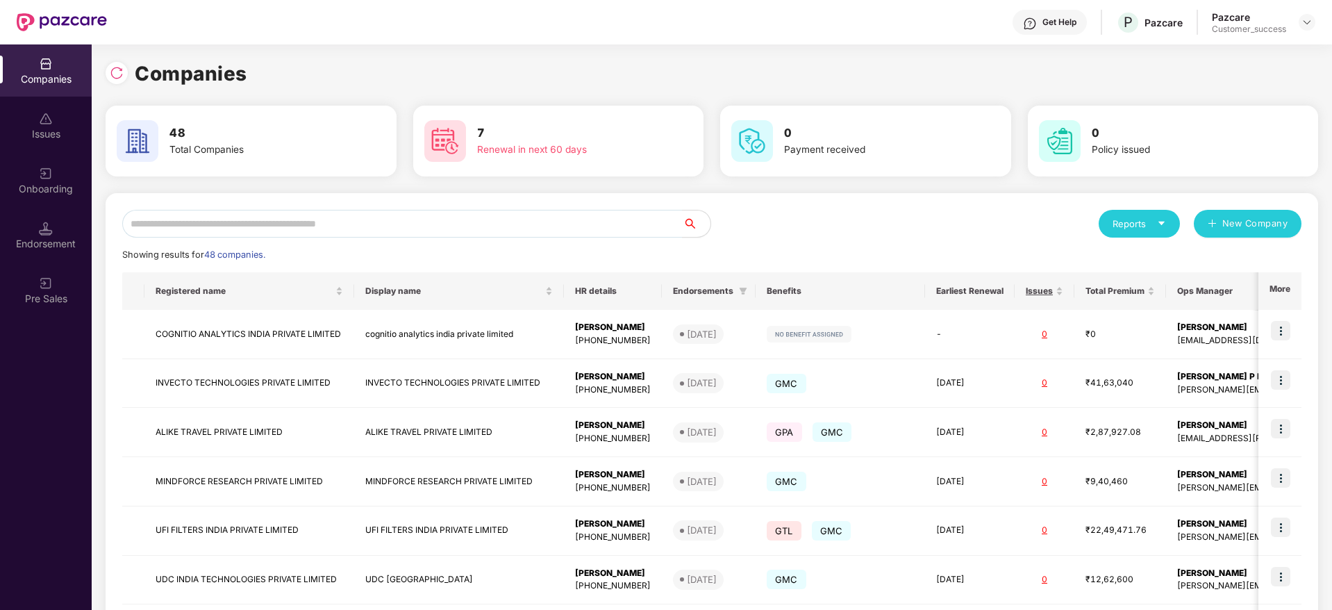
scroll to position [0, 1]
click at [267, 226] on input "text" at bounding box center [402, 224] width 561 height 28
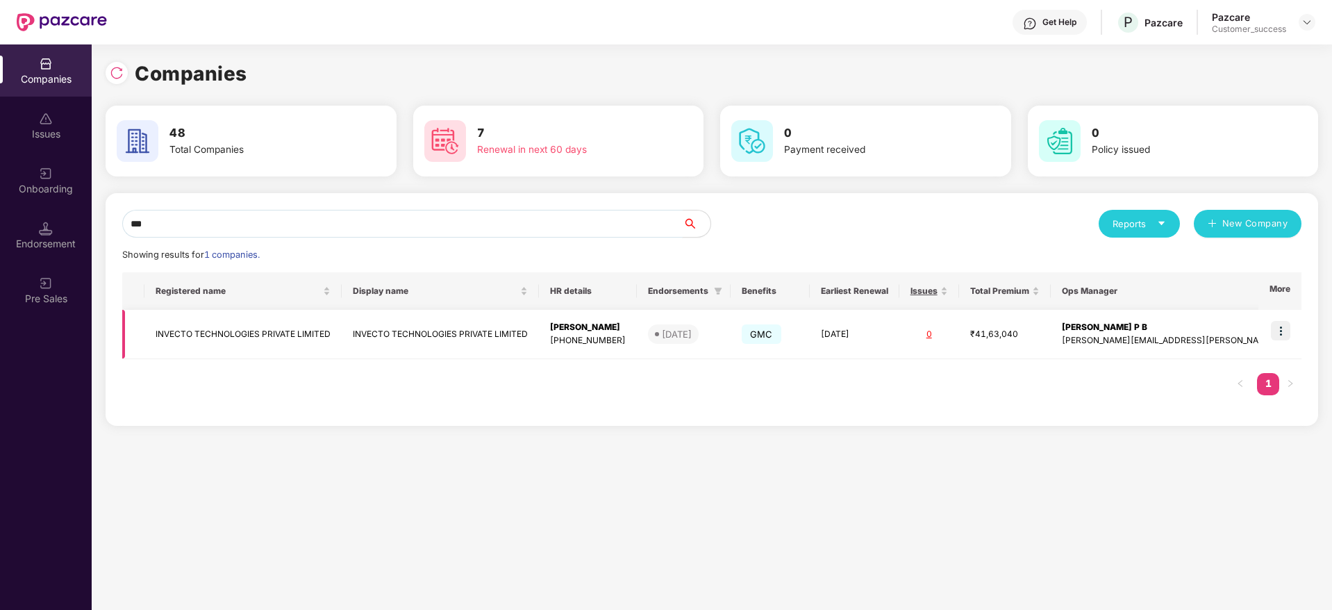
type input "***"
click at [1287, 335] on img at bounding box center [1280, 330] width 19 height 19
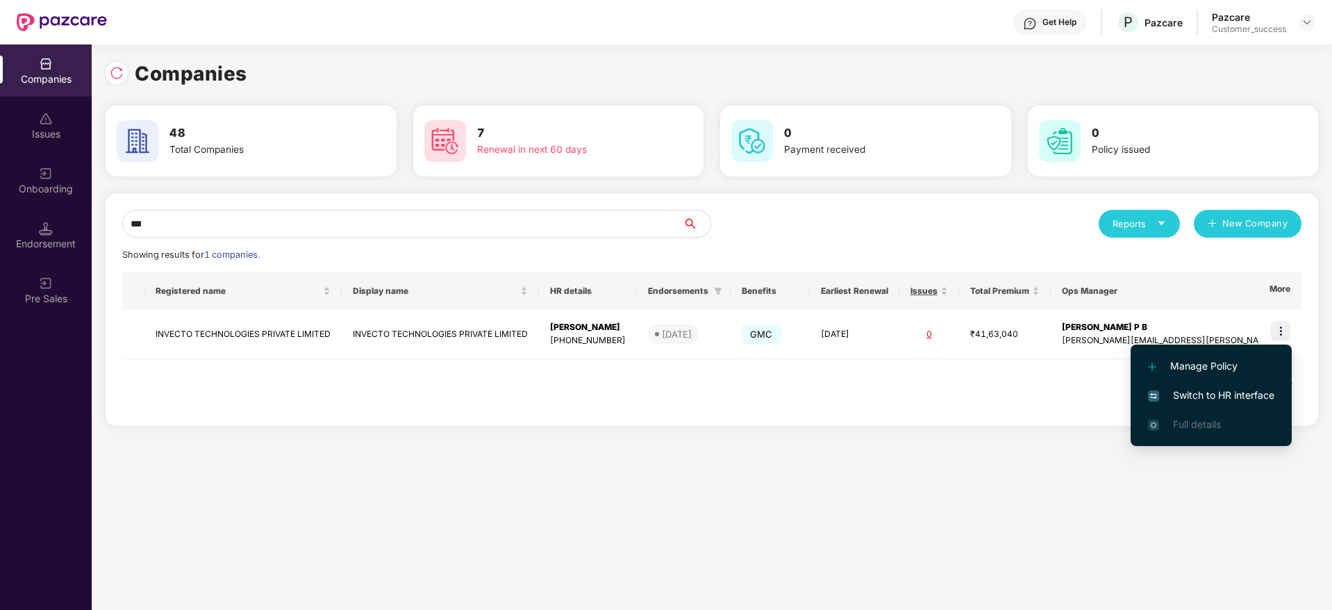
click at [1209, 364] on span "Manage Policy" at bounding box center [1211, 365] width 126 height 15
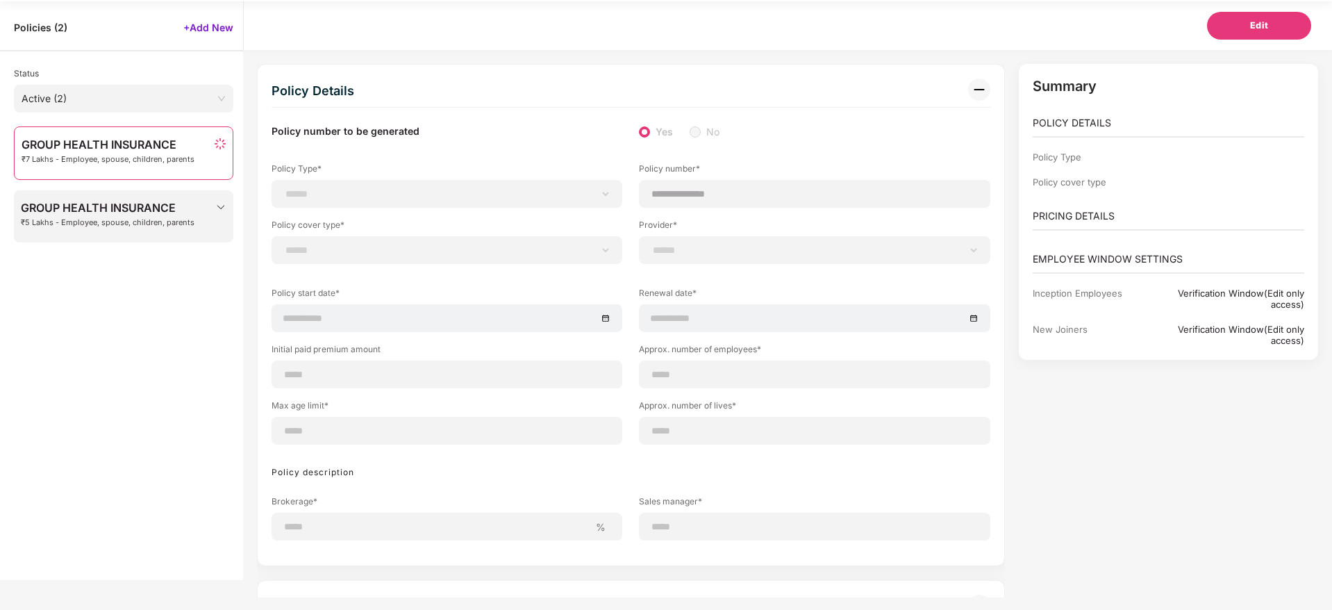
scroll to position [44, 1]
type input "**********"
type input "***"
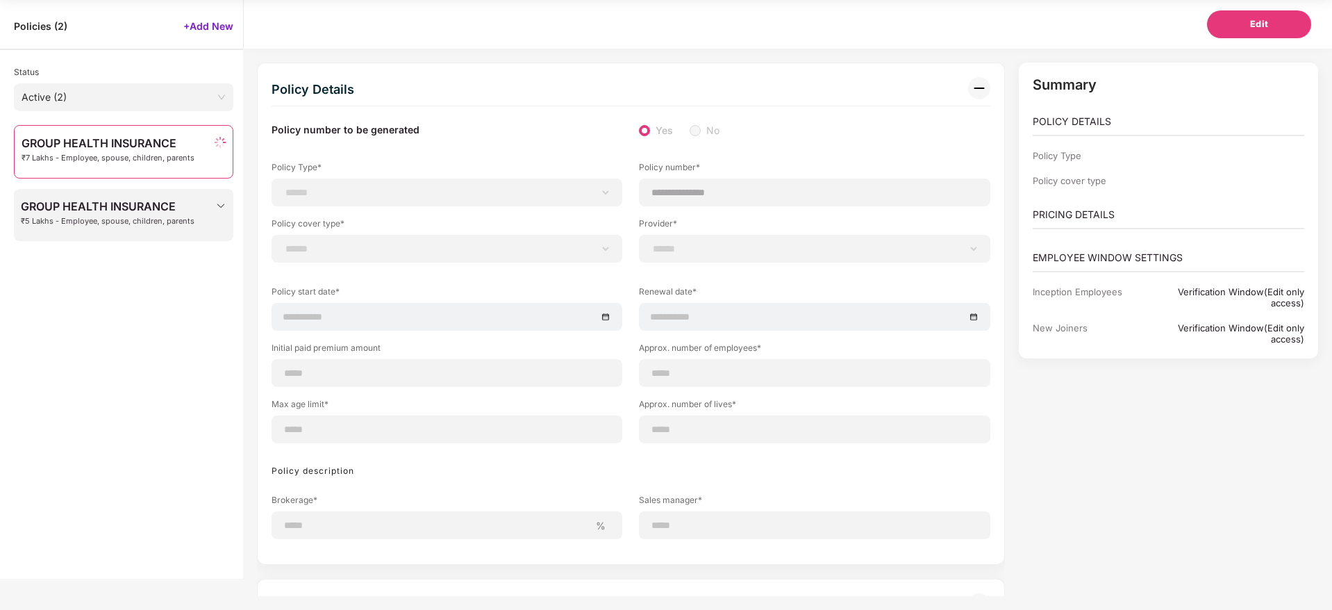
type input "**"
type input "***"
type input "*"
type input "**"
type input "******"
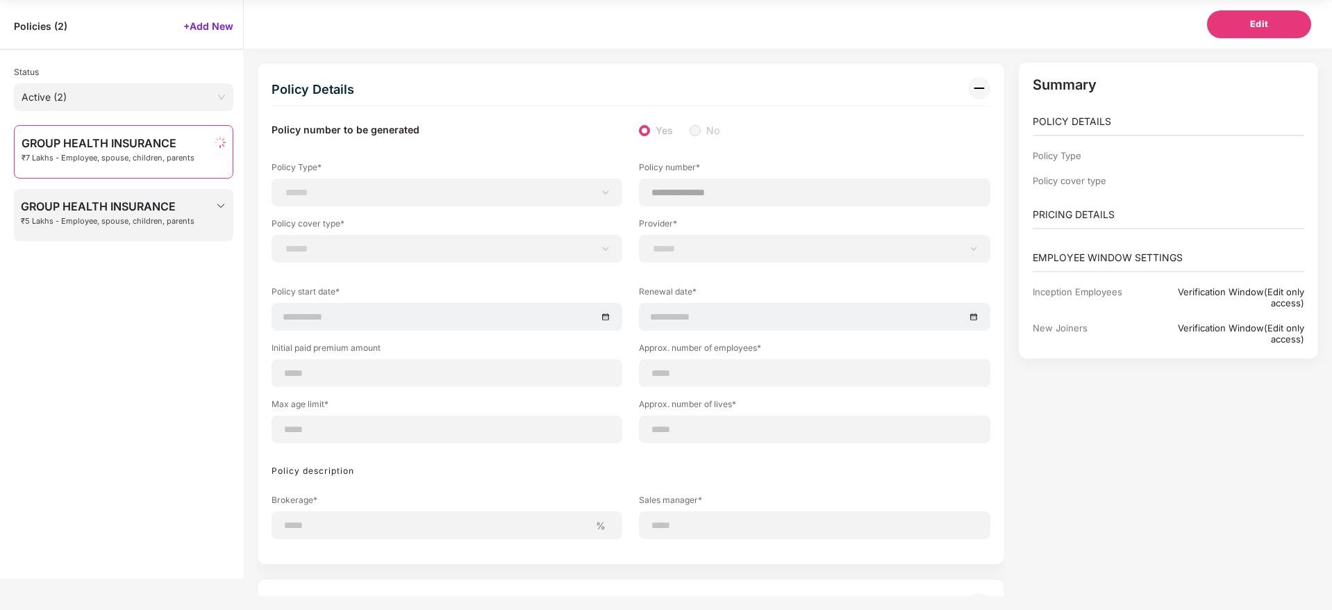
type input "**********"
type input "*****"
select select "**********"
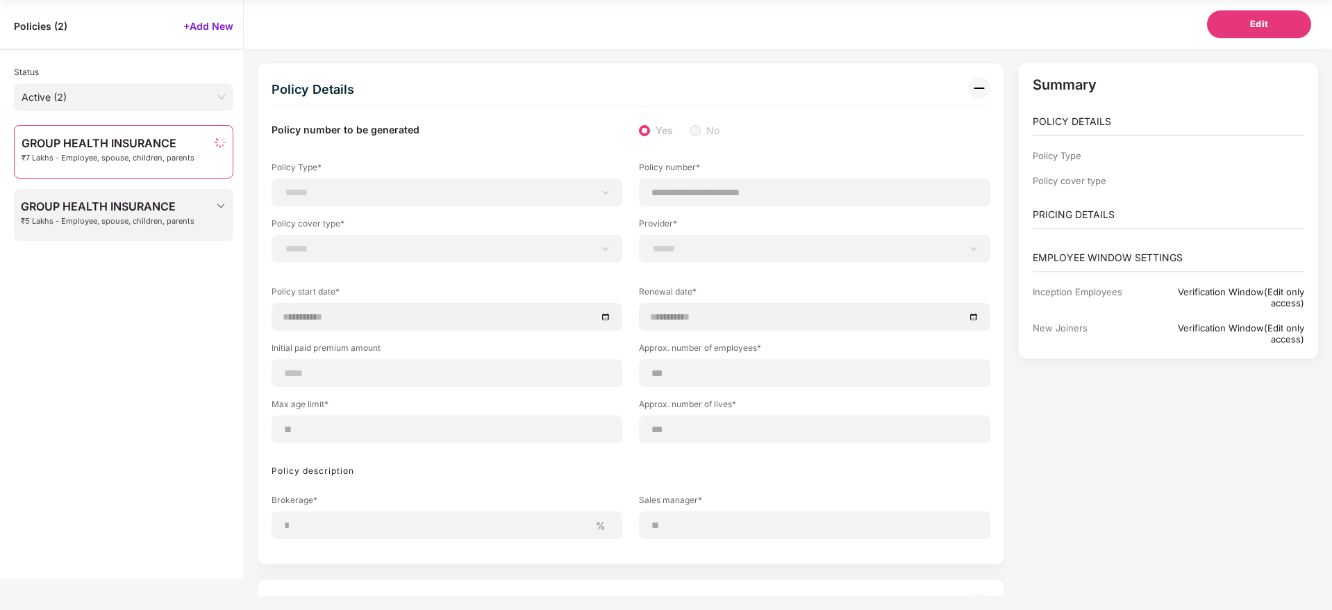
select select "**********"
select select "*"
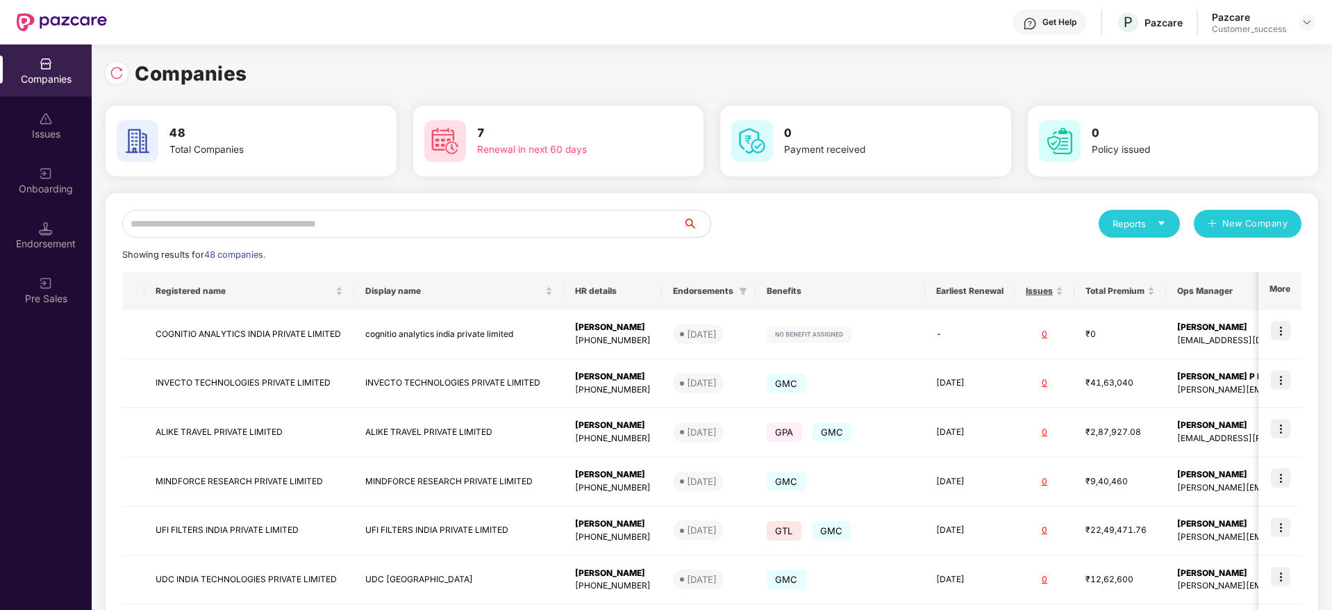
scroll to position [0, 1]
click at [1302, 21] on img at bounding box center [1307, 22] width 11 height 11
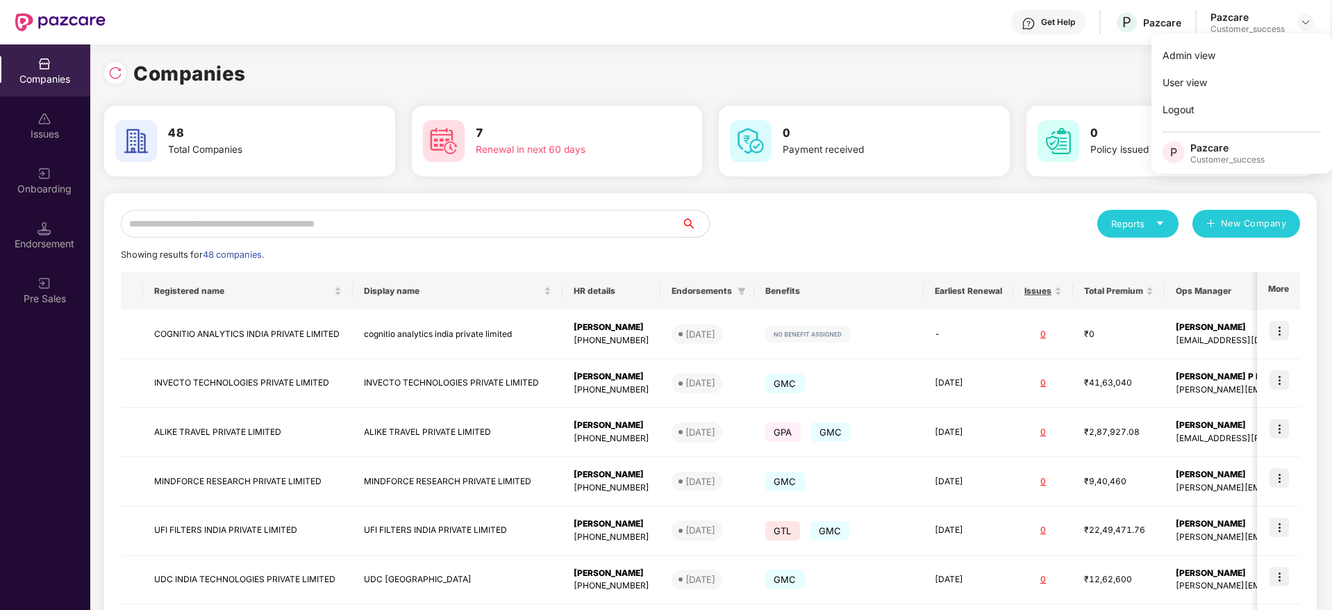
click at [1047, 53] on div "Companies 48 Total Companies 7 Renewal in next 60 days 0 Payment received 0 Pol…" at bounding box center [710, 461] width 1213 height 834
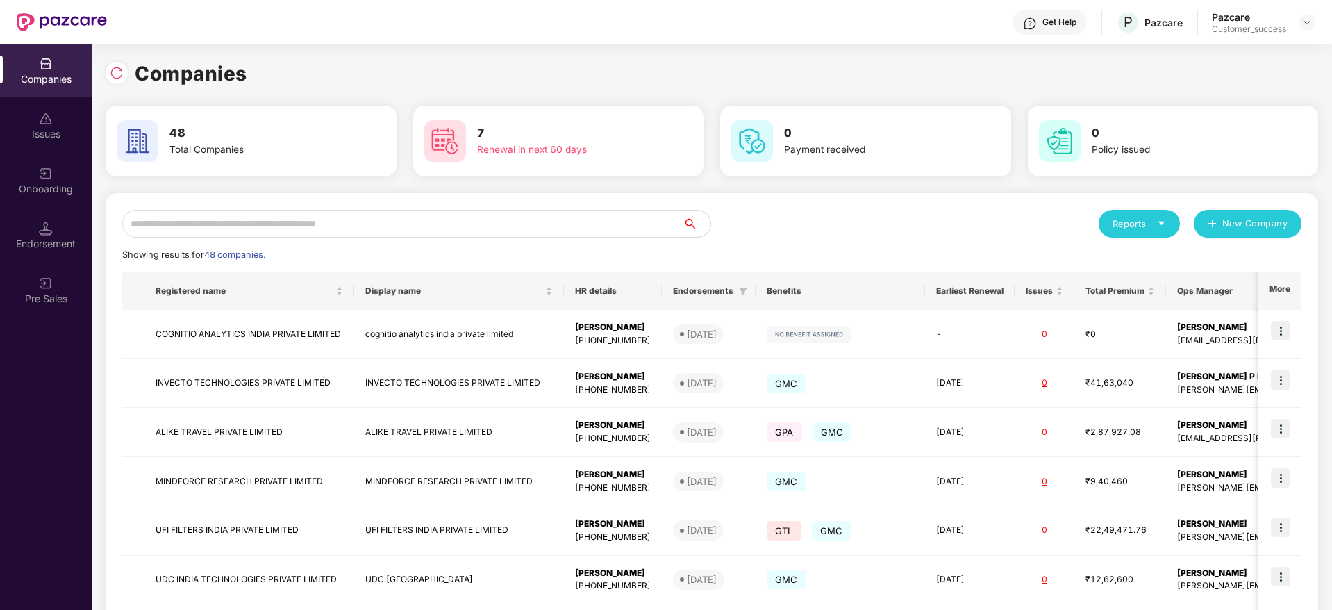
click at [321, 217] on input "text" at bounding box center [402, 224] width 561 height 28
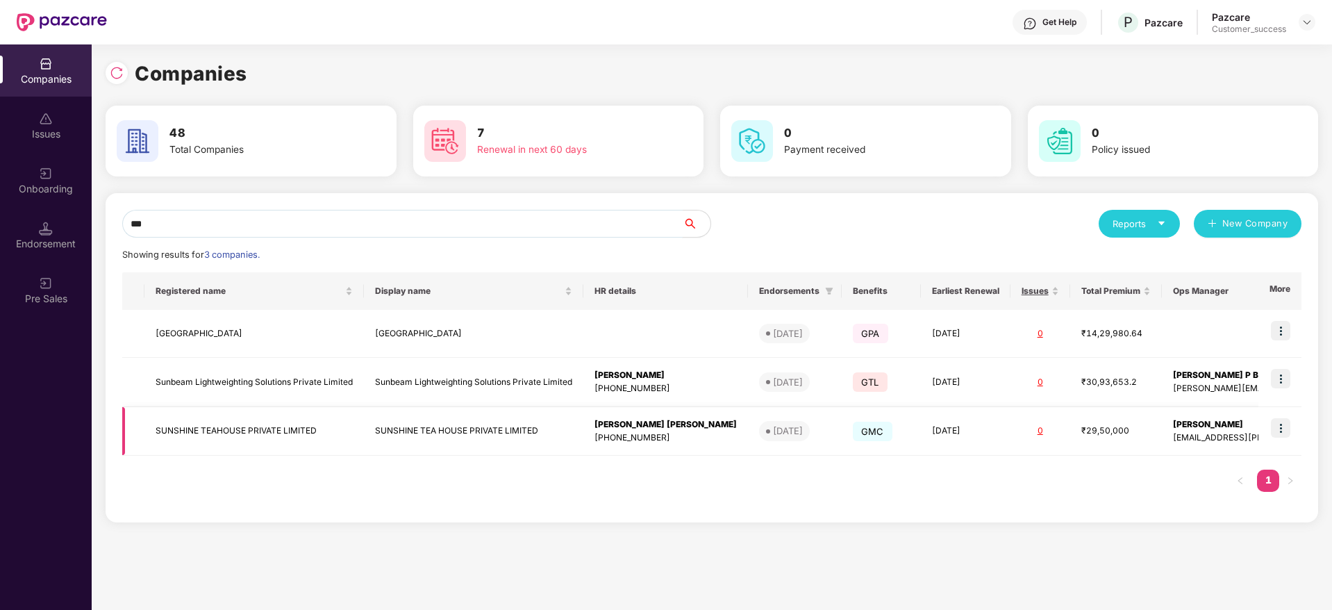
type input "***"
click at [1279, 425] on img at bounding box center [1280, 427] width 19 height 19
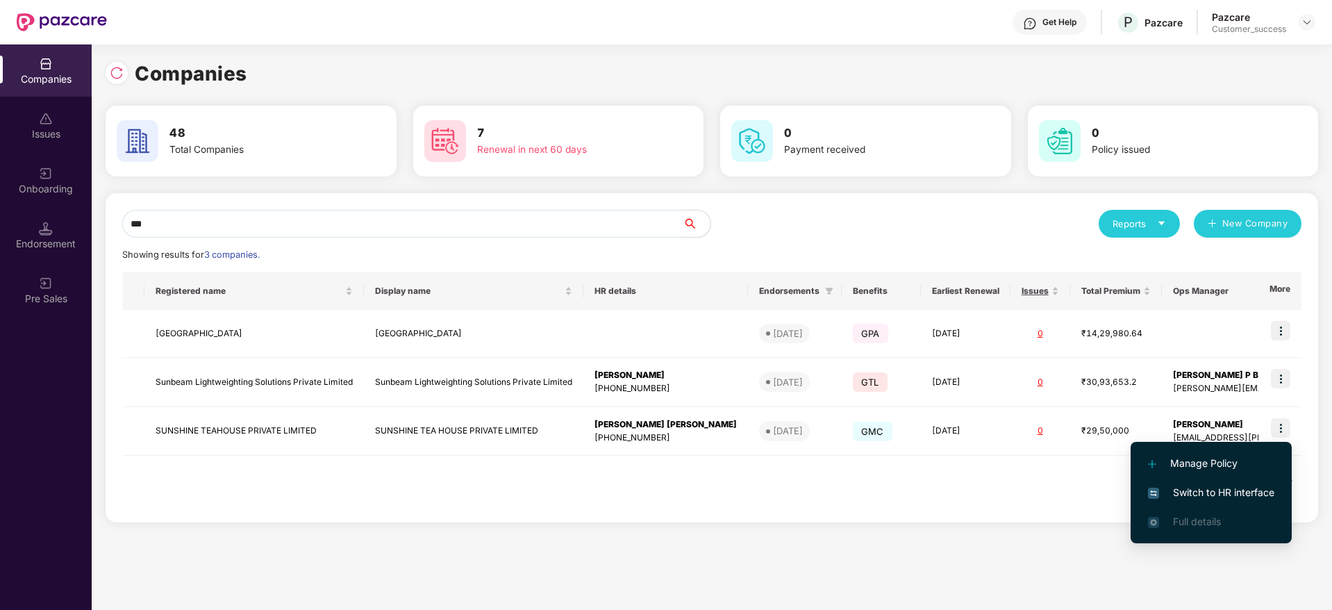
click at [1188, 490] on span "Switch to HR interface" at bounding box center [1211, 492] width 126 height 15
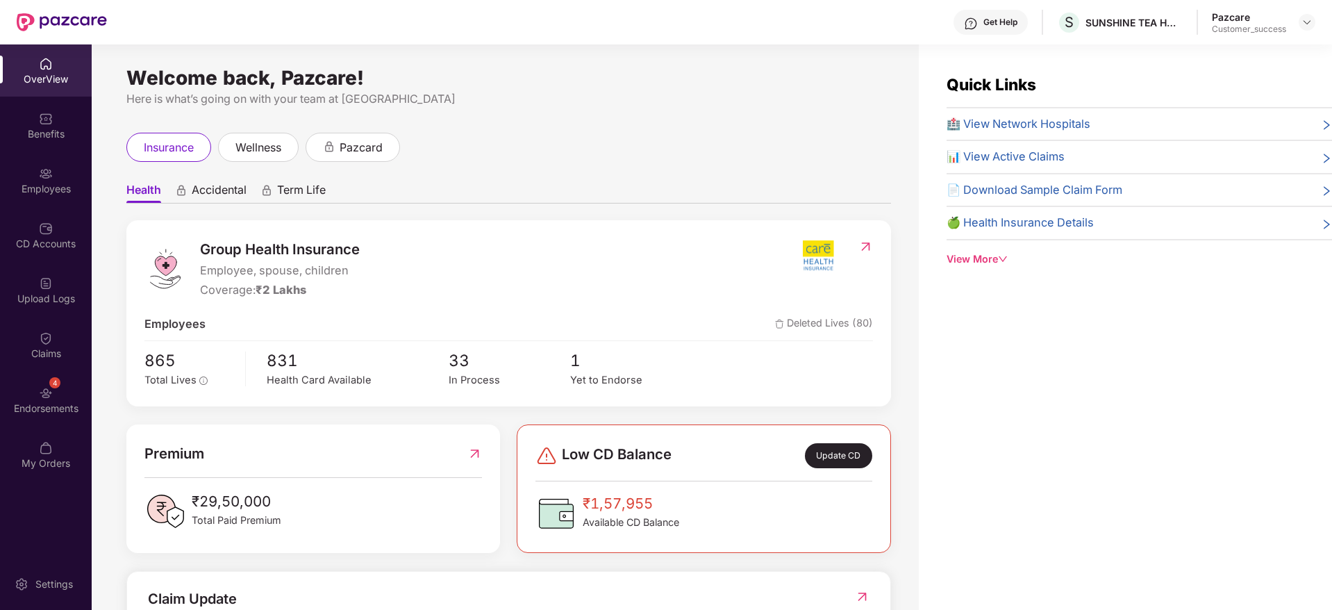
click at [45, 180] on img at bounding box center [46, 174] width 14 height 14
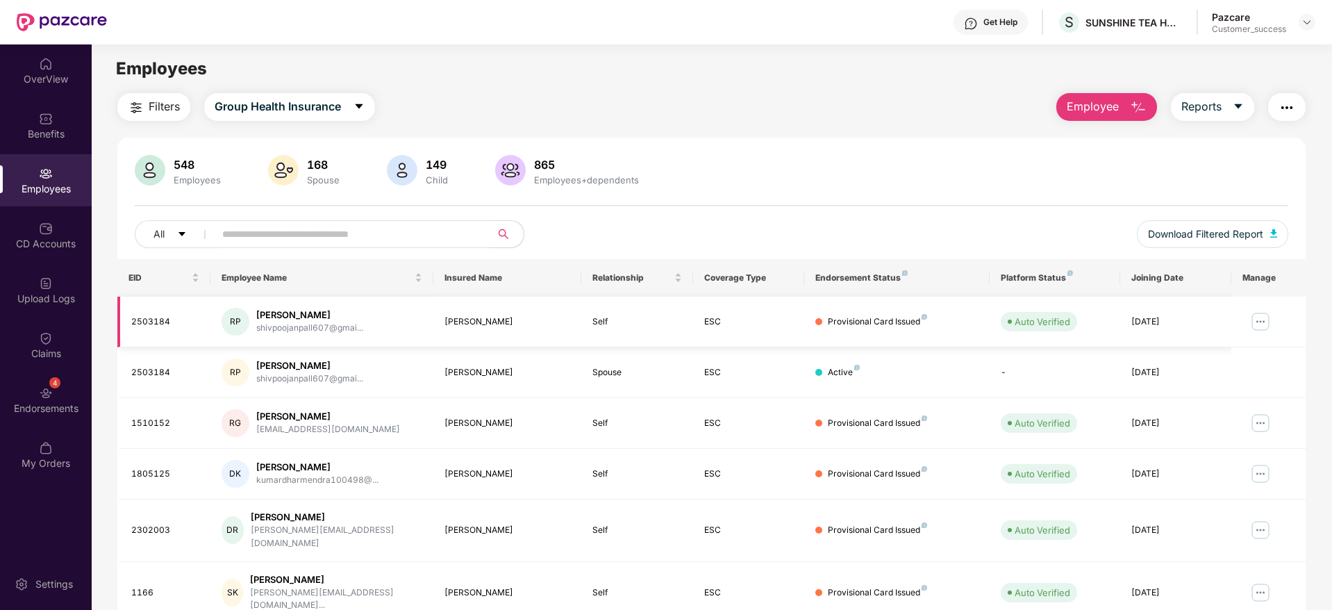
click at [1260, 317] on img at bounding box center [1261, 321] width 22 height 22
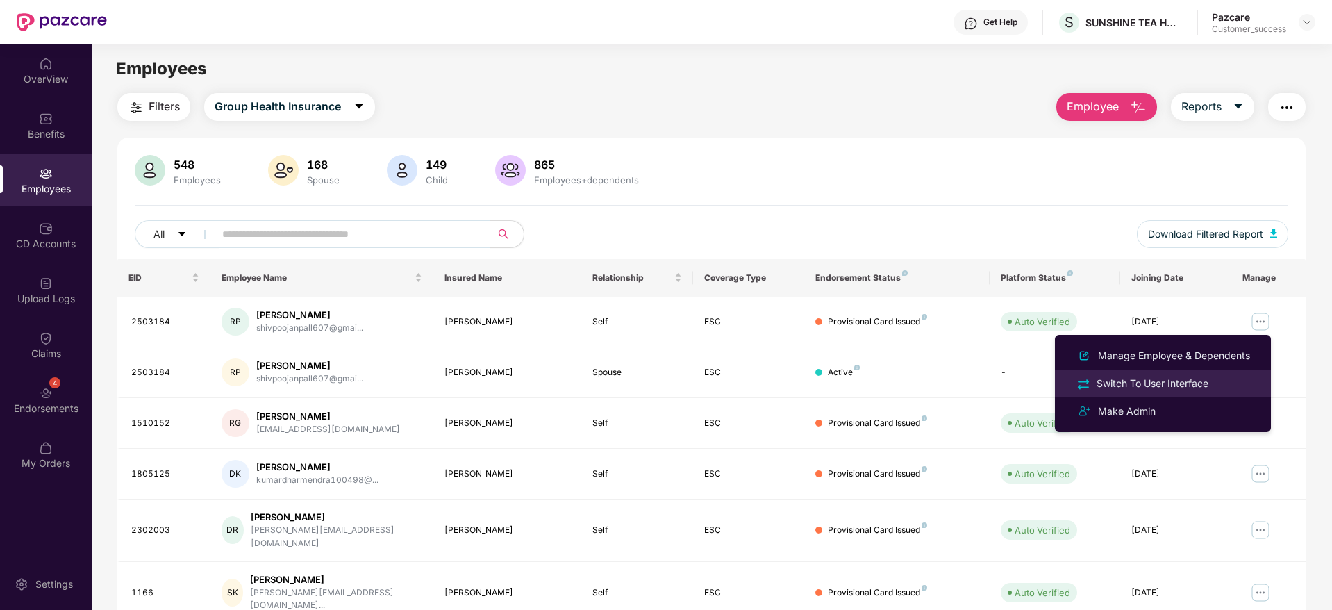
click at [1154, 384] on div "Switch To User Interface" at bounding box center [1152, 383] width 117 height 15
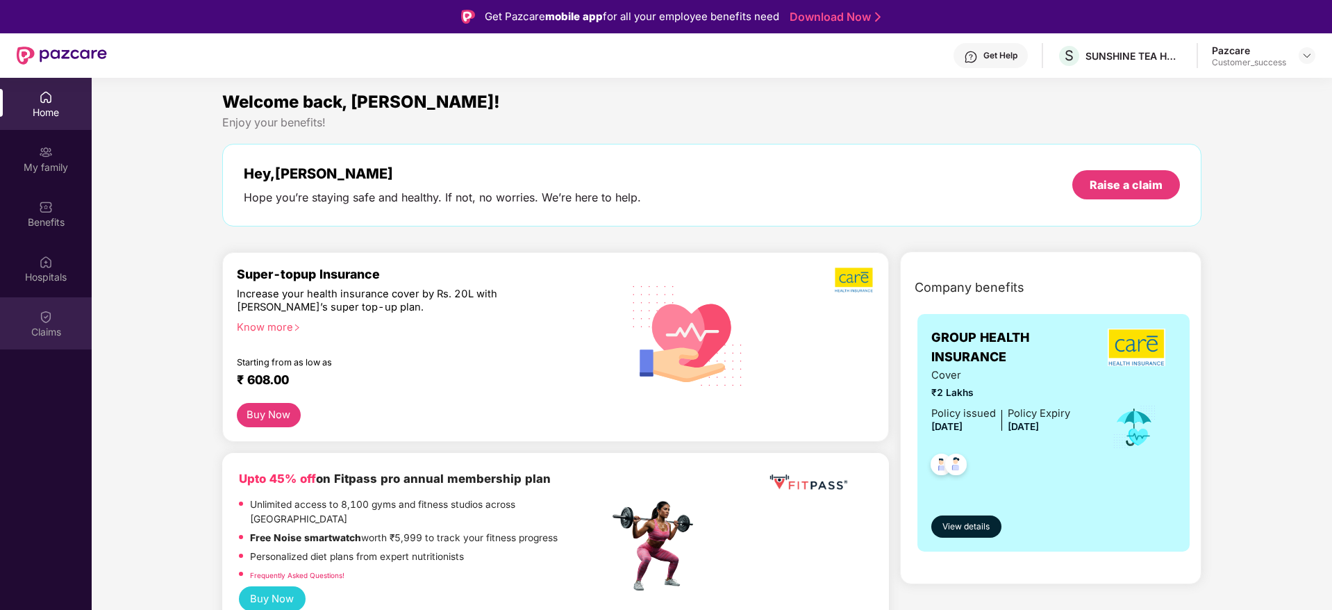
click at [39, 317] on img at bounding box center [46, 317] width 14 height 14
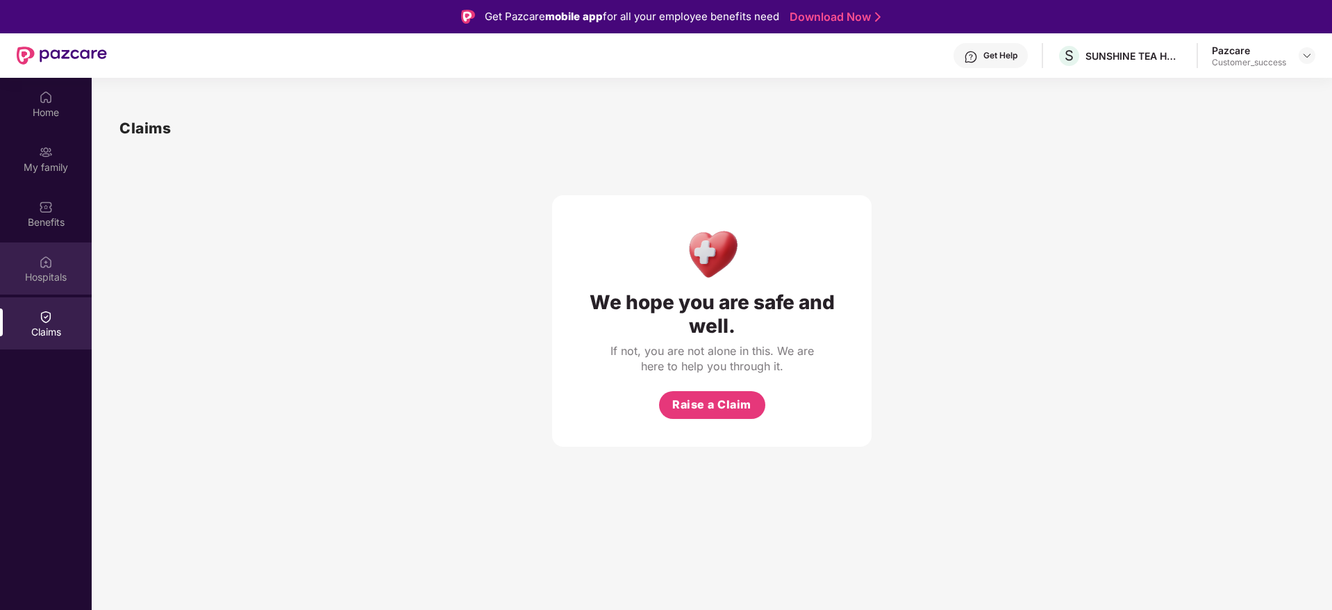
click at [38, 267] on div "Hospitals" at bounding box center [46, 268] width 92 height 52
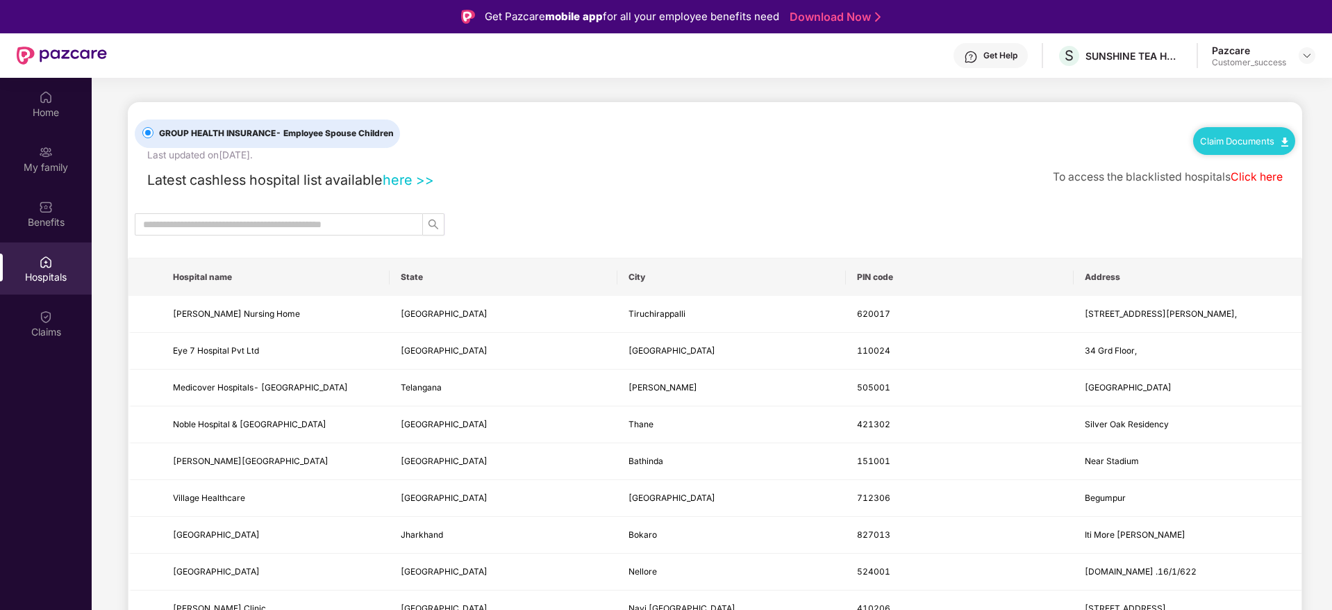
click at [1259, 146] on link "Claim Documents" at bounding box center [1244, 140] width 88 height 11
click at [1242, 165] on link "Claim Form" at bounding box center [1249, 166] width 90 height 30
click at [1310, 52] on img at bounding box center [1307, 55] width 11 height 11
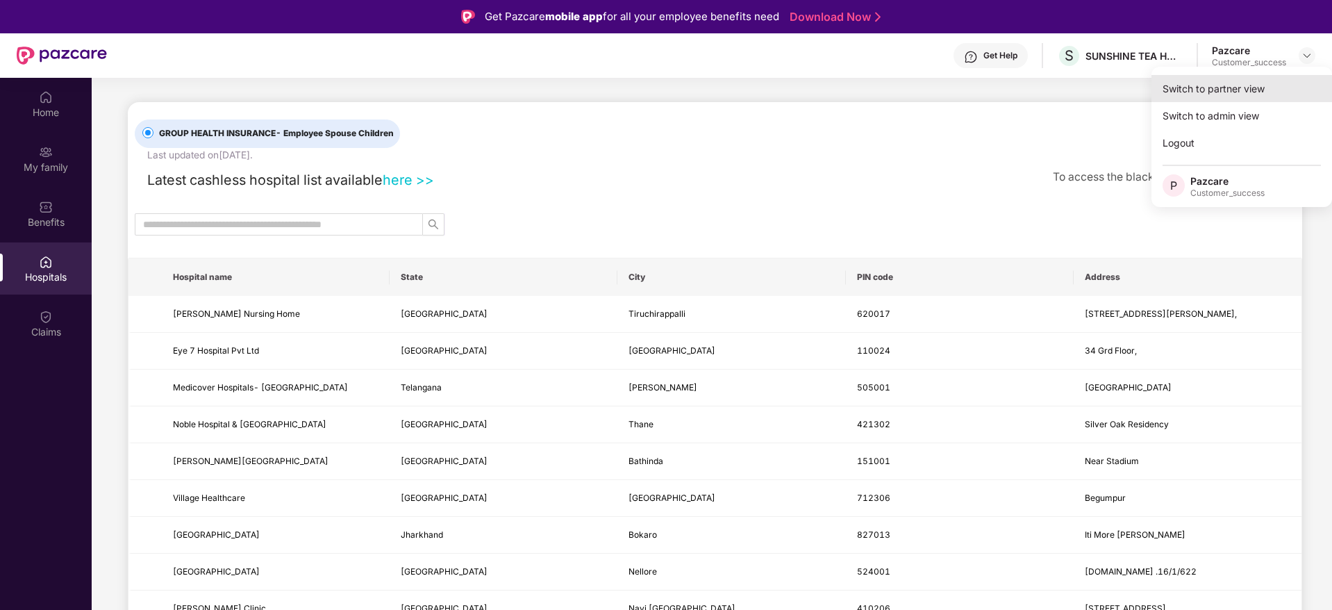
click at [1266, 78] on div "Switch to partner view" at bounding box center [1242, 88] width 181 height 27
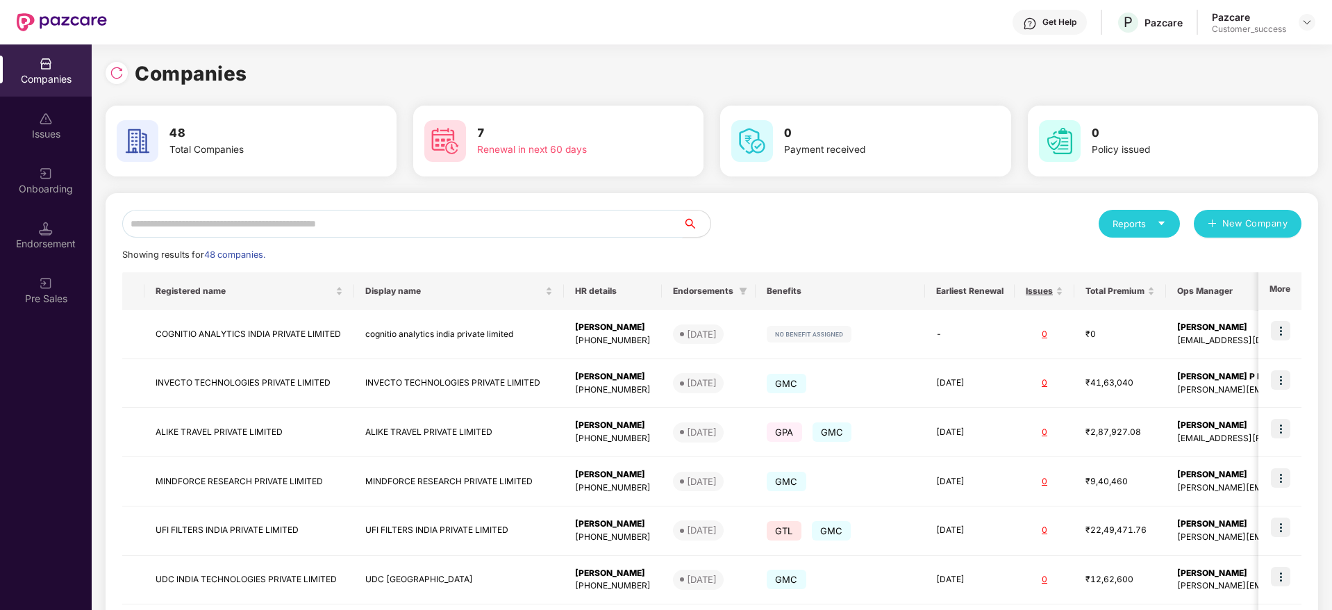
click at [542, 236] on input "text" at bounding box center [402, 224] width 561 height 28
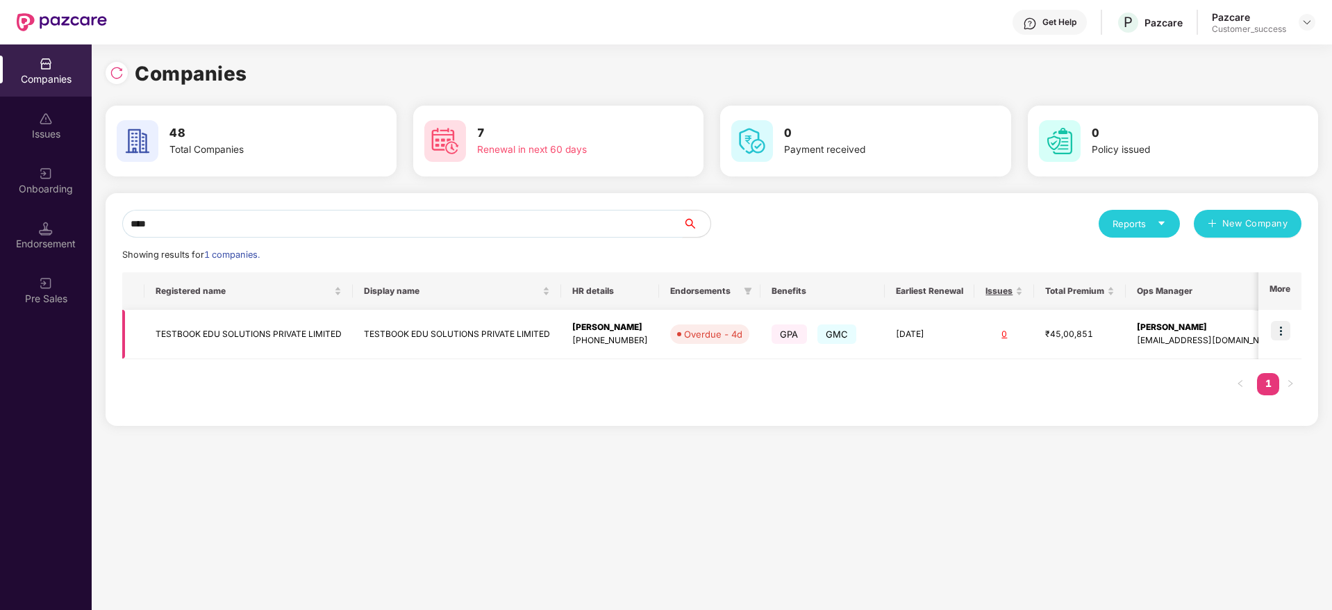
type input "****"
click at [1286, 326] on img at bounding box center [1280, 330] width 19 height 19
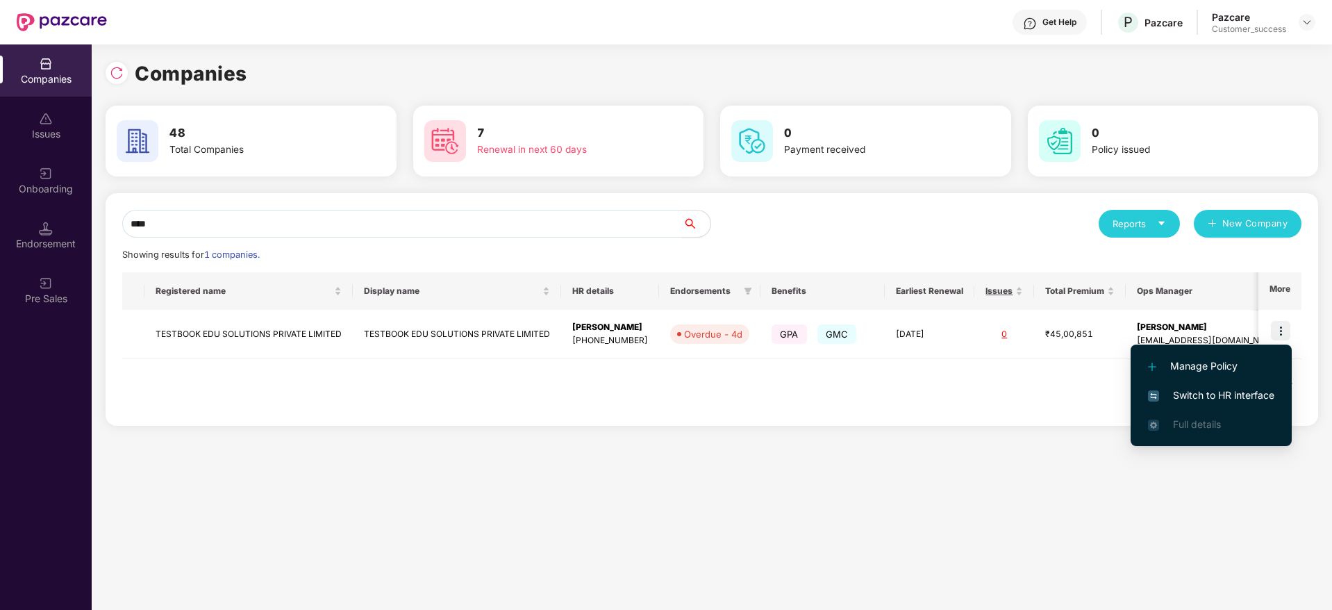
click at [1207, 391] on span "Switch to HR interface" at bounding box center [1211, 395] width 126 height 15
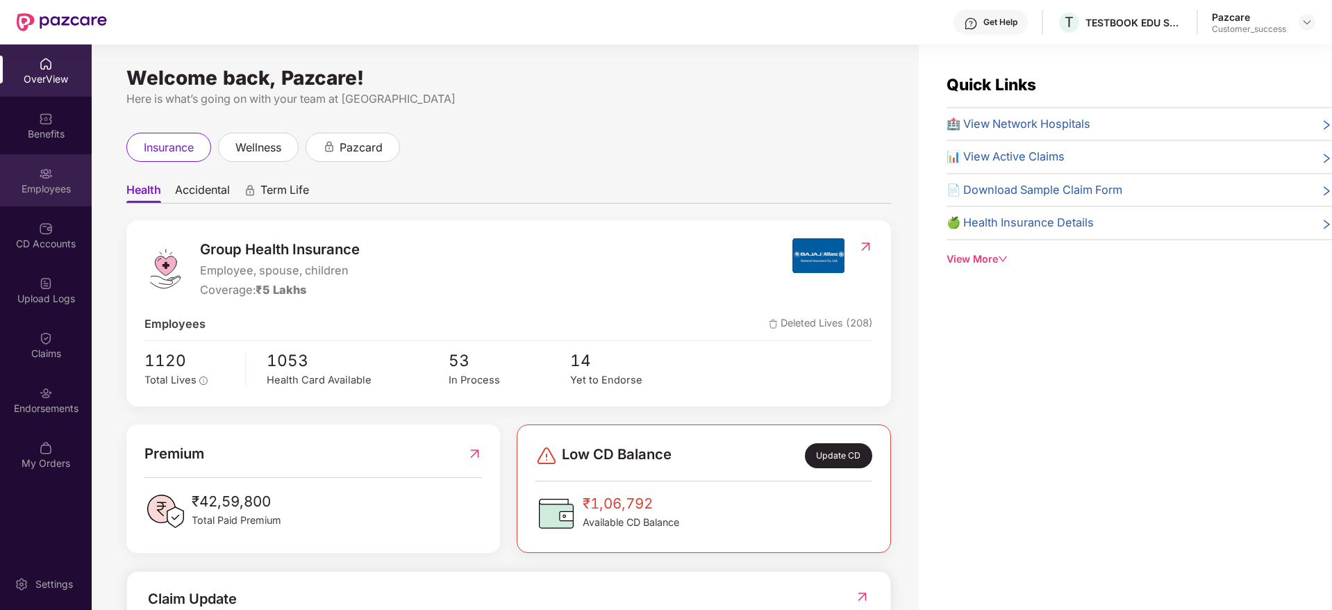
click at [51, 183] on div "Employees" at bounding box center [46, 189] width 92 height 14
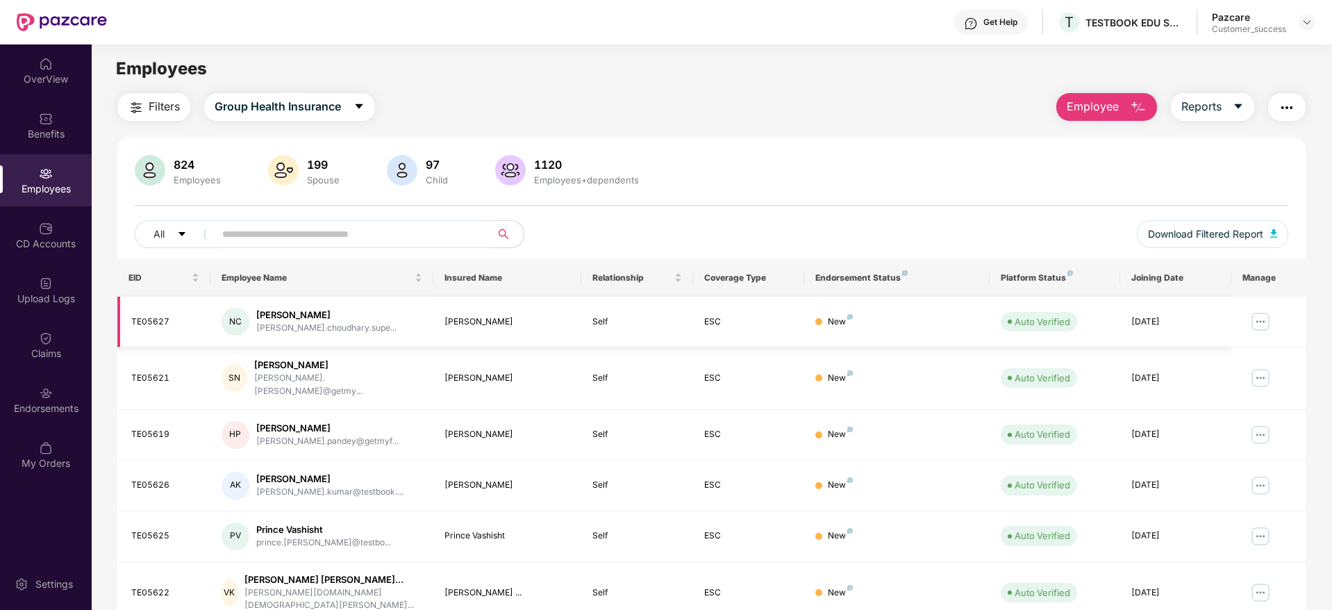
click at [1259, 321] on img at bounding box center [1261, 321] width 22 height 22
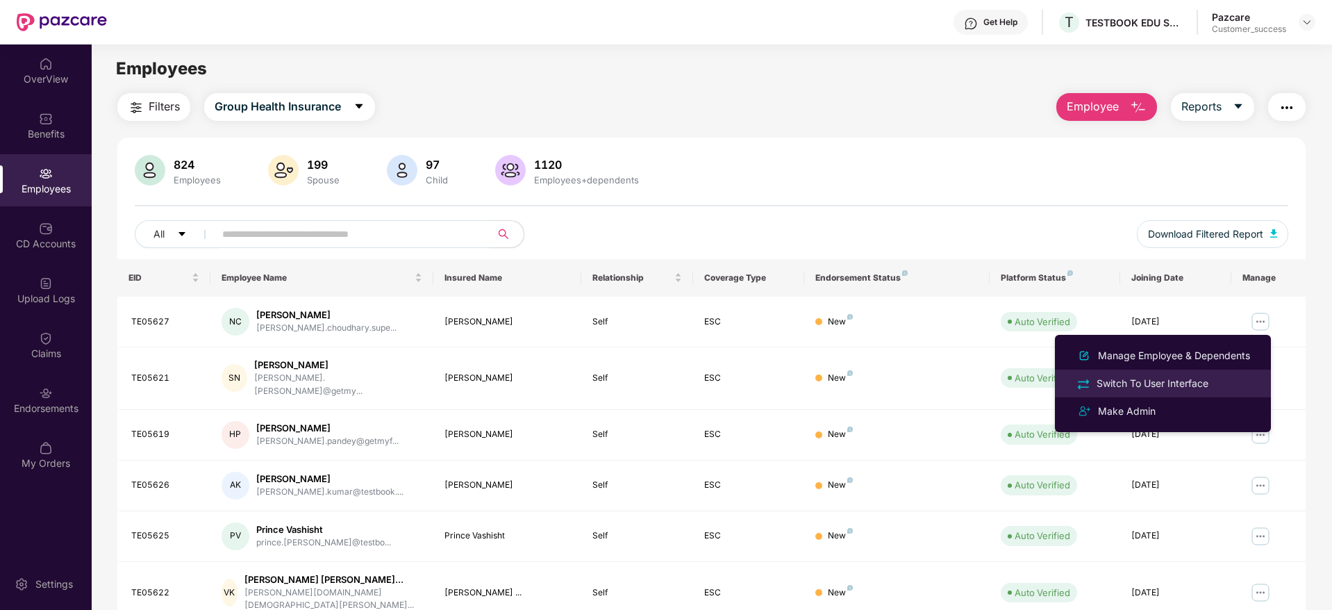
click at [1129, 383] on div "Switch To User Interface" at bounding box center [1152, 383] width 117 height 15
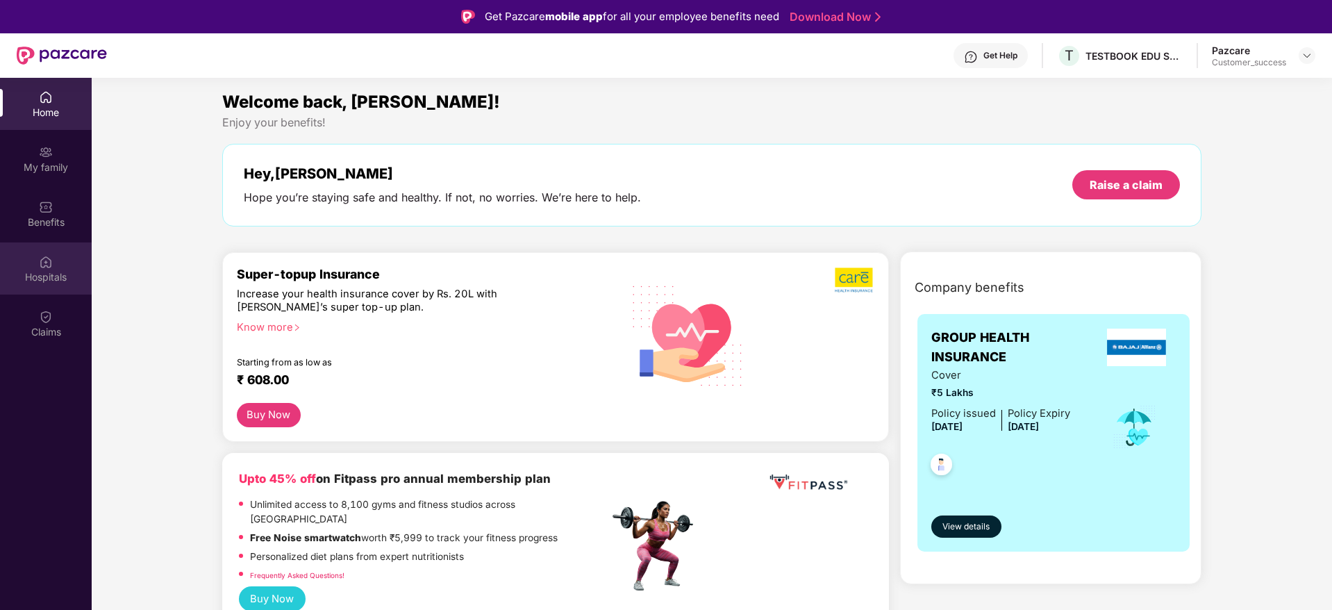
click at [44, 265] on img at bounding box center [46, 262] width 14 height 14
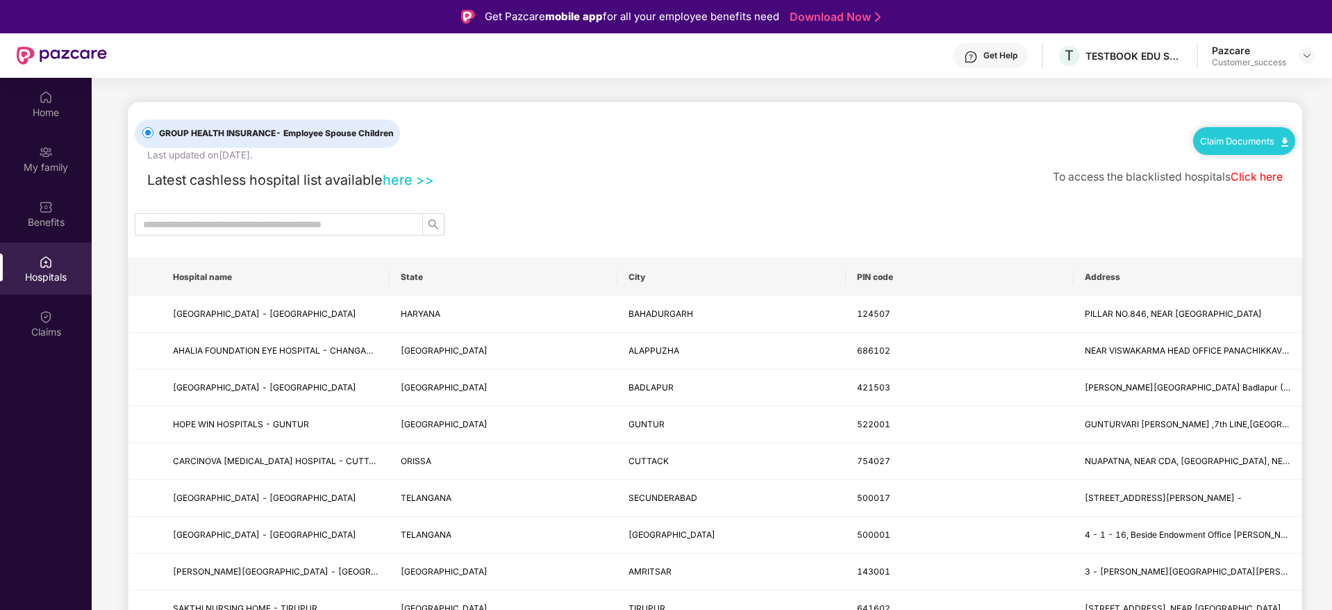
click at [1236, 140] on link "Claim Documents" at bounding box center [1244, 140] width 88 height 11
click at [1244, 164] on link "Claim Form" at bounding box center [1249, 166] width 90 height 30
click at [1304, 56] on img at bounding box center [1307, 55] width 11 height 11
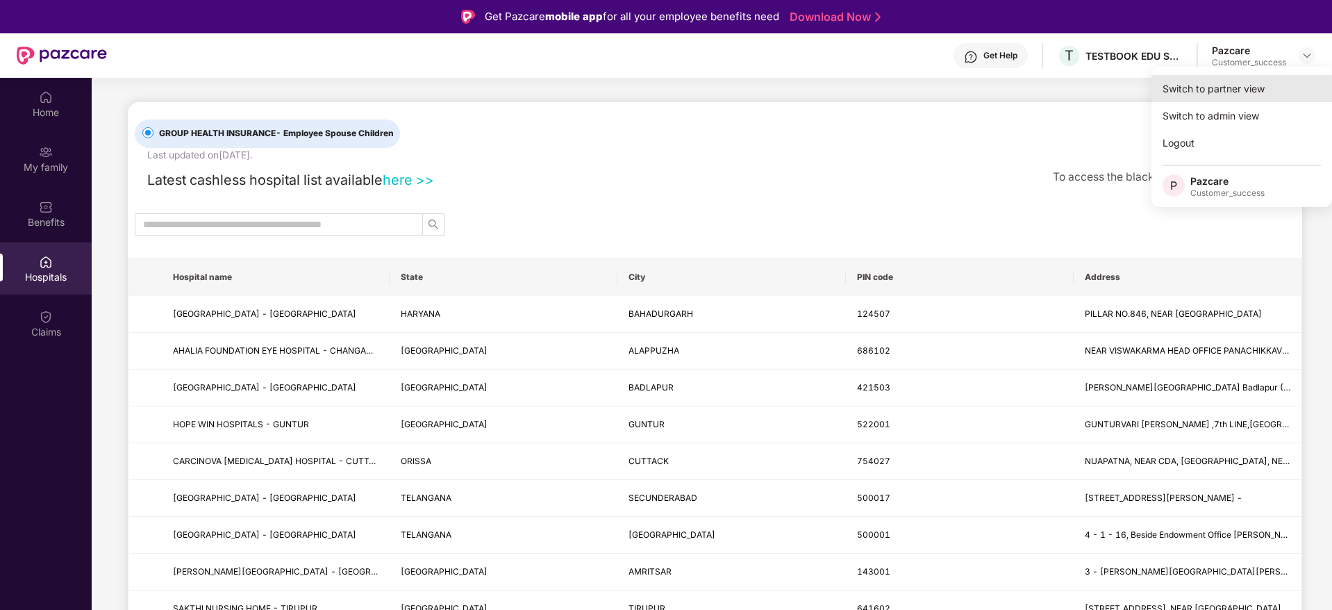
click at [1242, 85] on div "Switch to partner view" at bounding box center [1242, 88] width 181 height 27
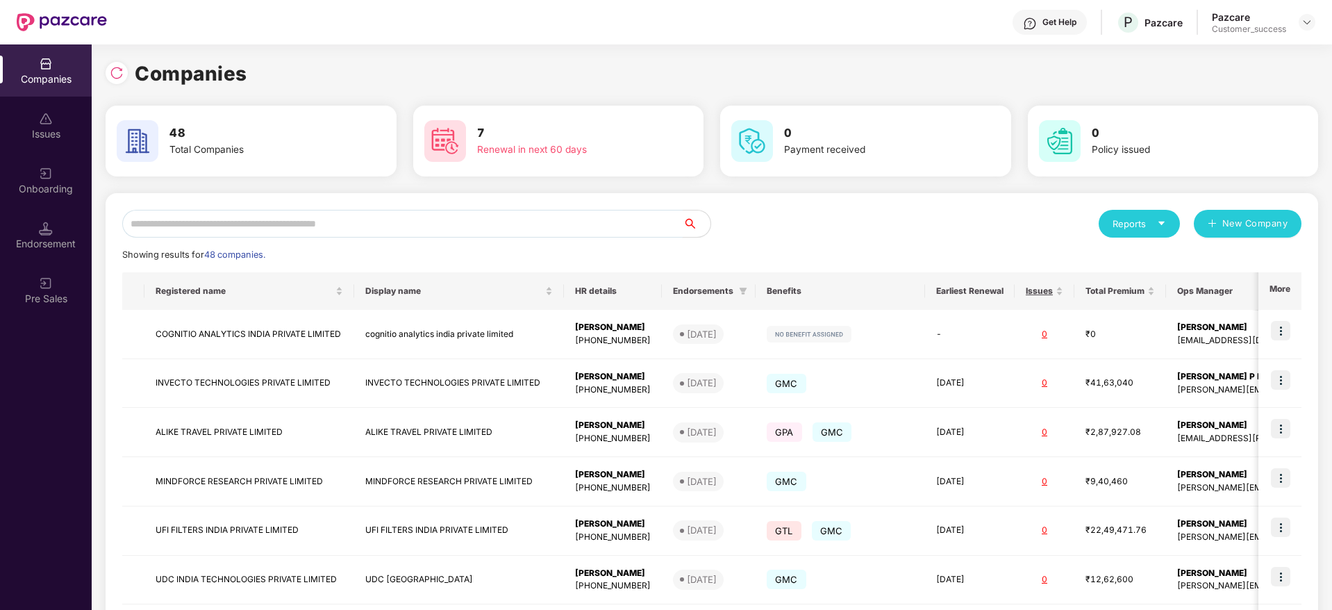
click at [561, 229] on input "text" at bounding box center [402, 224] width 561 height 28
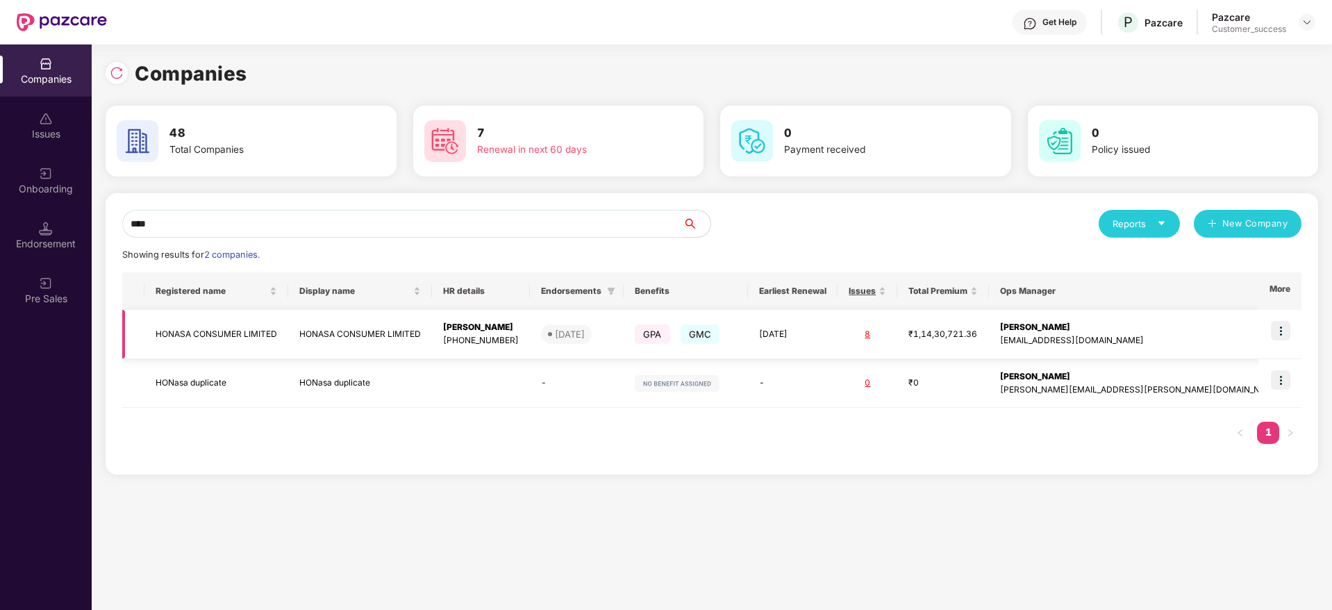
type input "****"
click at [1286, 336] on img at bounding box center [1280, 330] width 19 height 19
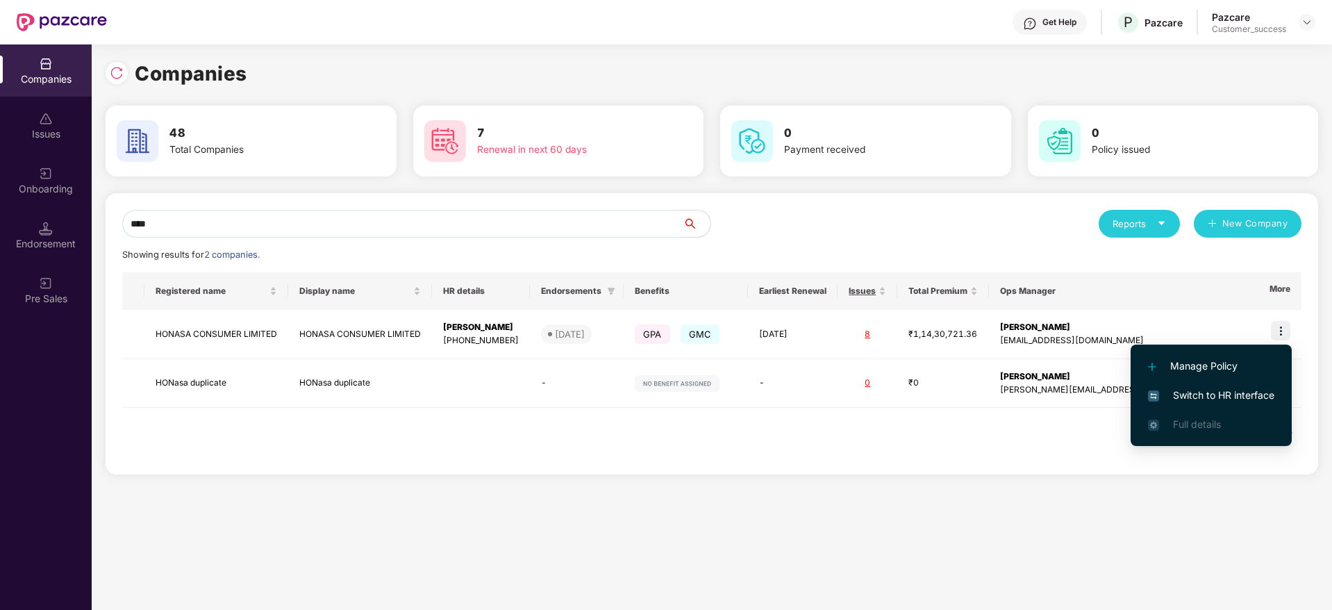
click at [1190, 397] on span "Switch to HR interface" at bounding box center [1211, 395] width 126 height 15
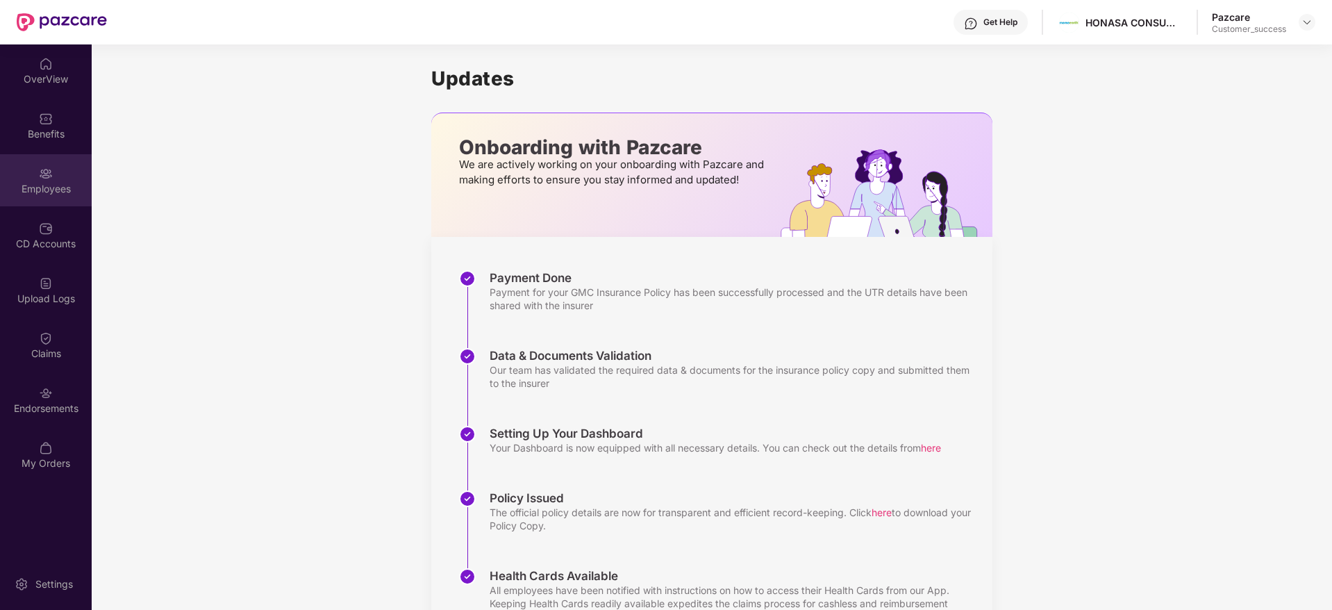
click at [58, 184] on div "Employees" at bounding box center [46, 189] width 92 height 14
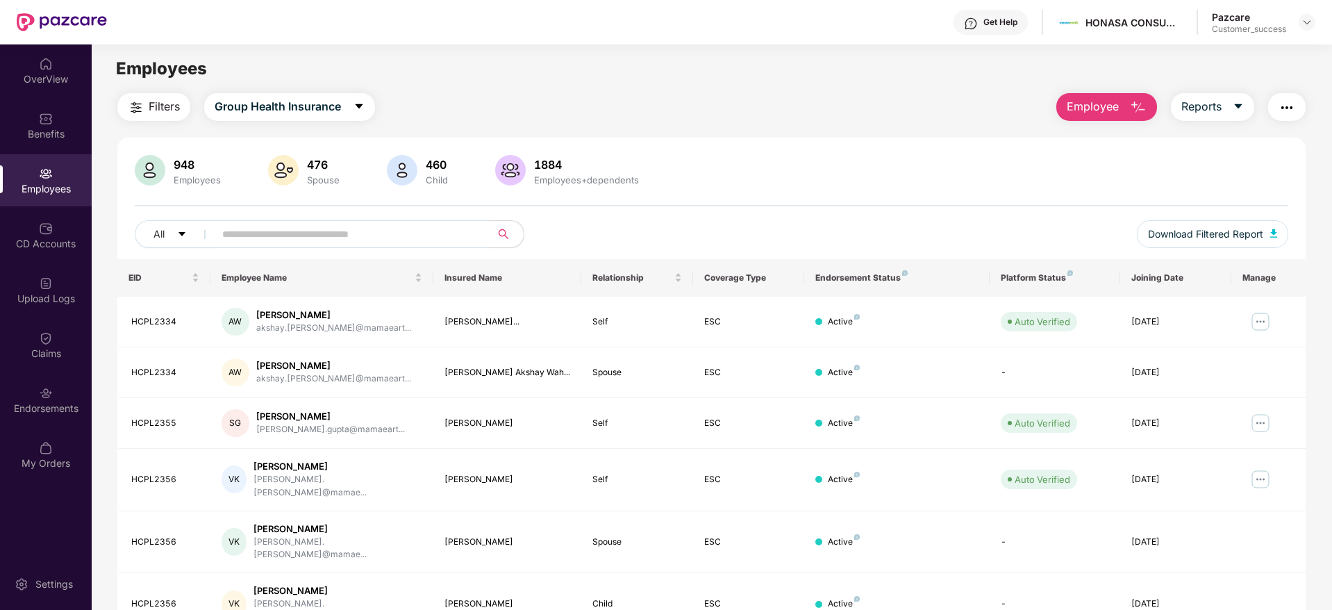
click at [158, 106] on span "Filters" at bounding box center [164, 106] width 31 height 17
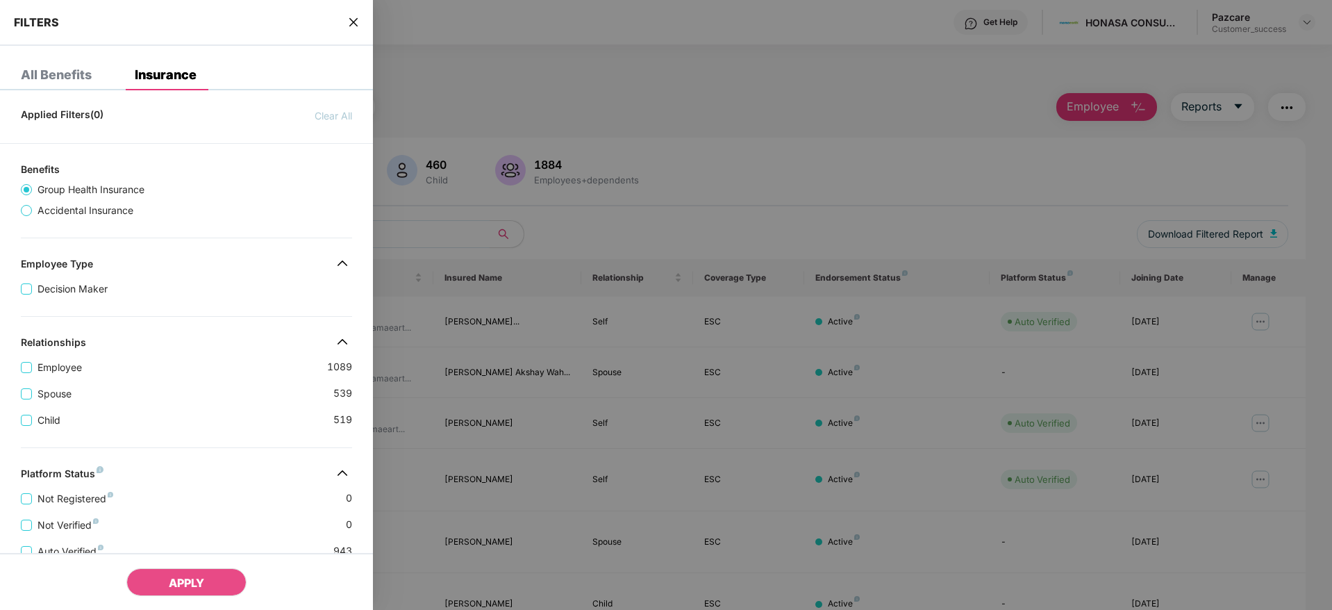
click at [226, 390] on div "Spouse 539" at bounding box center [186, 388] width 331 height 26
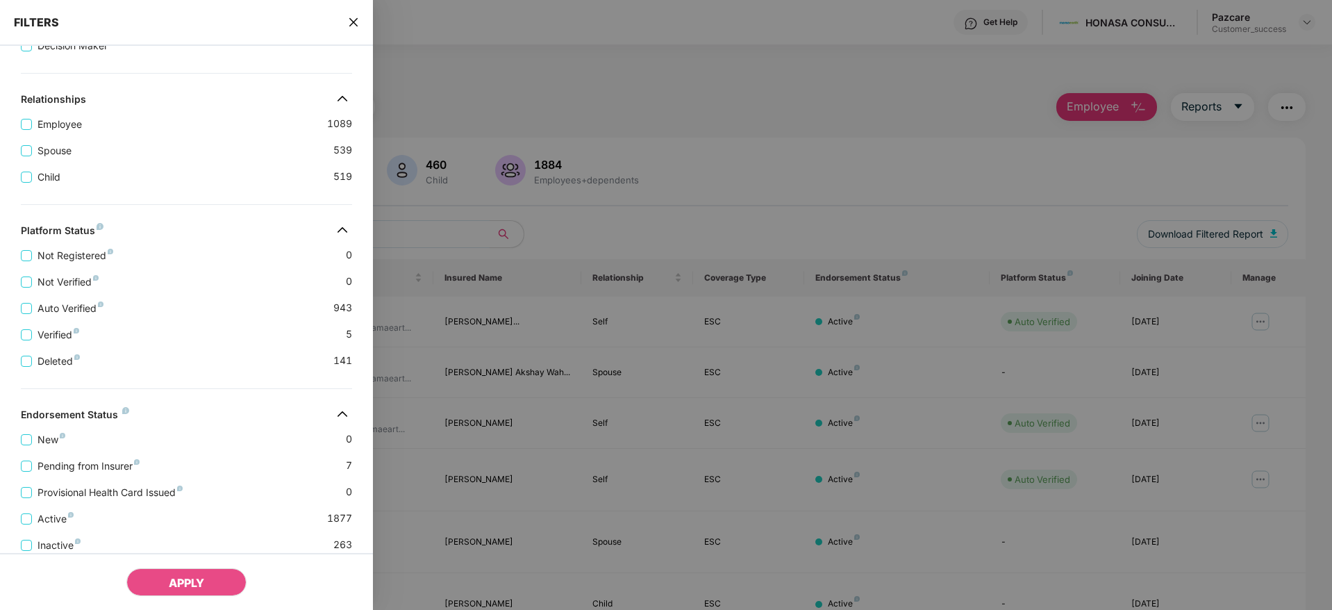
scroll to position [290, 0]
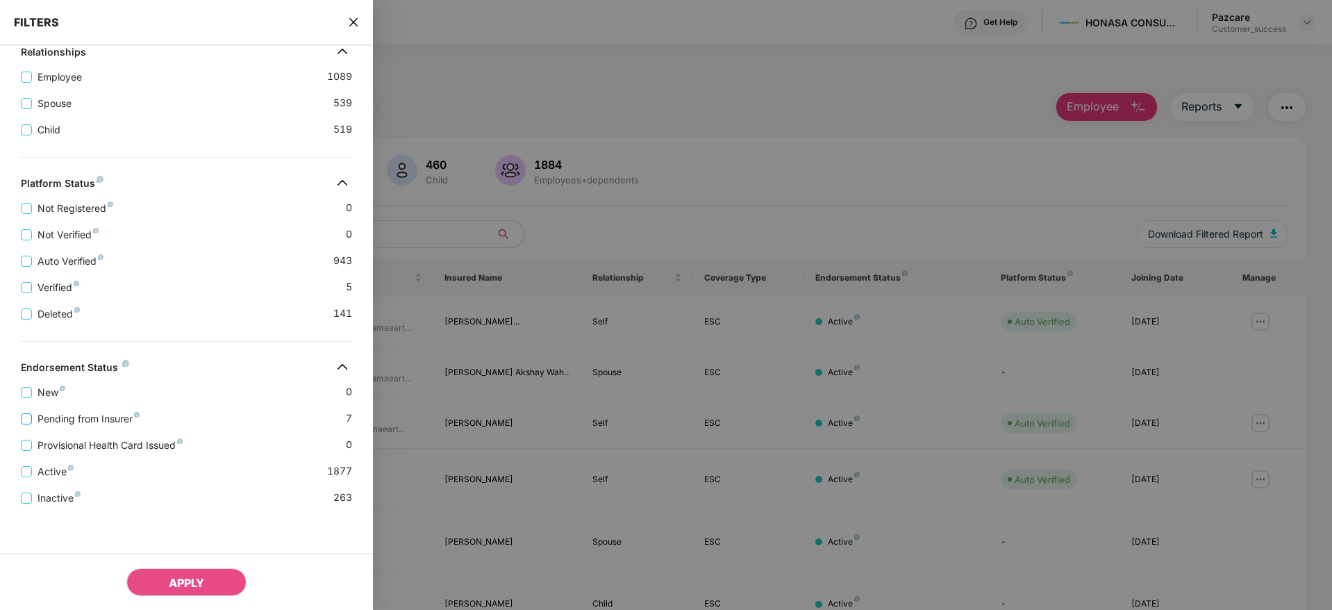
click at [63, 417] on span "Pending from Insurer" at bounding box center [88, 418] width 113 height 15
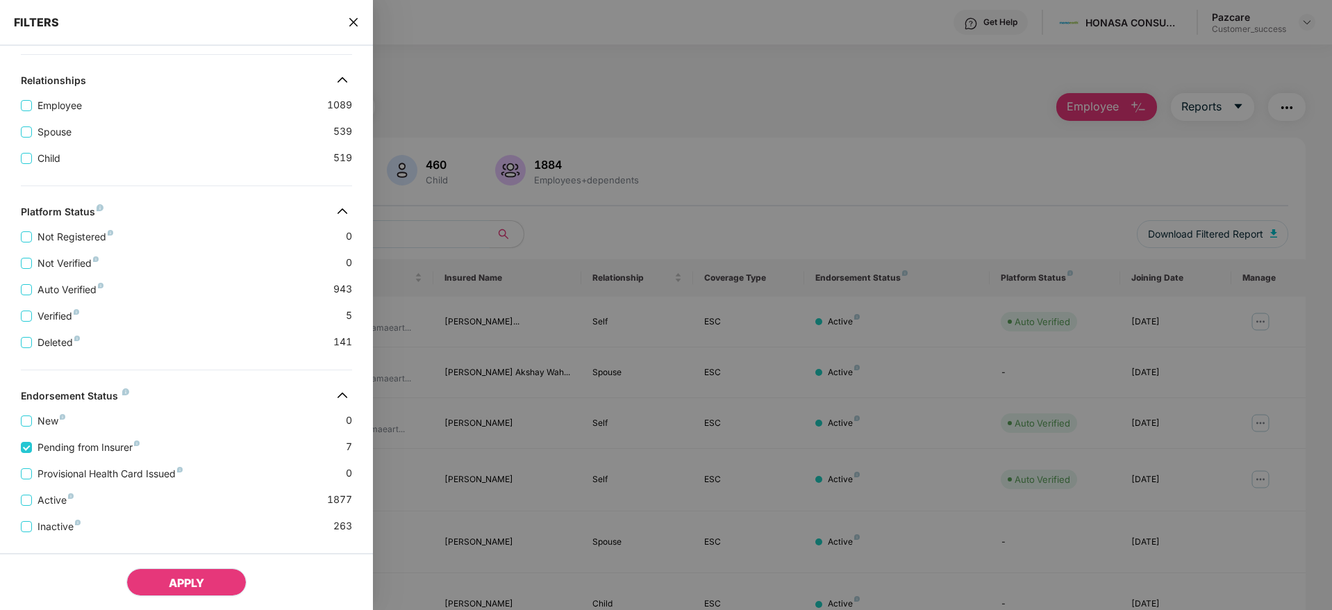
click at [182, 583] on span "APPLY" at bounding box center [186, 583] width 35 height 14
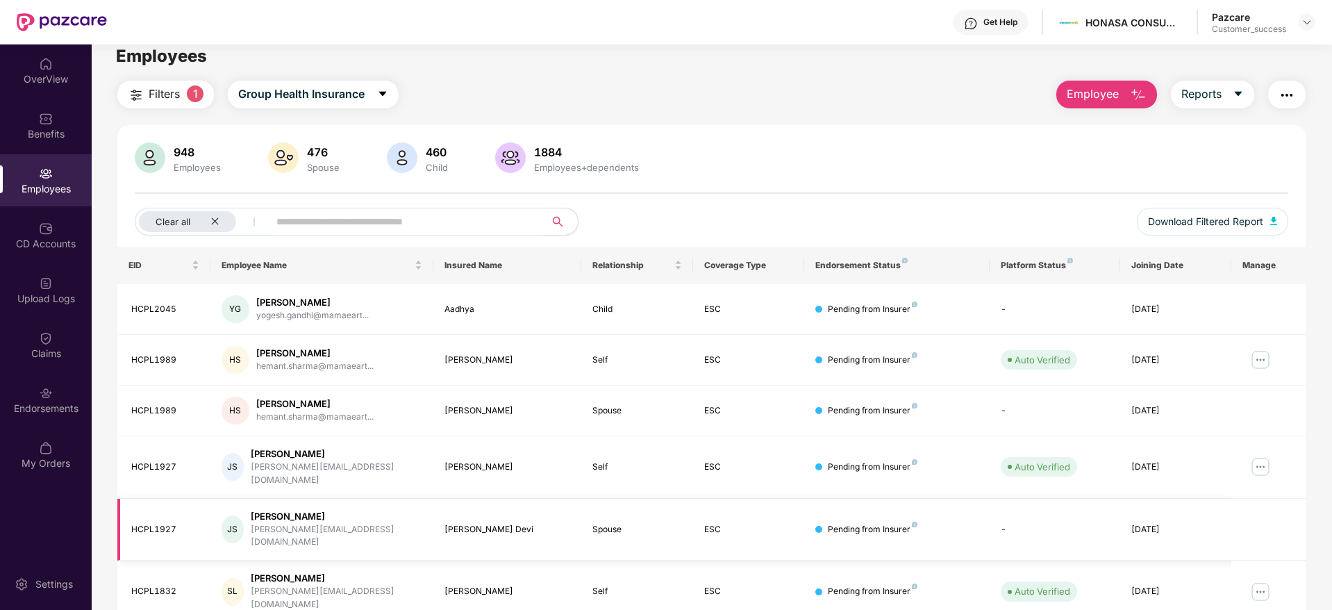
scroll to position [0, 0]
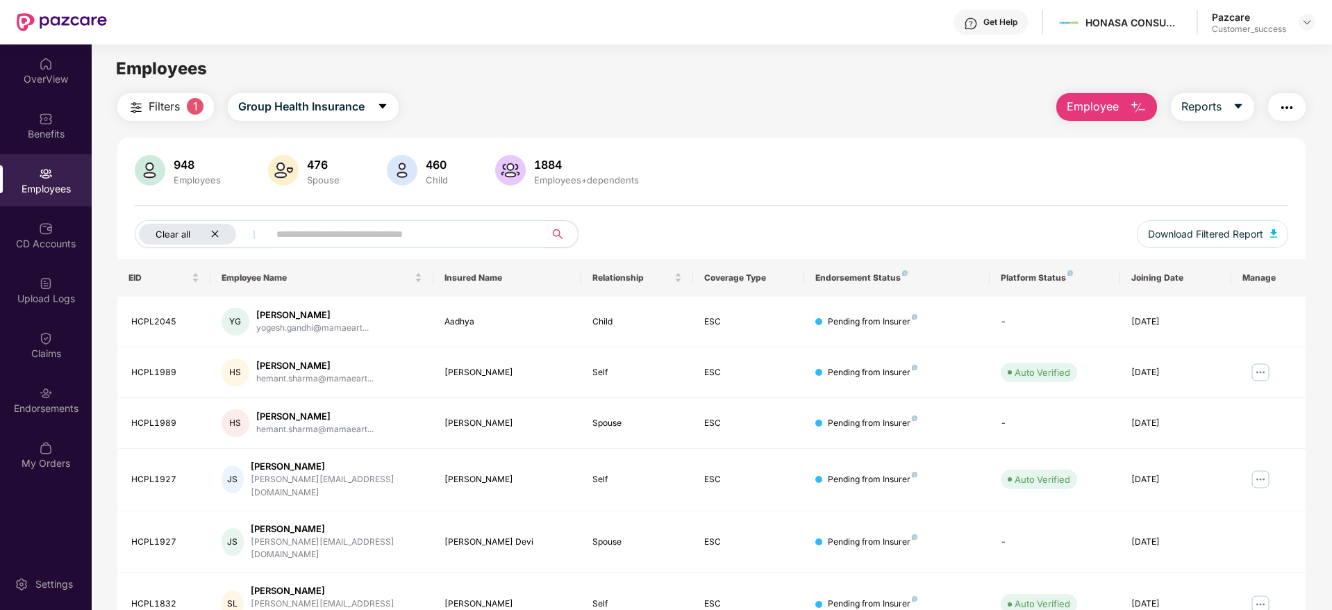
click at [219, 234] on icon "close" at bounding box center [214, 233] width 9 height 9
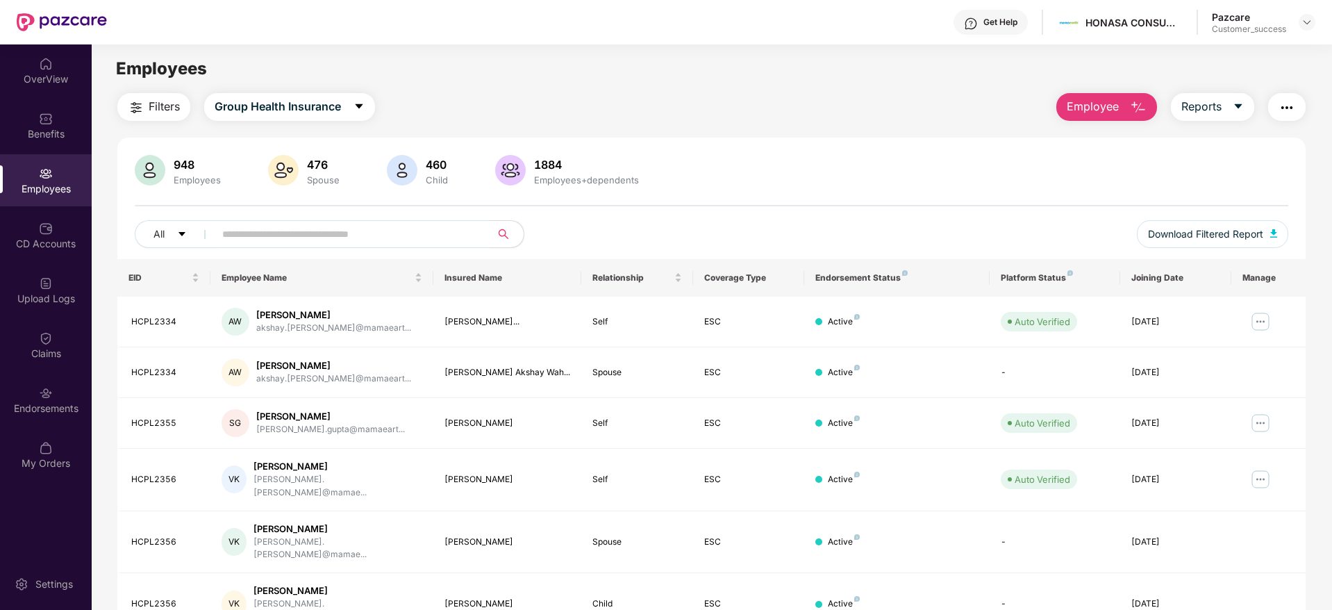
click at [1313, 30] on div at bounding box center [1307, 22] width 17 height 17
click at [1311, 28] on div at bounding box center [1307, 22] width 17 height 17
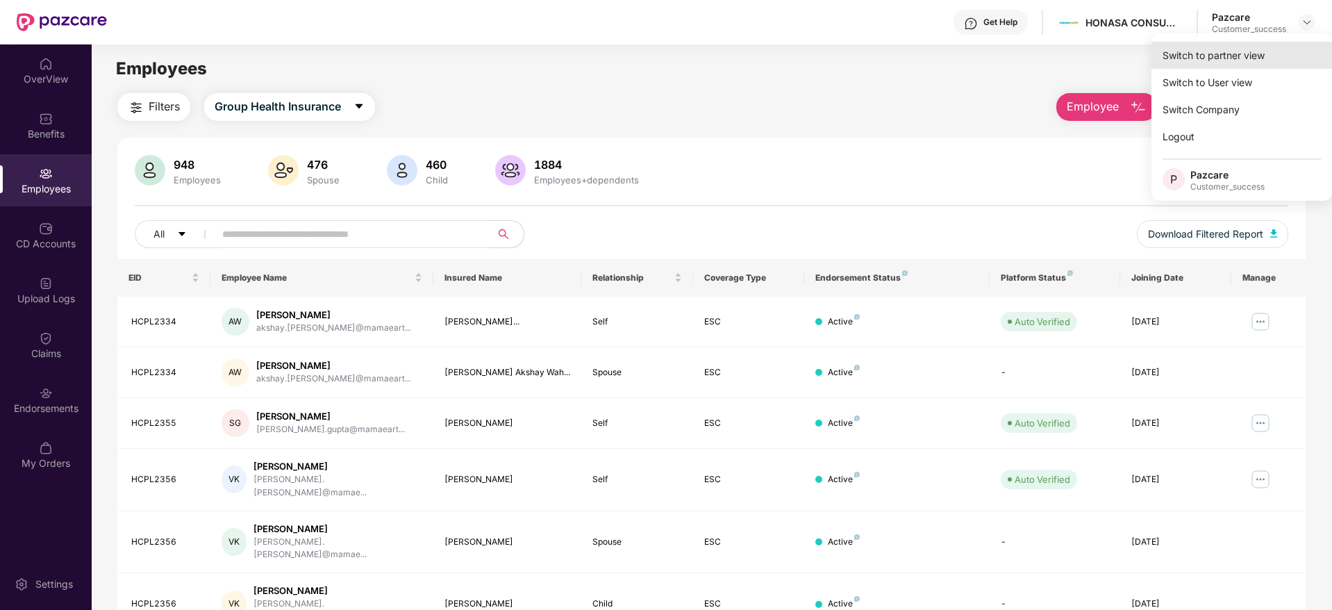
click at [1220, 55] on div "Switch to partner view" at bounding box center [1242, 55] width 181 height 27
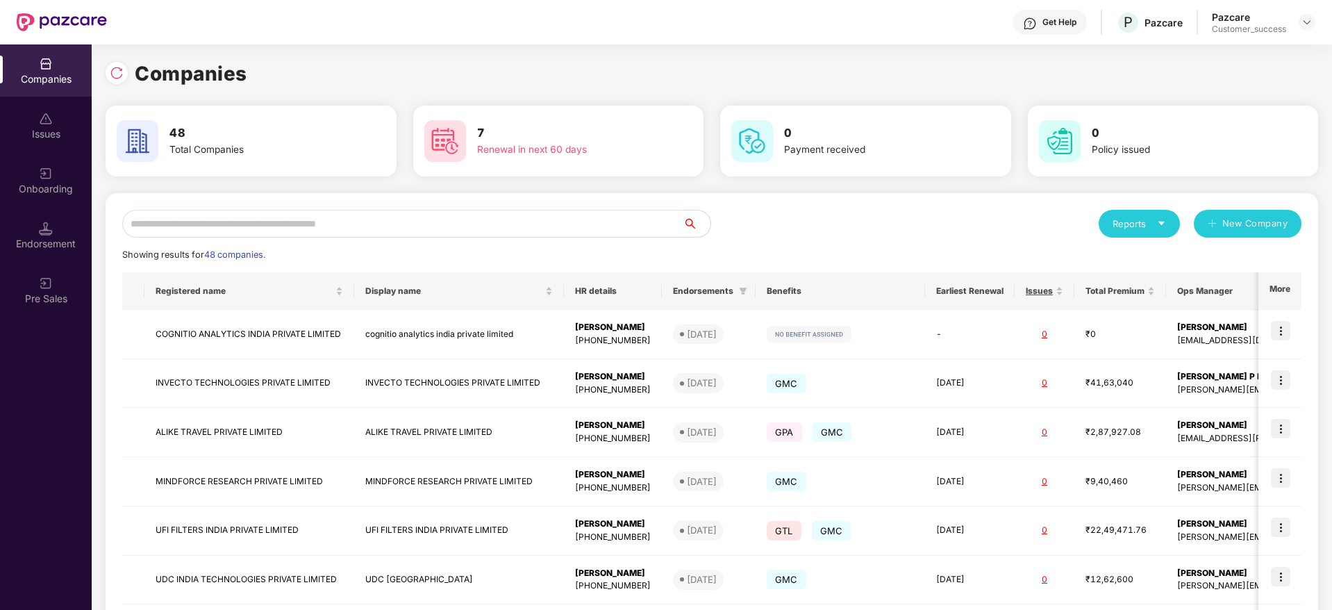
click at [502, 225] on input "text" at bounding box center [402, 224] width 561 height 28
type input "*"
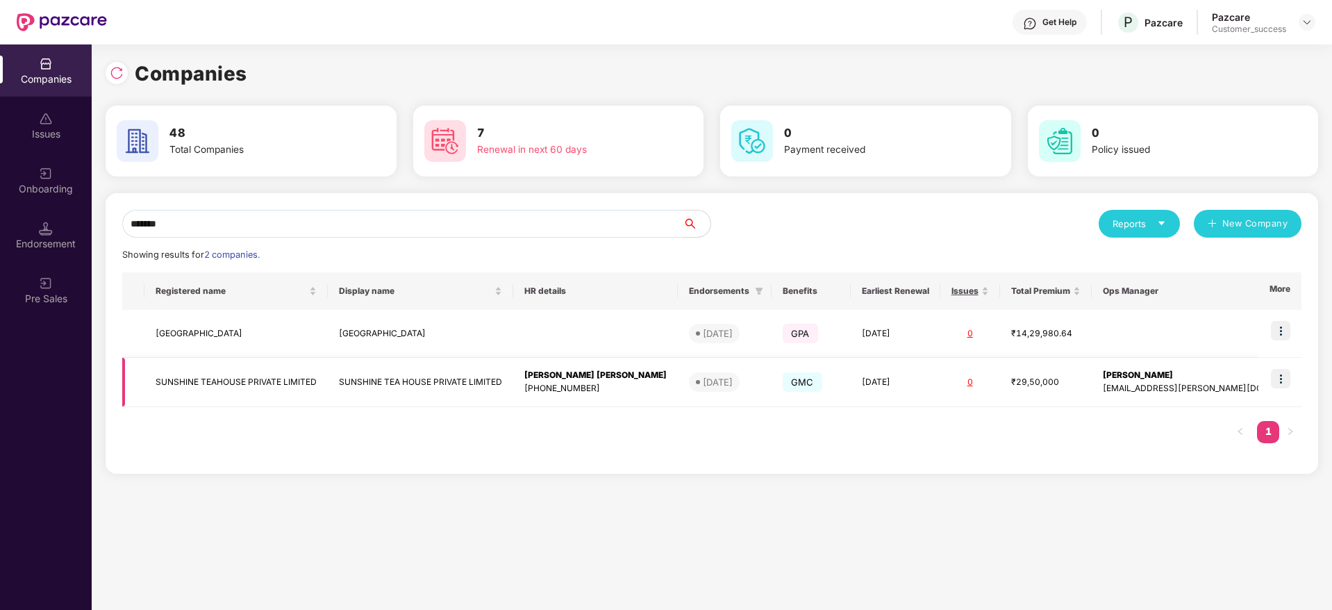
type input "*******"
click at [1282, 381] on img at bounding box center [1280, 378] width 19 height 19
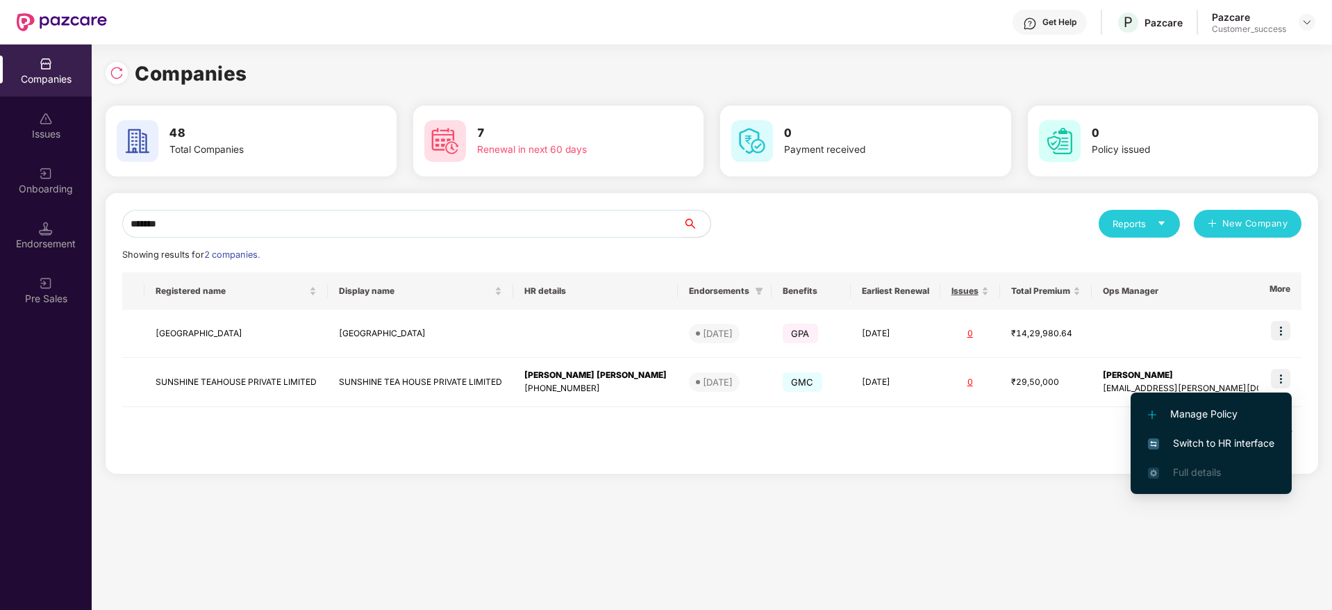
click at [1227, 449] on span "Switch to HR interface" at bounding box center [1211, 443] width 126 height 15
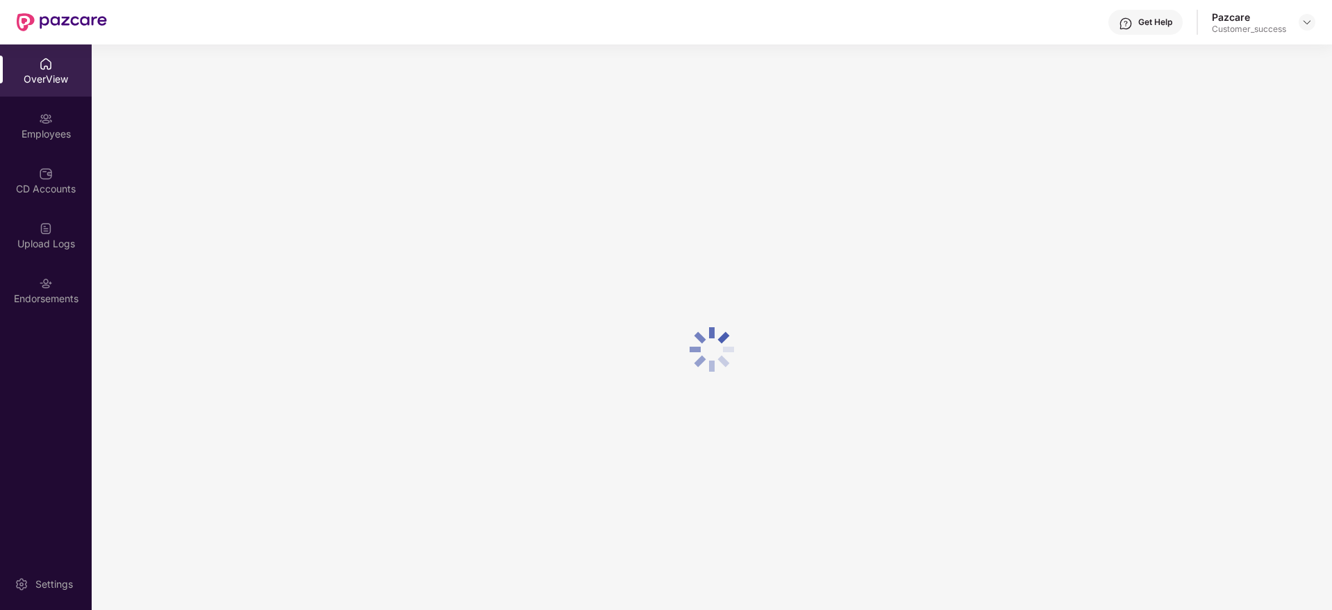
click at [49, 133] on div "Employees" at bounding box center [46, 134] width 92 height 14
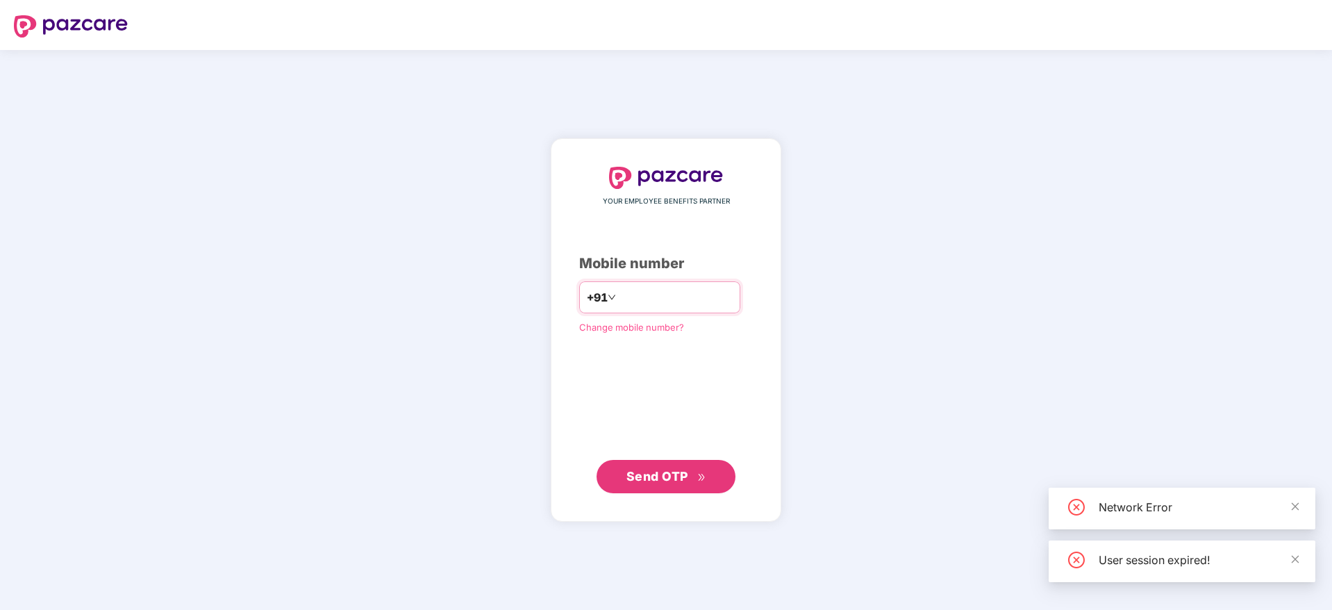
click at [636, 304] on input "number" at bounding box center [676, 297] width 114 height 22
click at [633, 301] on input "number" at bounding box center [676, 297] width 114 height 22
click at [634, 298] on input "number" at bounding box center [676, 297] width 114 height 22
